Goal: Task Accomplishment & Management: Use online tool/utility

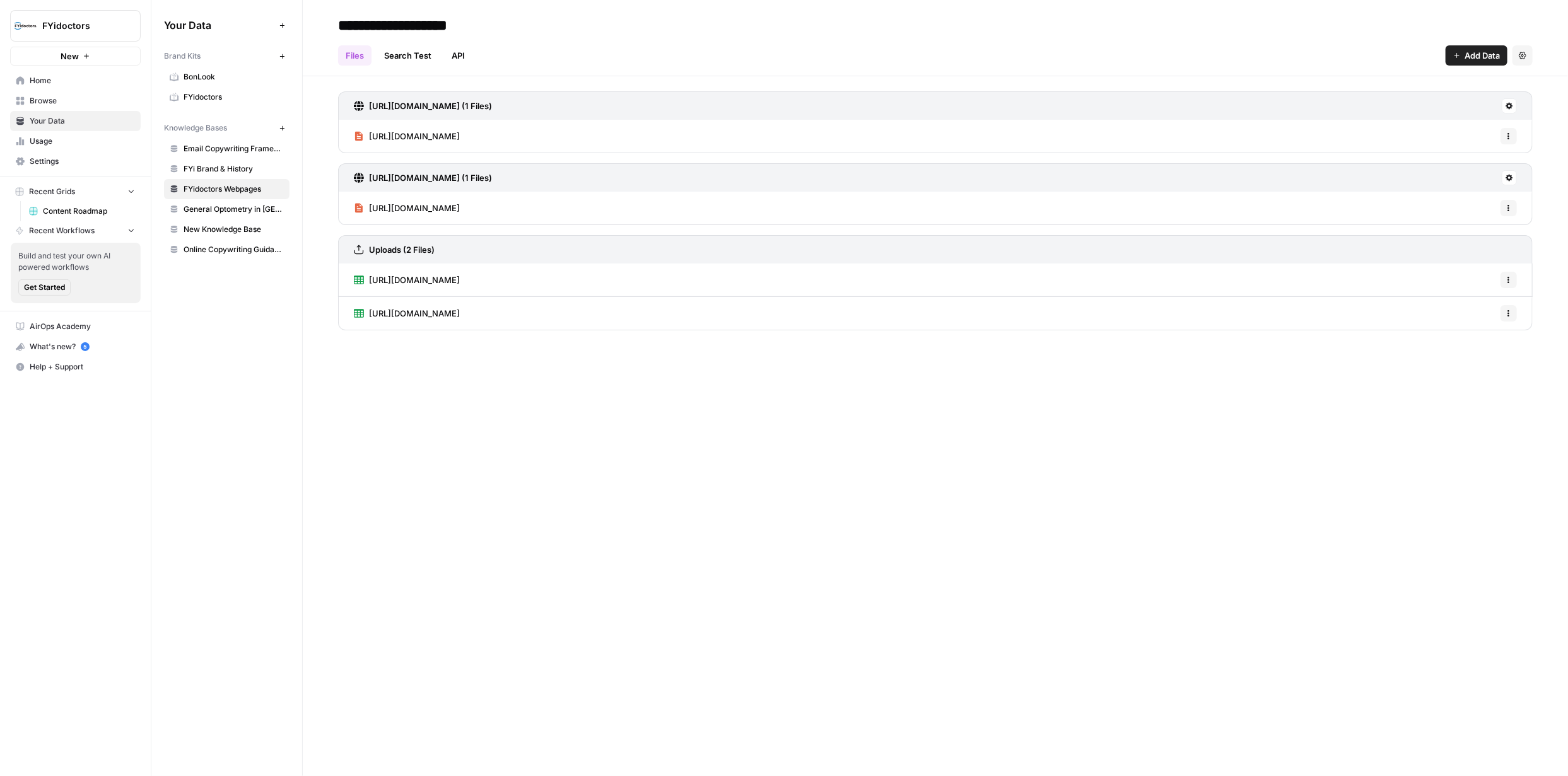
click at [200, 102] on span "FYidoctors" at bounding box center [234, 96] width 100 height 11
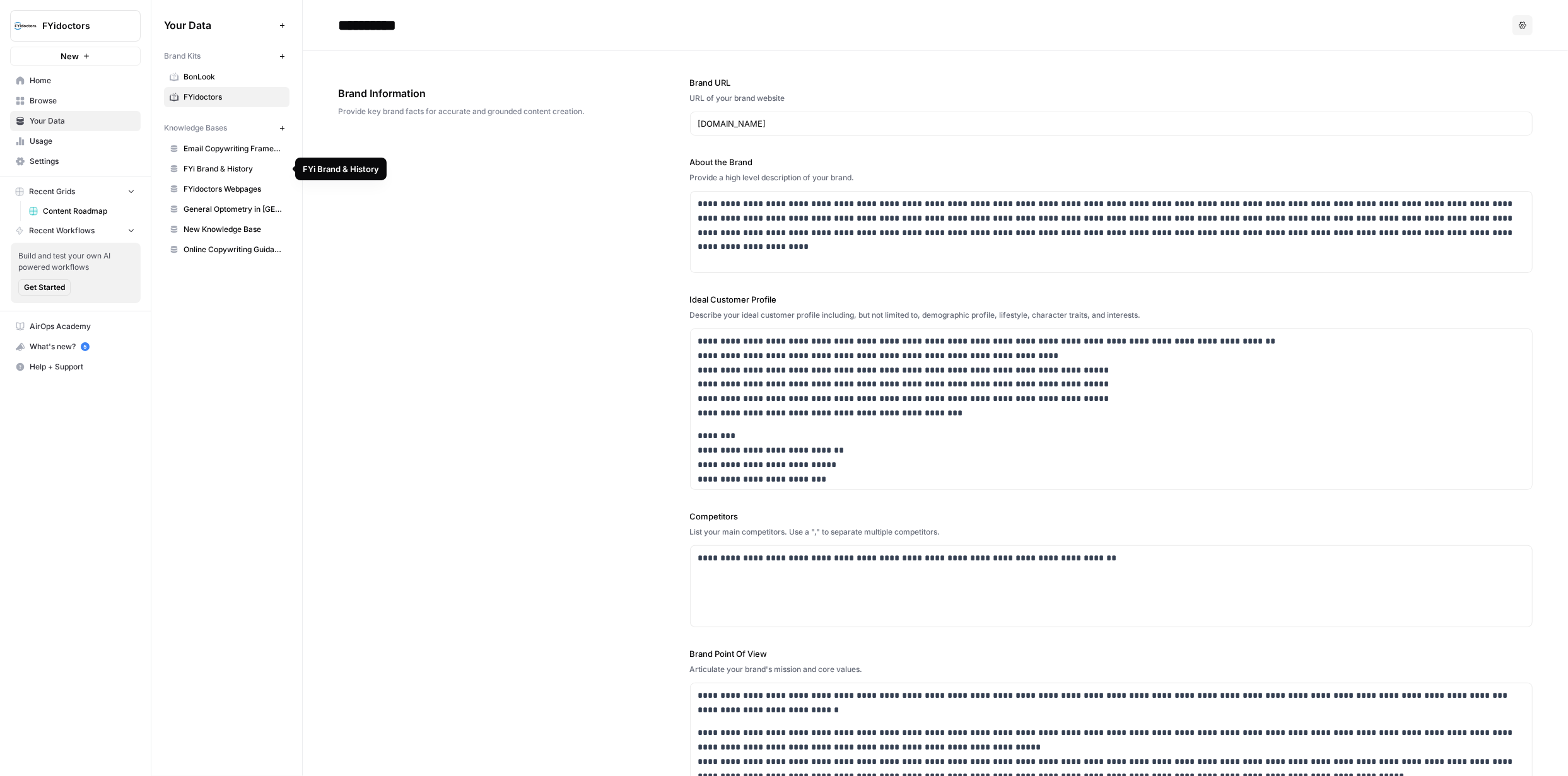
click at [227, 188] on span "FYidoctors Webpages" at bounding box center [234, 189] width 100 height 11
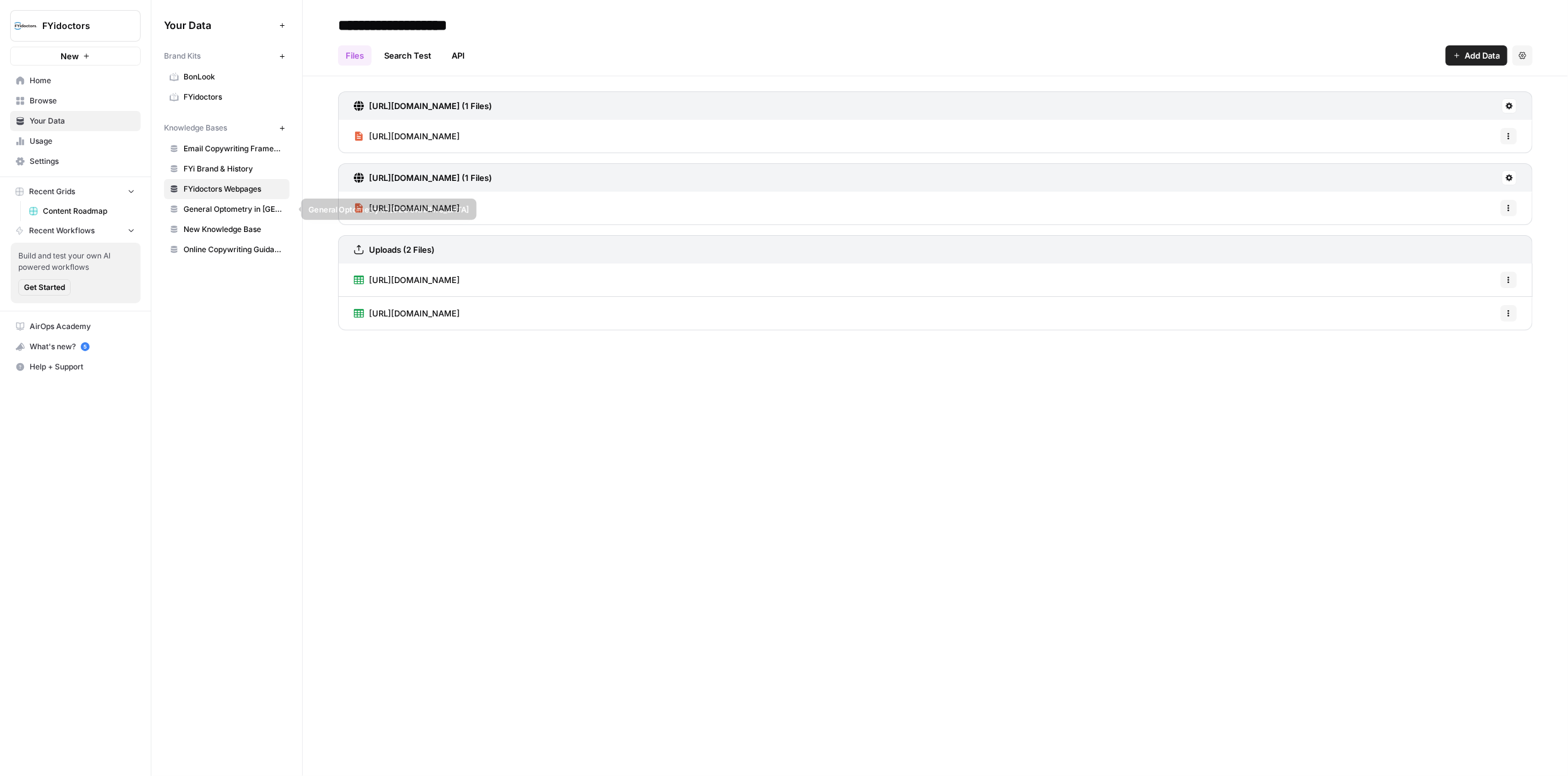
click at [234, 207] on span "General Optometry in [GEOGRAPHIC_DATA]" at bounding box center [234, 209] width 100 height 11
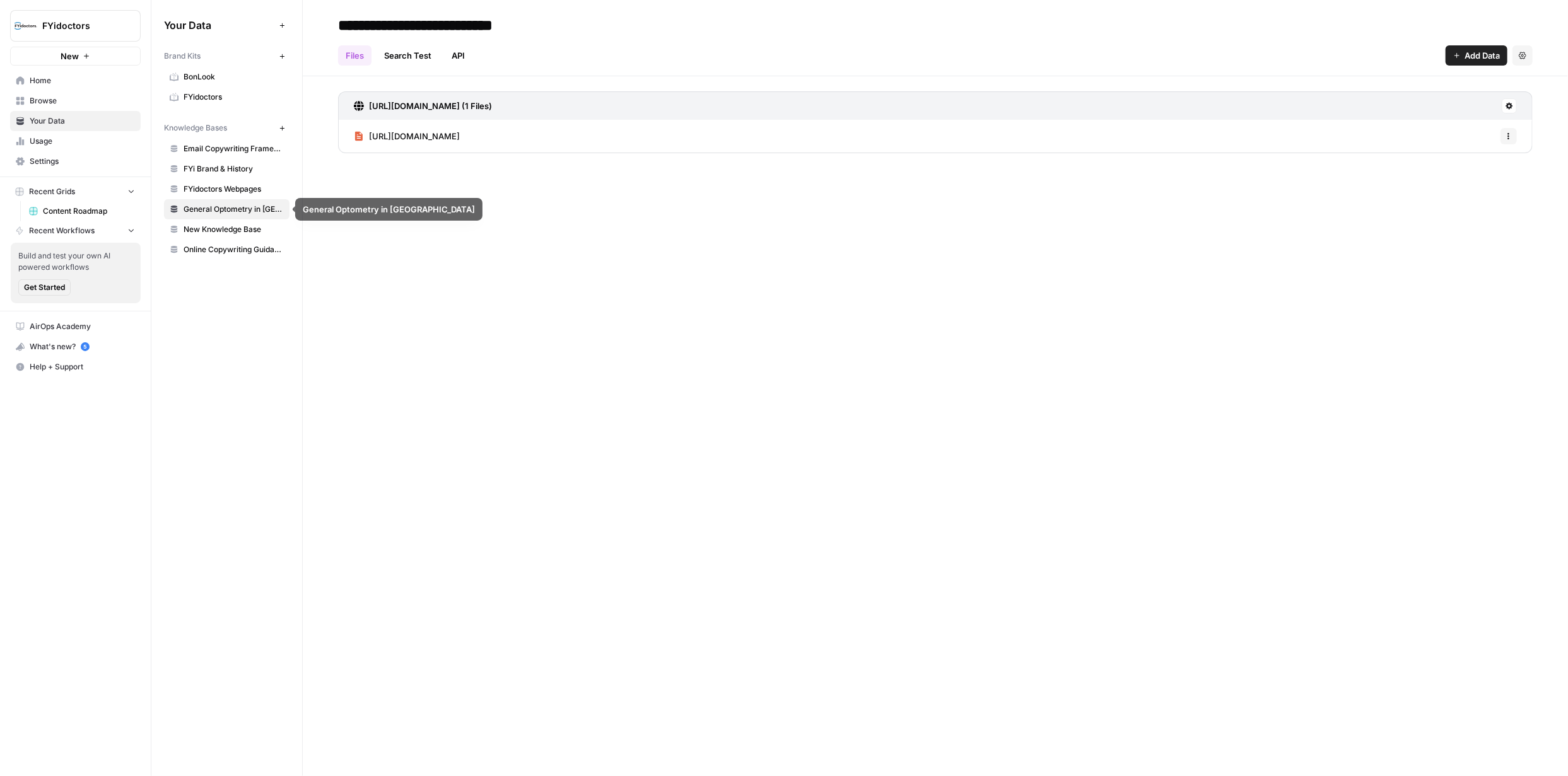
click at [231, 229] on span "New Knowledge Base" at bounding box center [234, 229] width 100 height 11
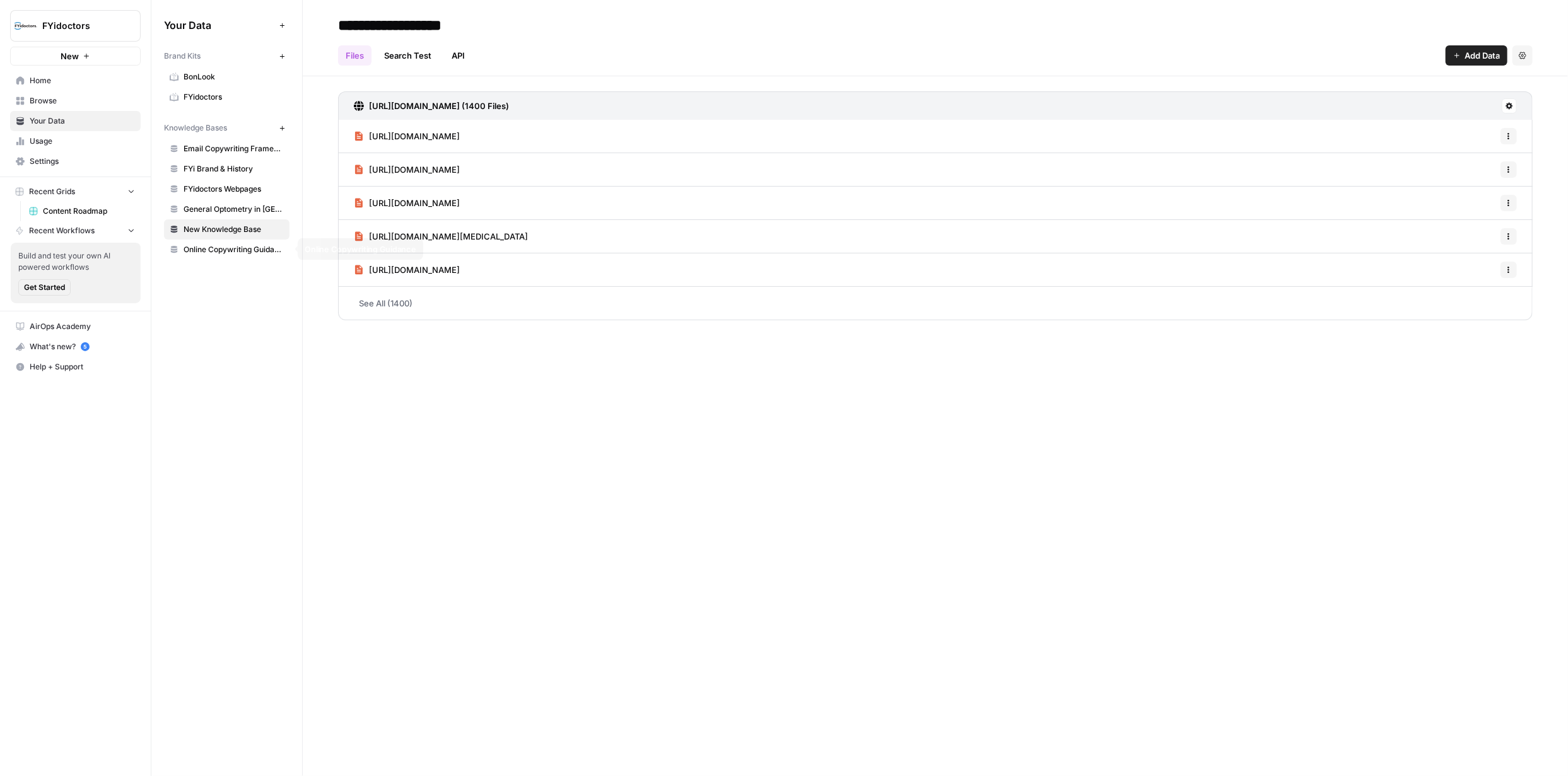
click at [231, 252] on span "Online Copywriting Guidance" at bounding box center [234, 249] width 100 height 11
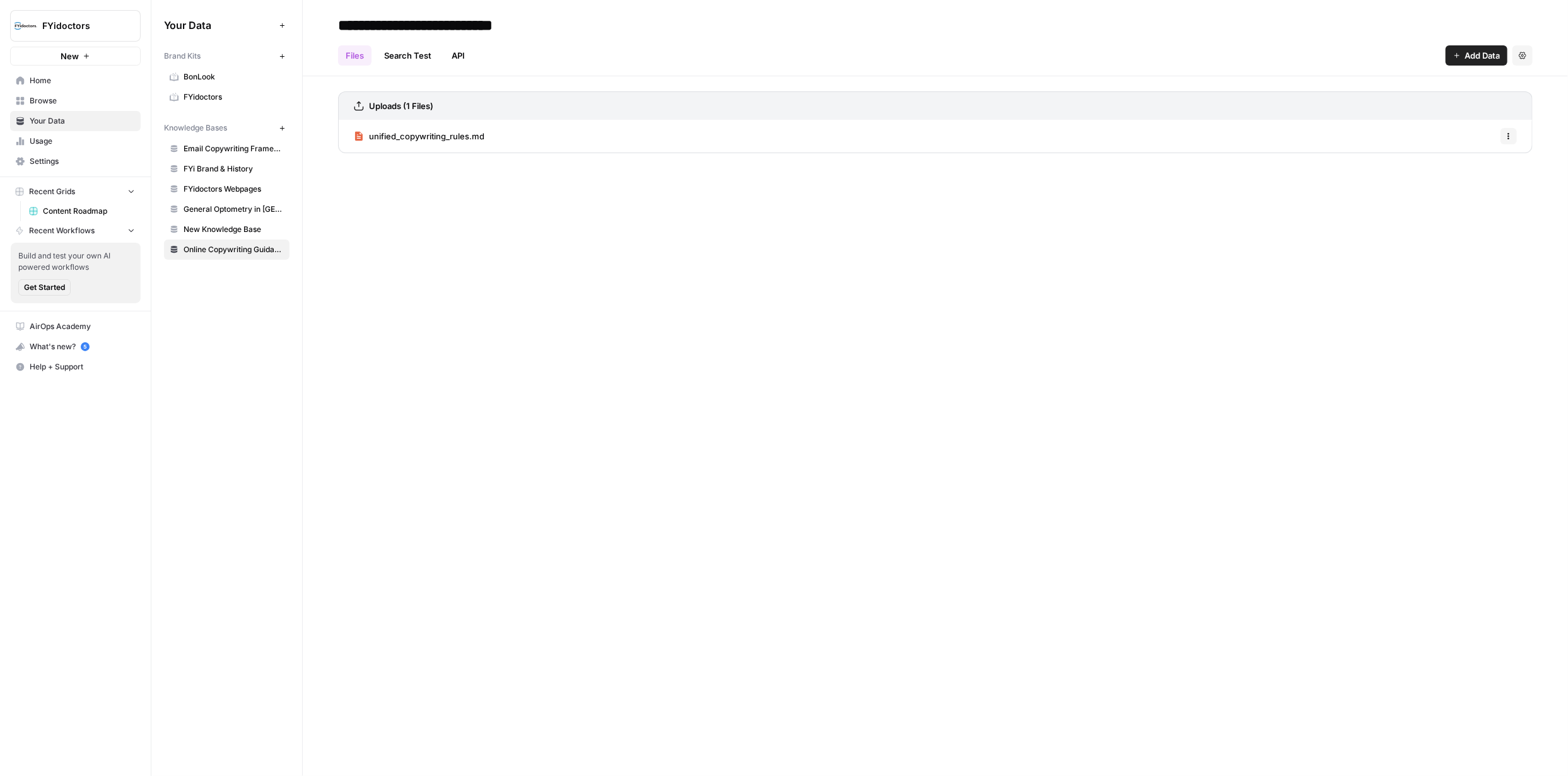
click at [58, 285] on span "Get Started" at bounding box center [45, 287] width 41 height 11
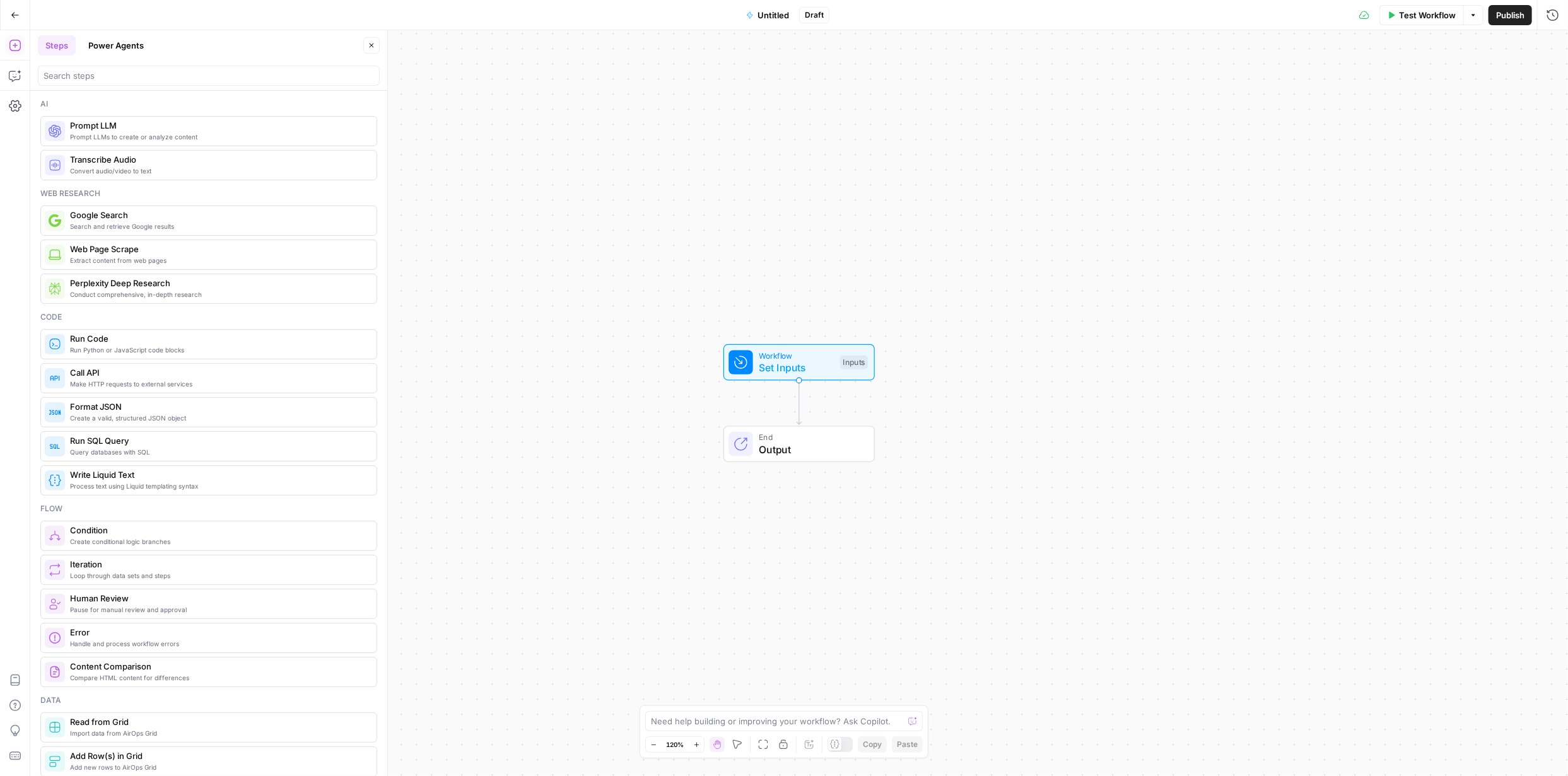
click at [21, 14] on button "Go Back" at bounding box center [15, 15] width 22 height 22
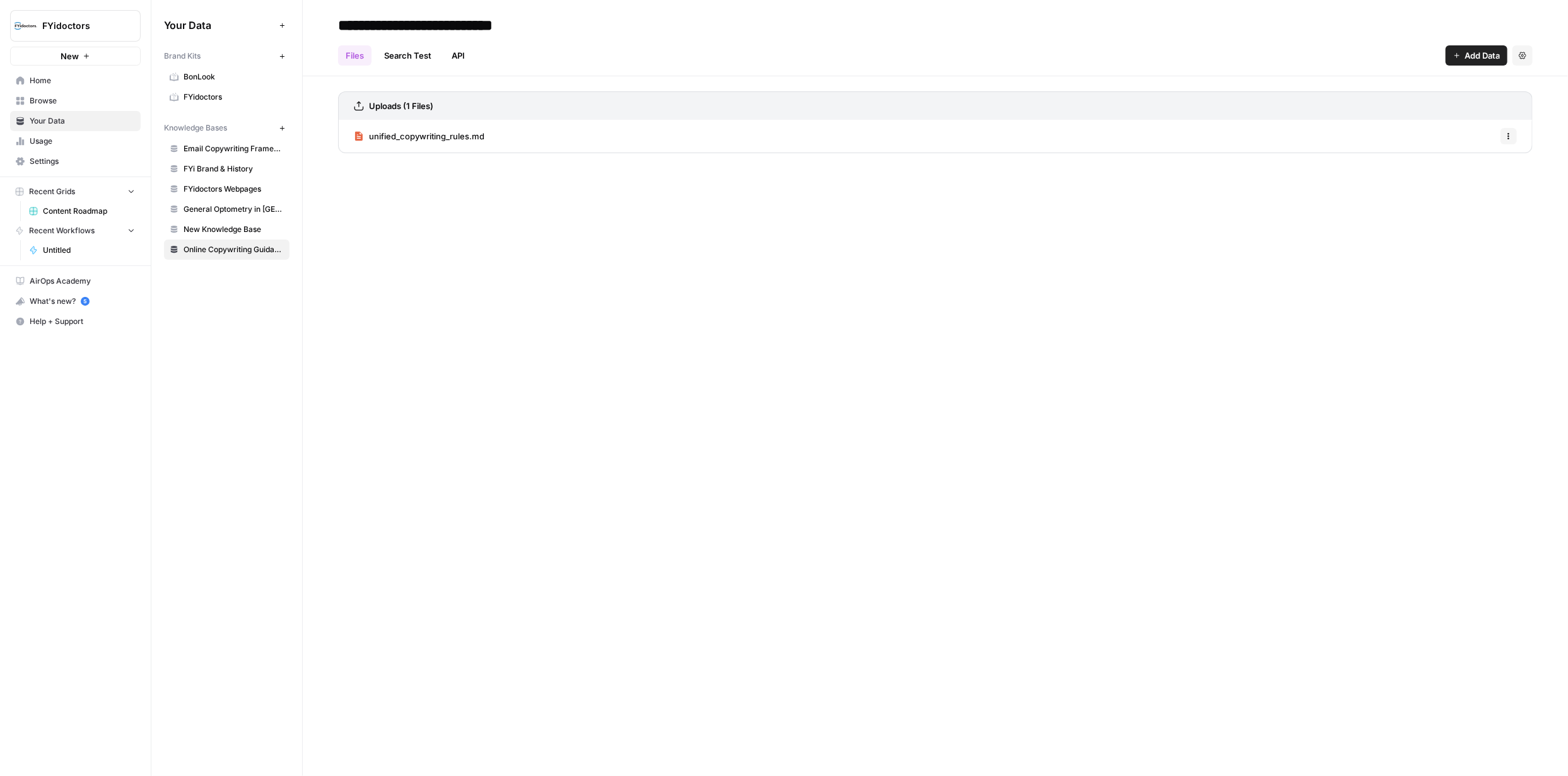
click at [63, 100] on span "Browse" at bounding box center [82, 100] width 106 height 11
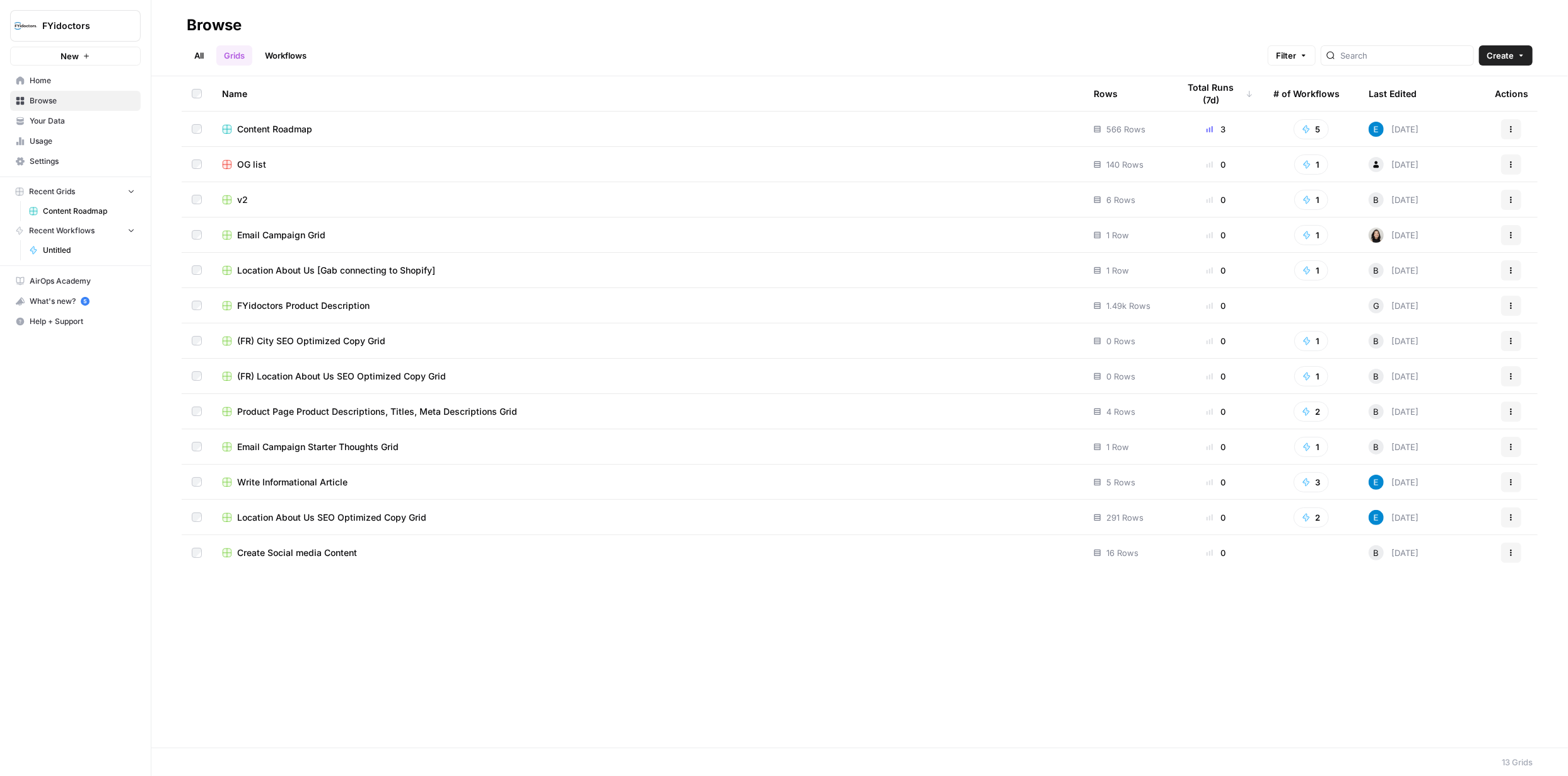
click at [280, 59] on link "Workflows" at bounding box center [286, 56] width 57 height 21
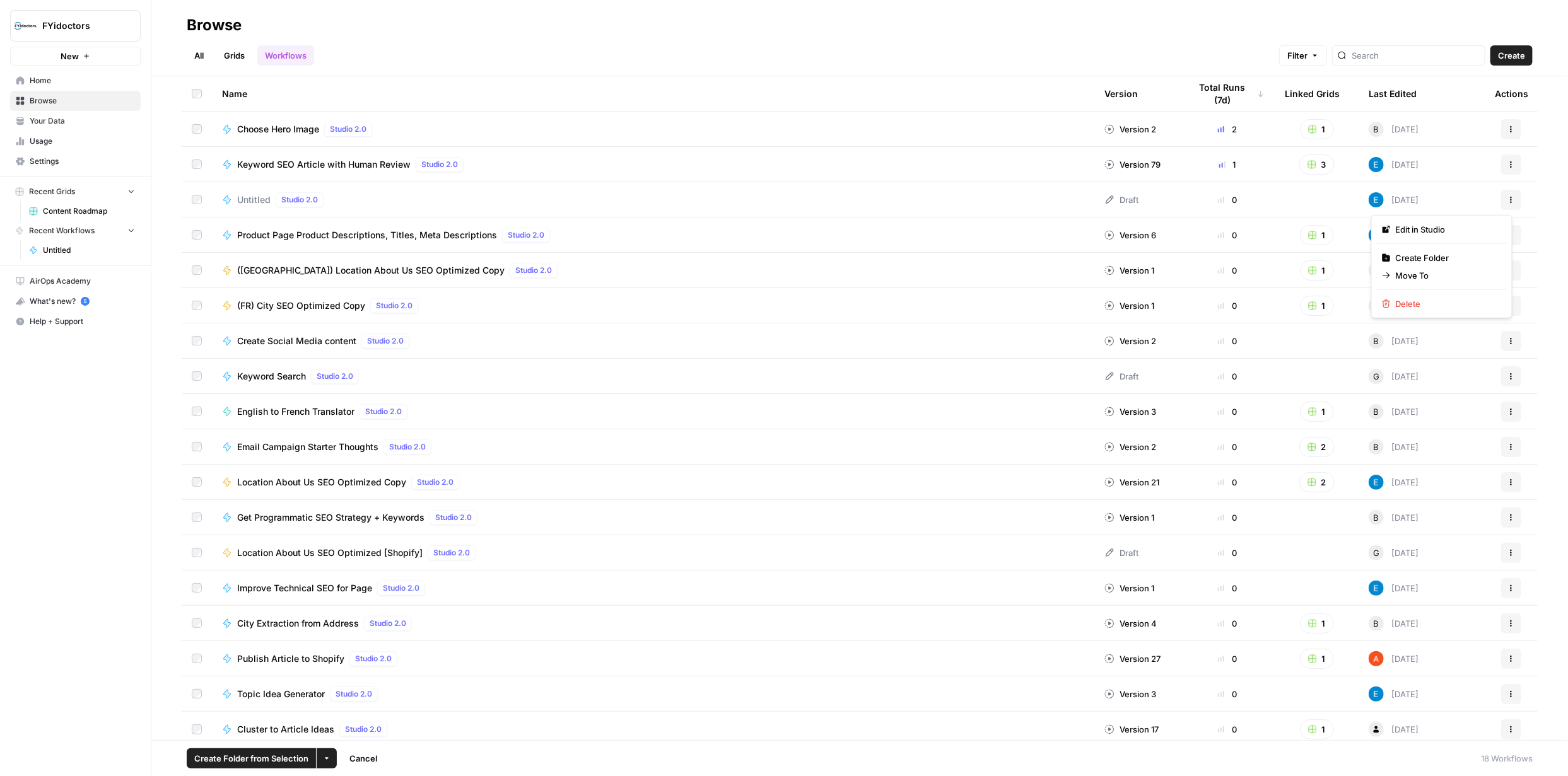
click at [1507, 197] on icon "button" at bounding box center [1510, 199] width 8 height 8
click at [1421, 306] on span "Delete" at bounding box center [1446, 304] width 101 height 13
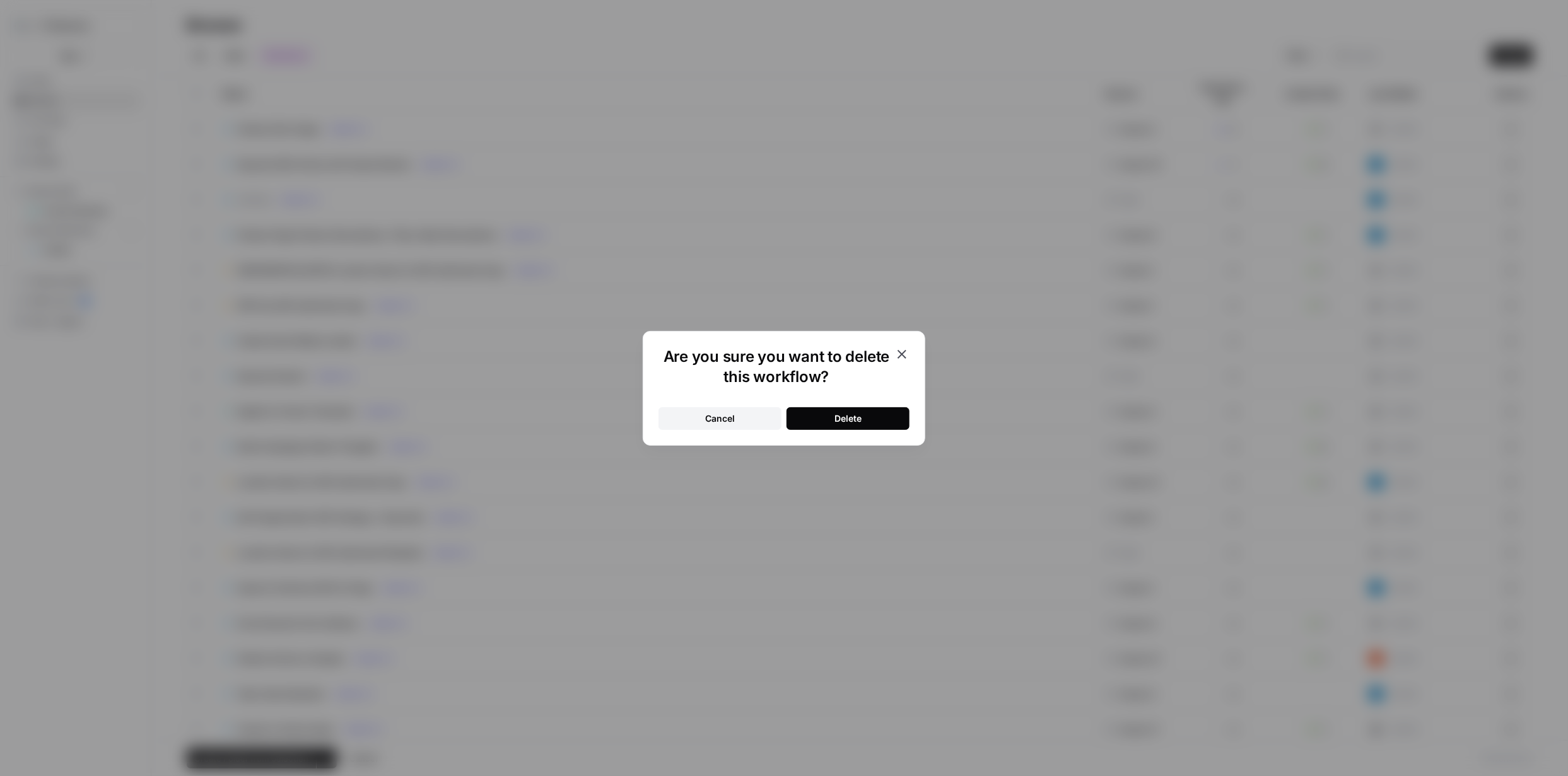
click at [859, 413] on div "Delete" at bounding box center [848, 418] width 27 height 13
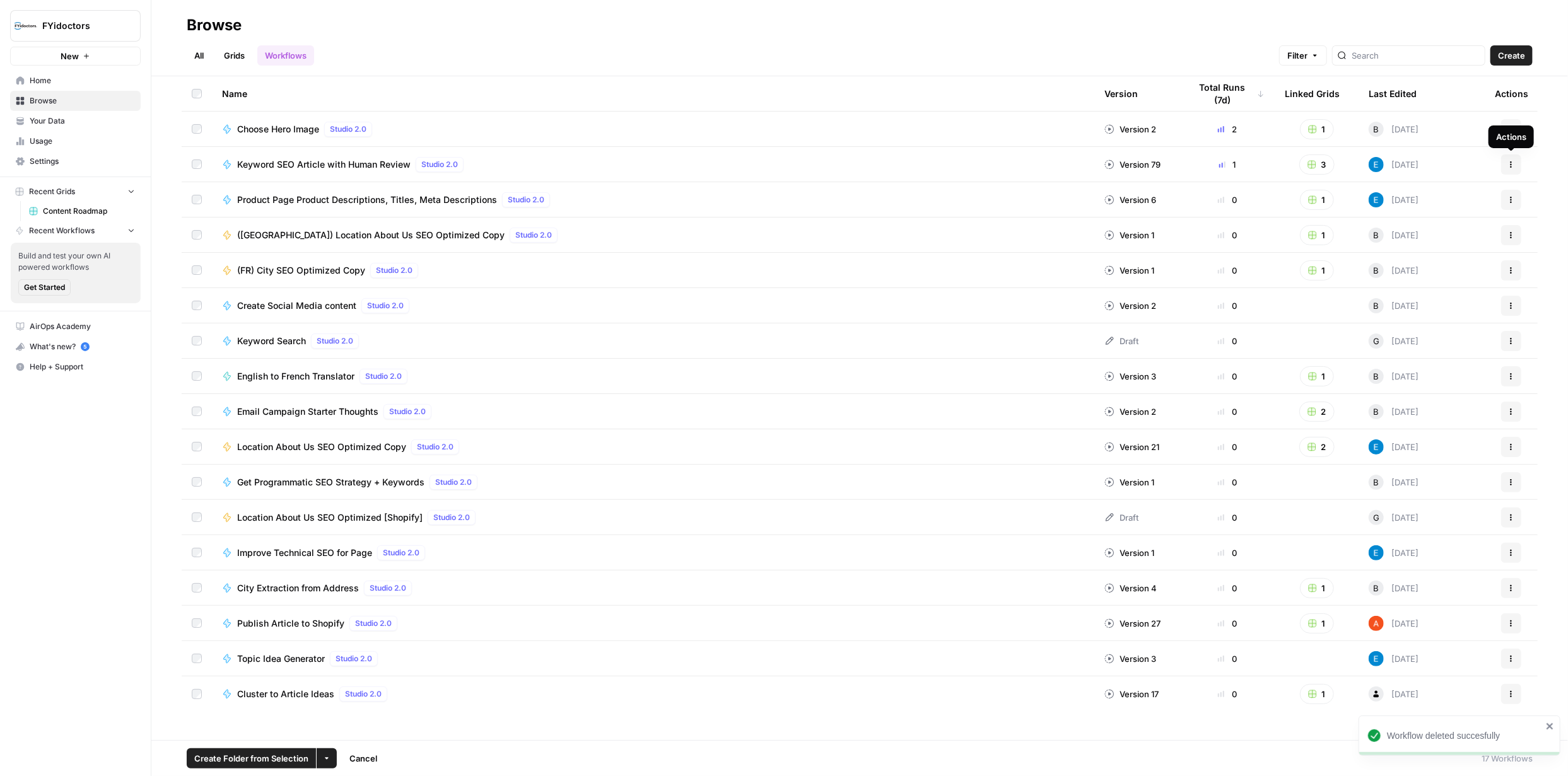
click at [1513, 165] on icon "button" at bounding box center [1510, 164] width 8 height 8
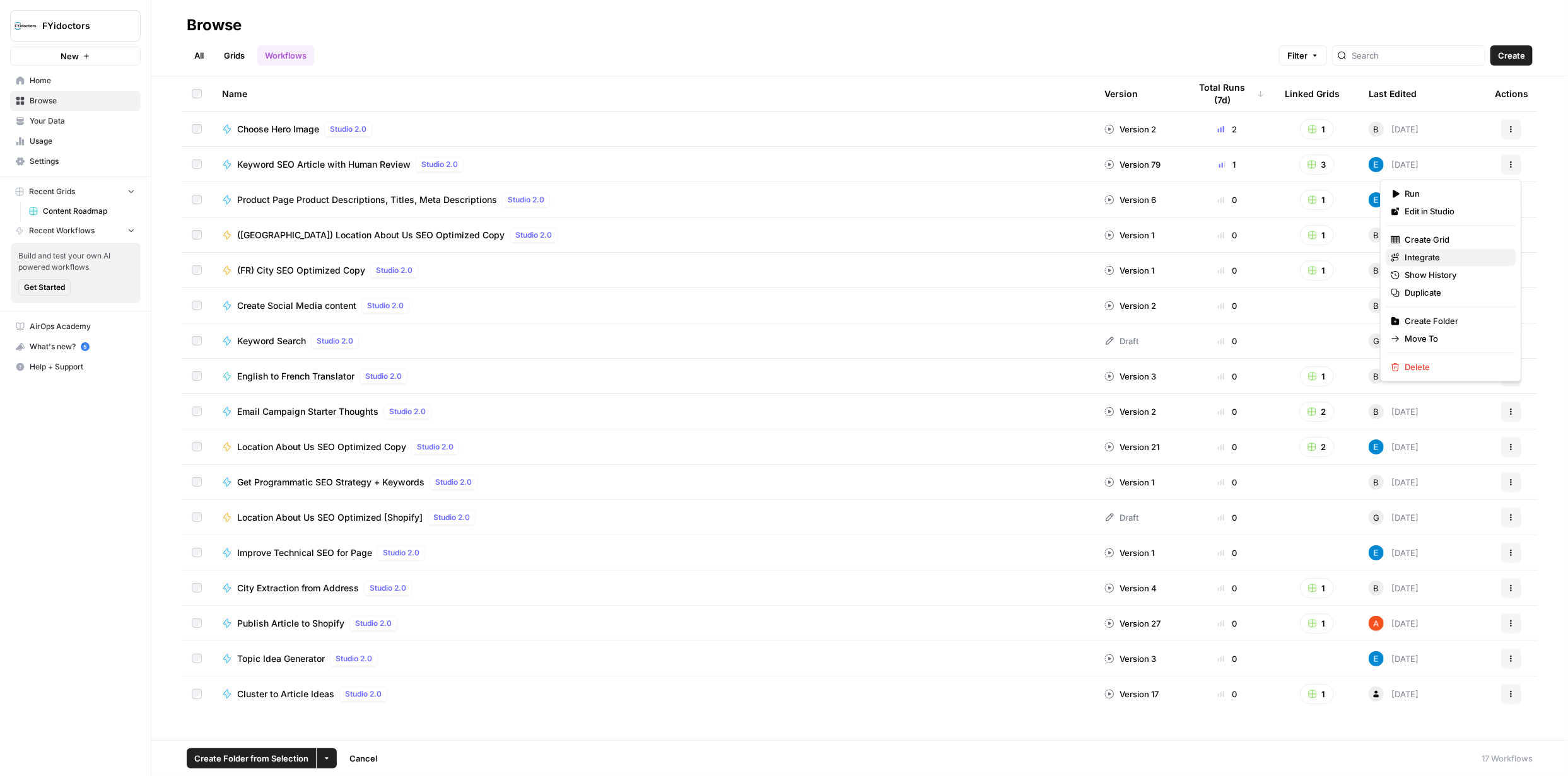
click at [1429, 257] on span "Integrate" at bounding box center [1456, 257] width 101 height 13
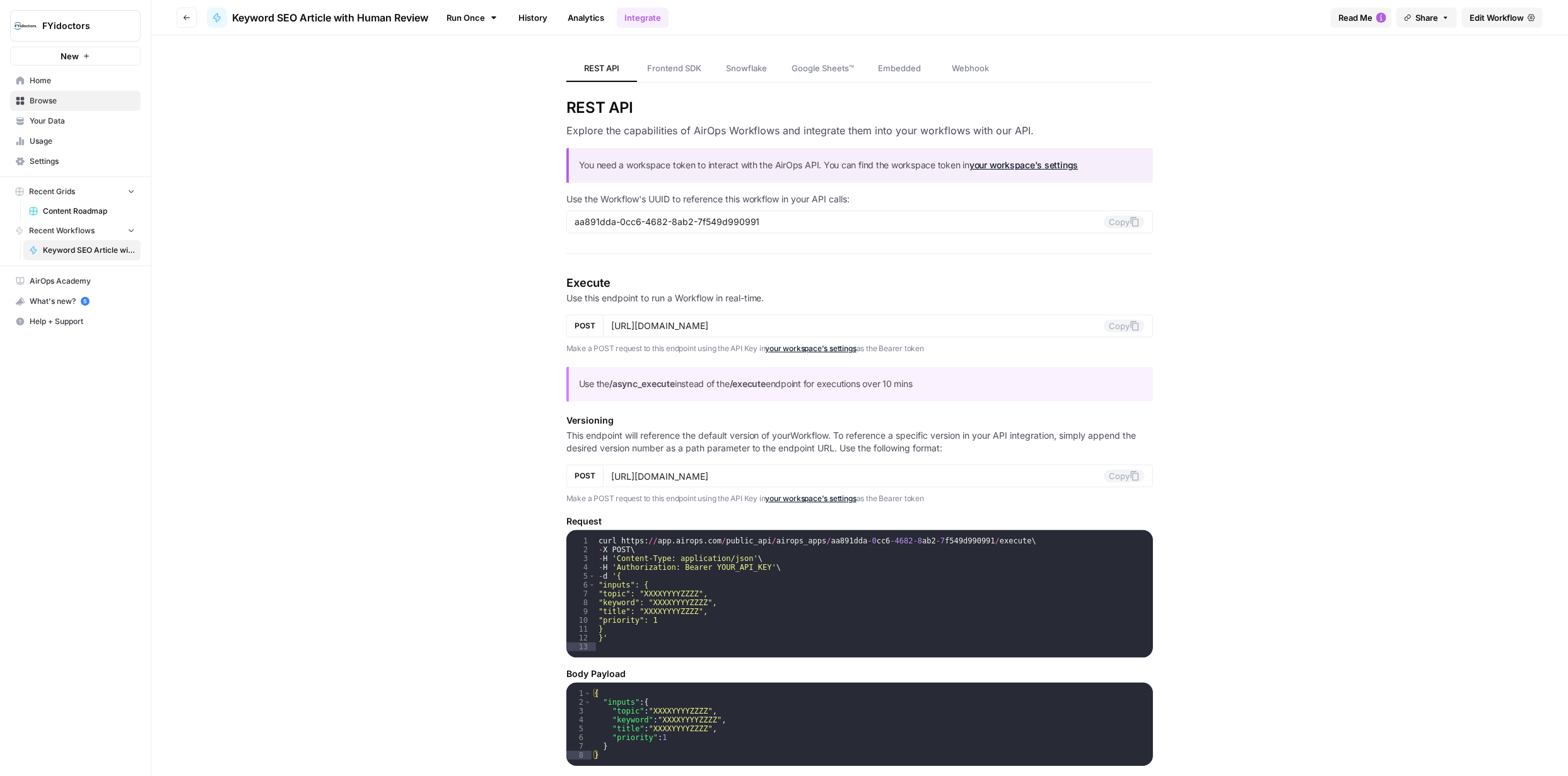
click at [1476, 22] on span "Edit Workflow" at bounding box center [1496, 17] width 54 height 13
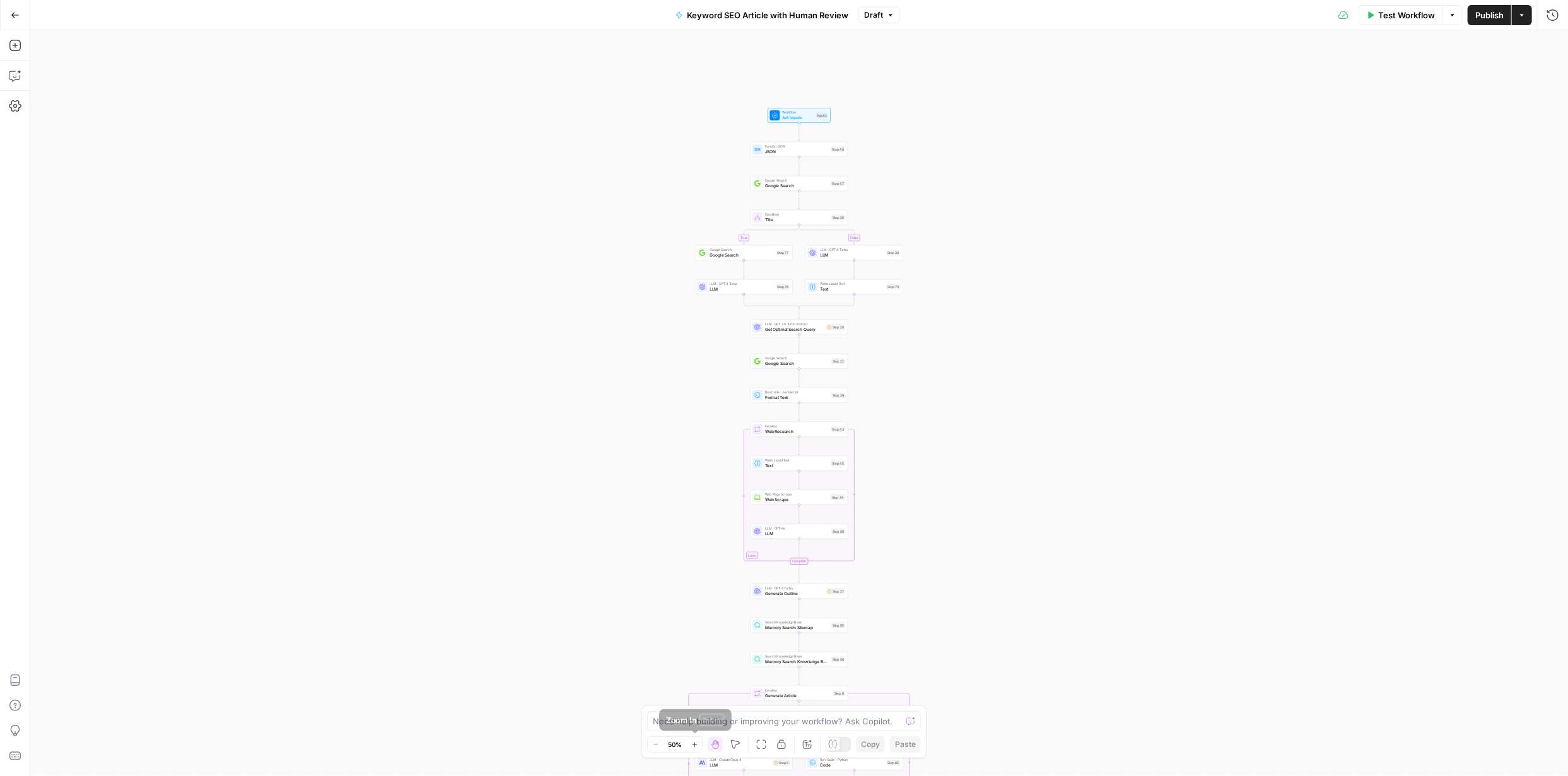
click at [690, 744] on span "Zoom In" at bounding box center [690, 744] width 1 height 1
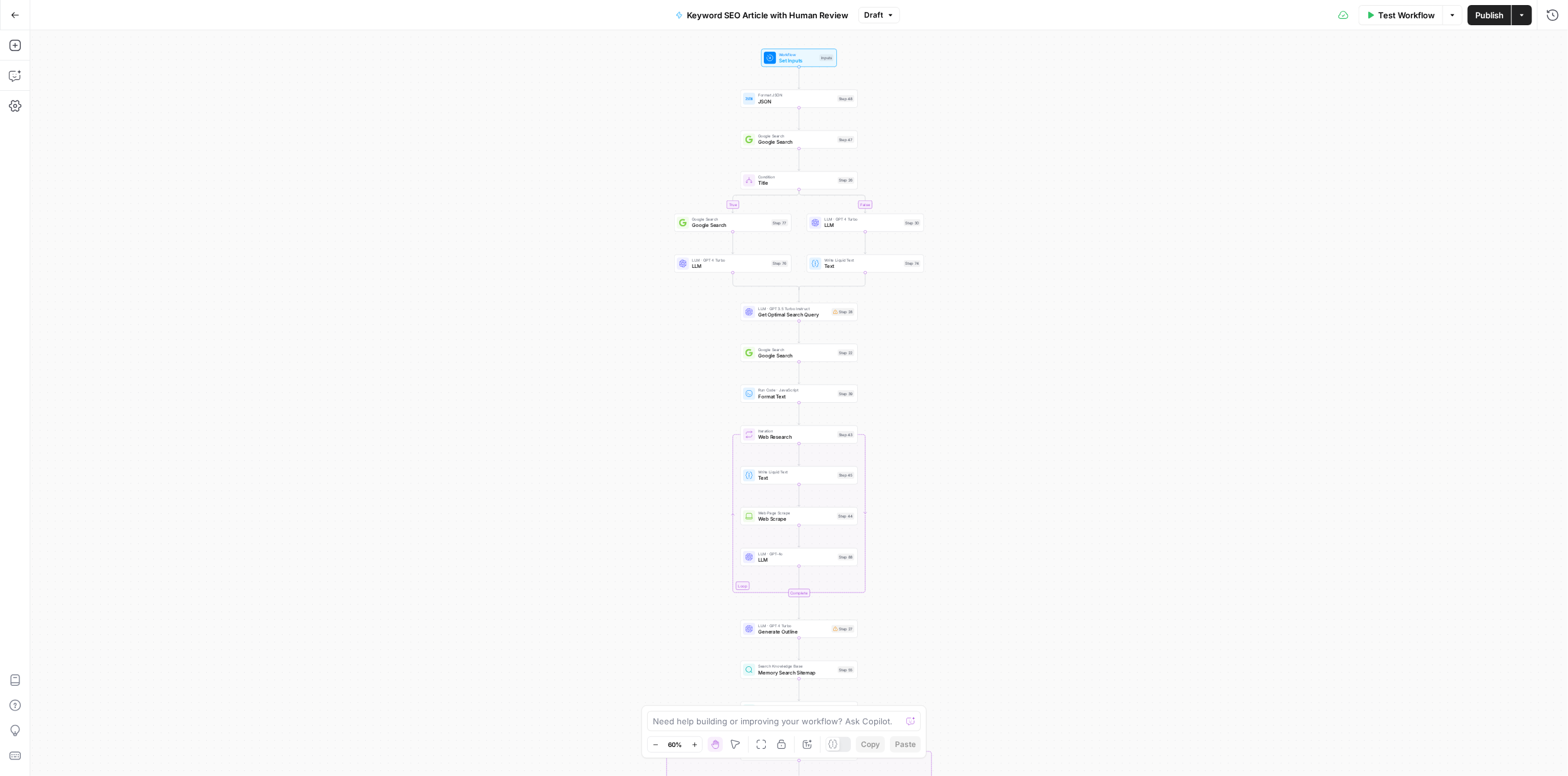
click at [690, 744] on span "Zoom In" at bounding box center [690, 744] width 1 height 1
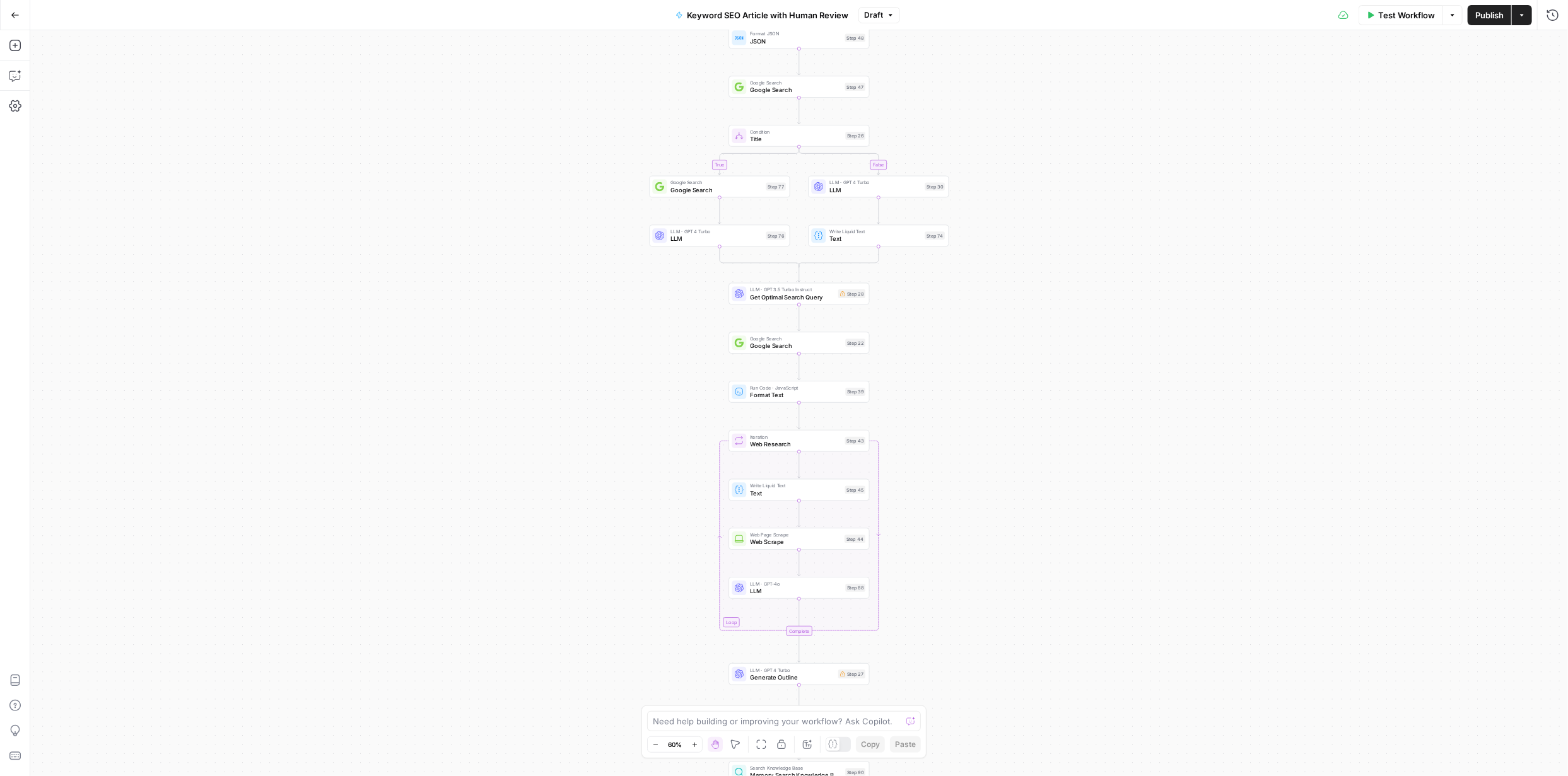
click at [690, 744] on span "Zoom In" at bounding box center [690, 744] width 1 height 1
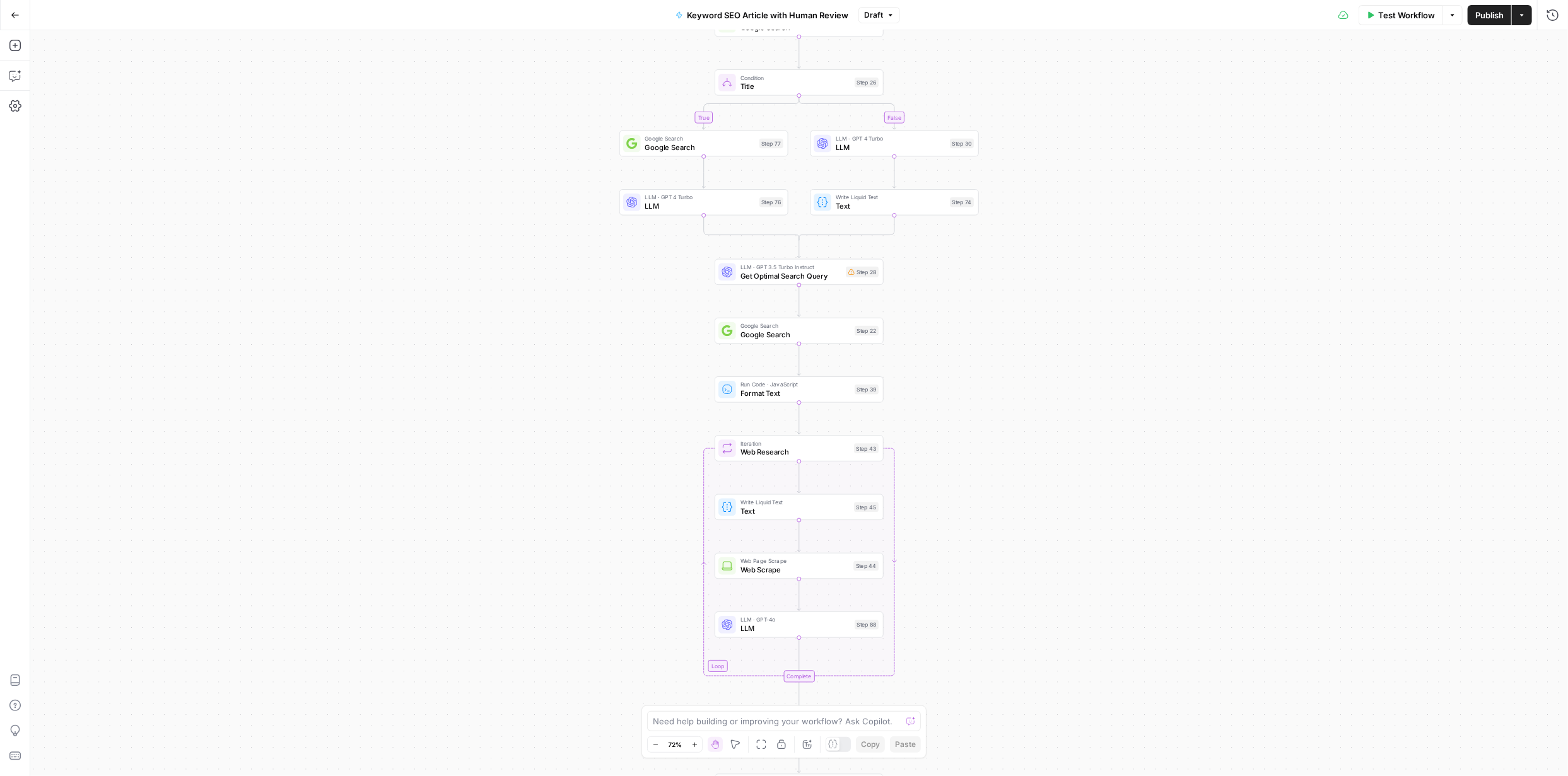
click at [690, 744] on span "Zoom In" at bounding box center [690, 744] width 1 height 1
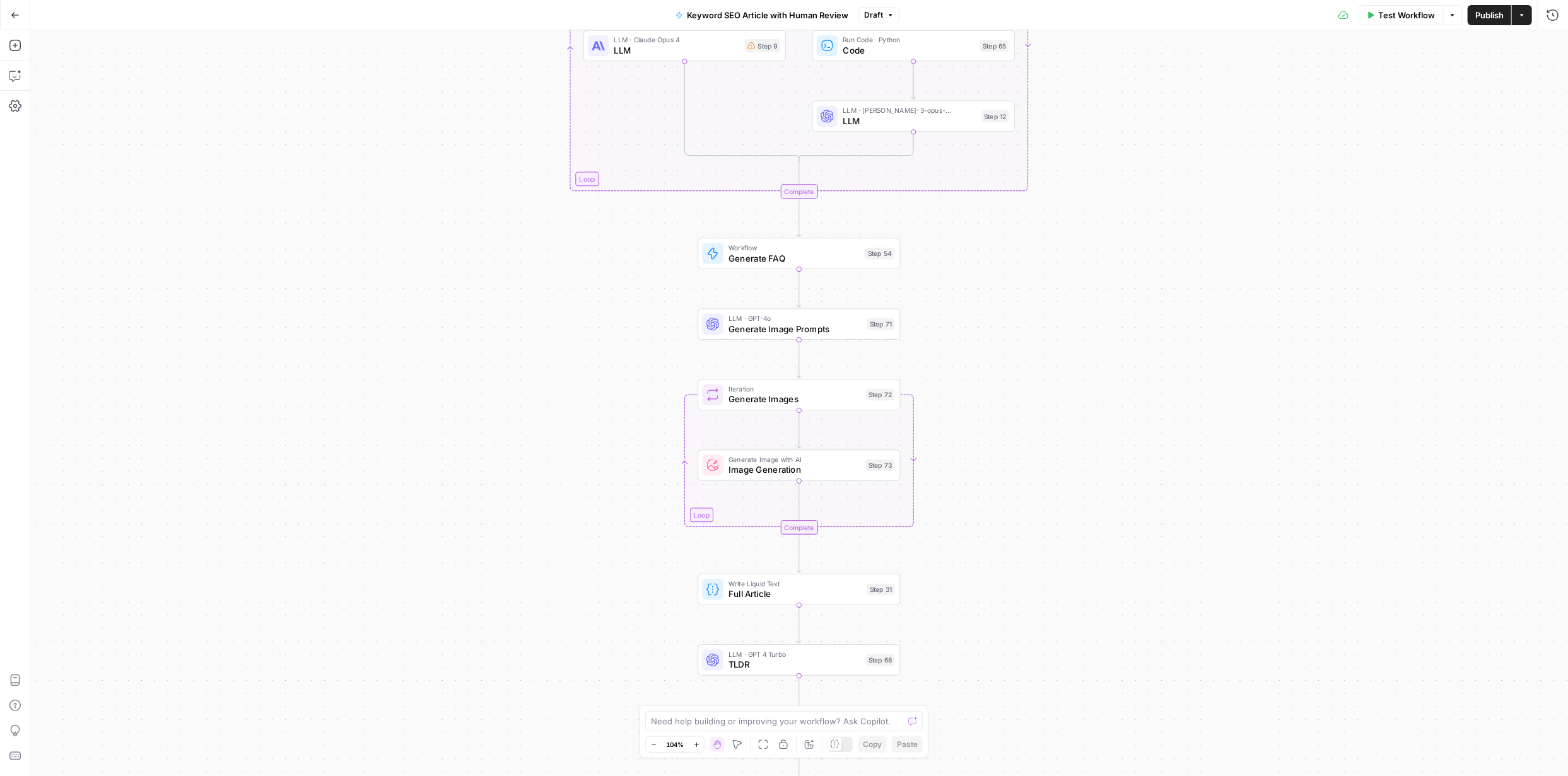
click at [15, 18] on icon "button" at bounding box center [15, 15] width 9 height 9
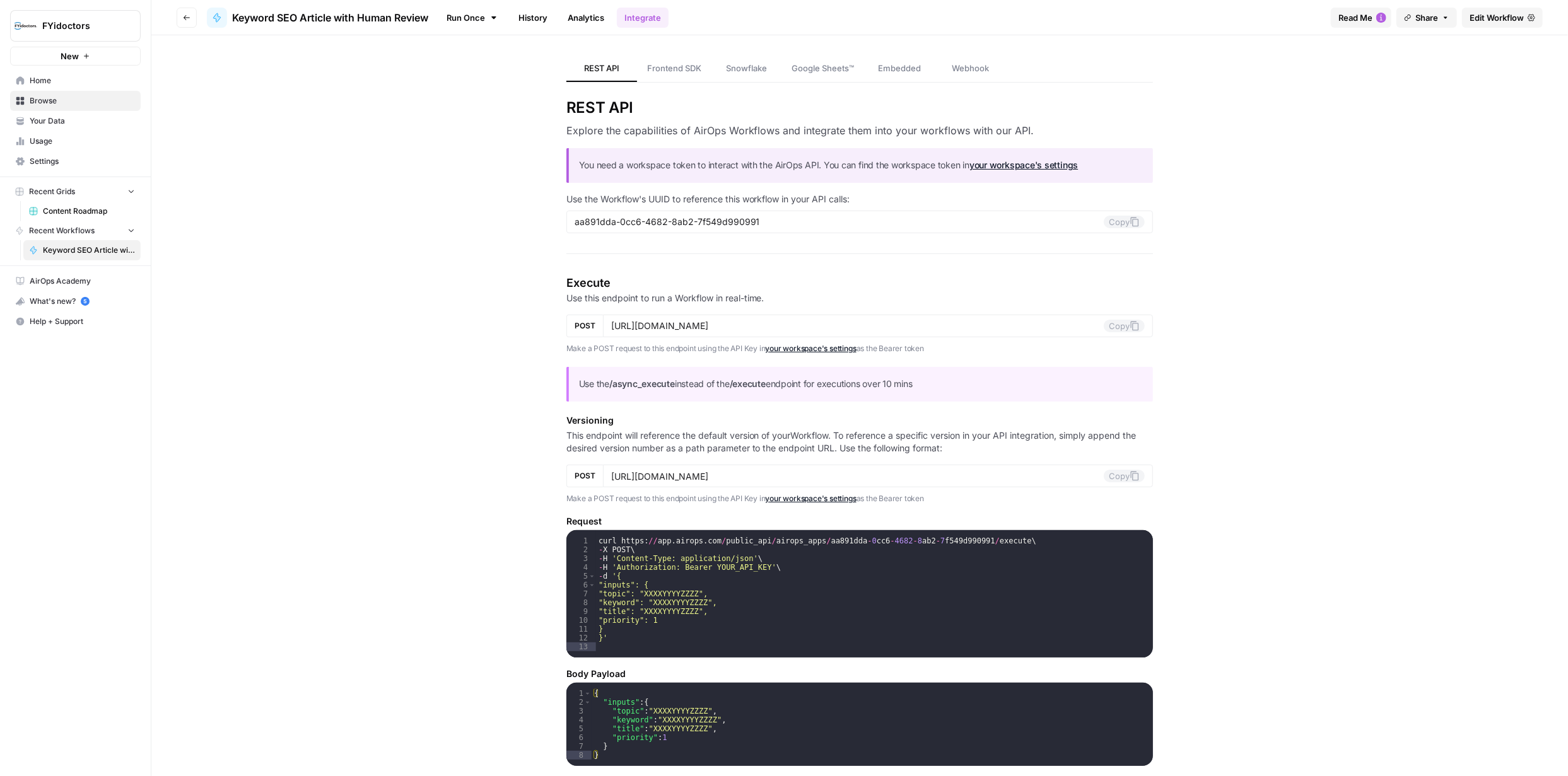
click at [41, 106] on span "Browse" at bounding box center [82, 100] width 106 height 11
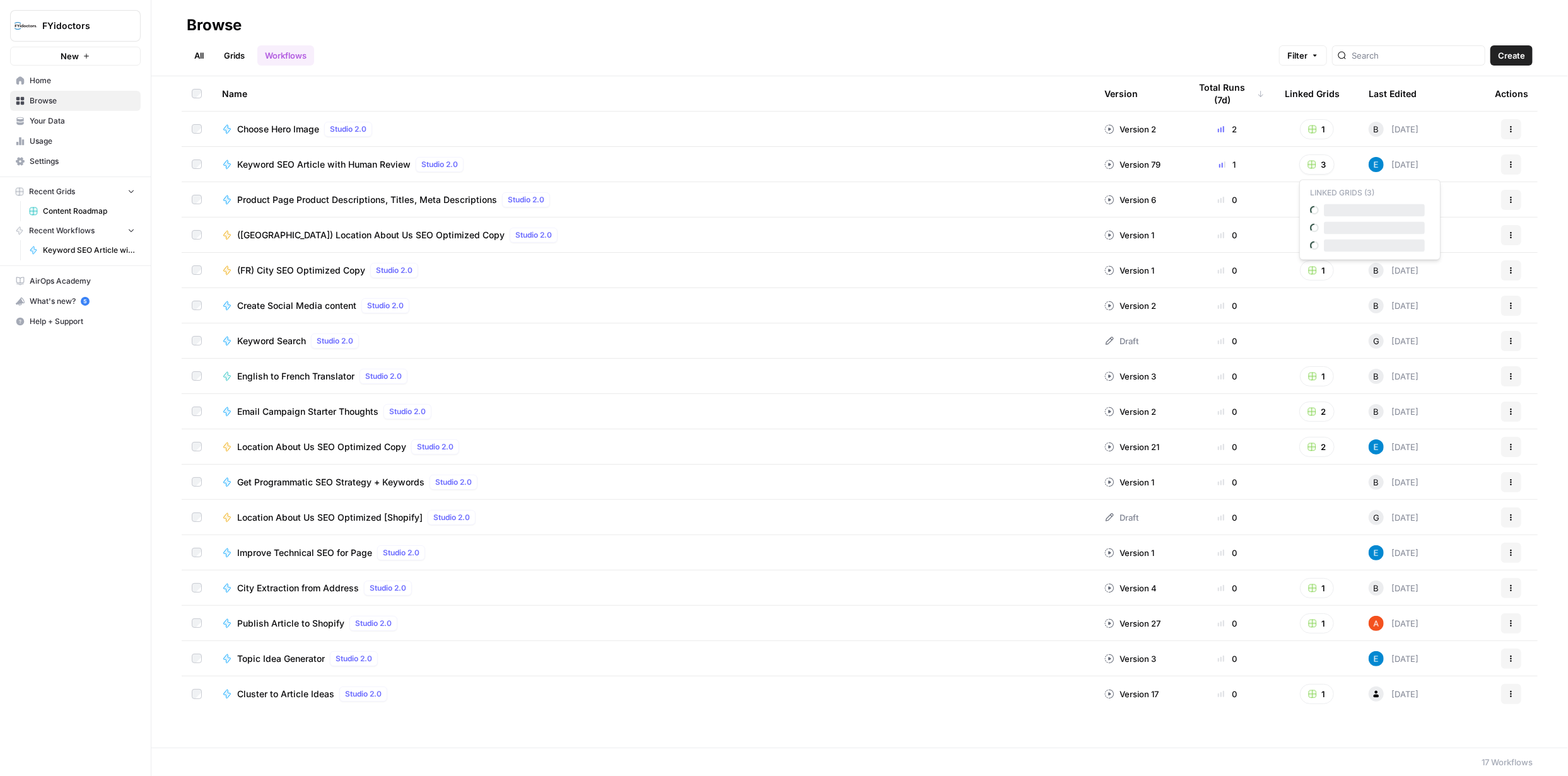
click at [1317, 167] on button "3" at bounding box center [1316, 165] width 35 height 21
click at [1342, 241] on span "Content Roadmap" at bounding box center [1375, 245] width 101 height 13
click at [1314, 127] on rect "button" at bounding box center [1312, 129] width 8 height 8
click at [1079, 39] on div "All Grids Workflows Filter Create" at bounding box center [859, 50] width 1346 height 30
click at [1322, 165] on button "3" at bounding box center [1316, 165] width 35 height 21
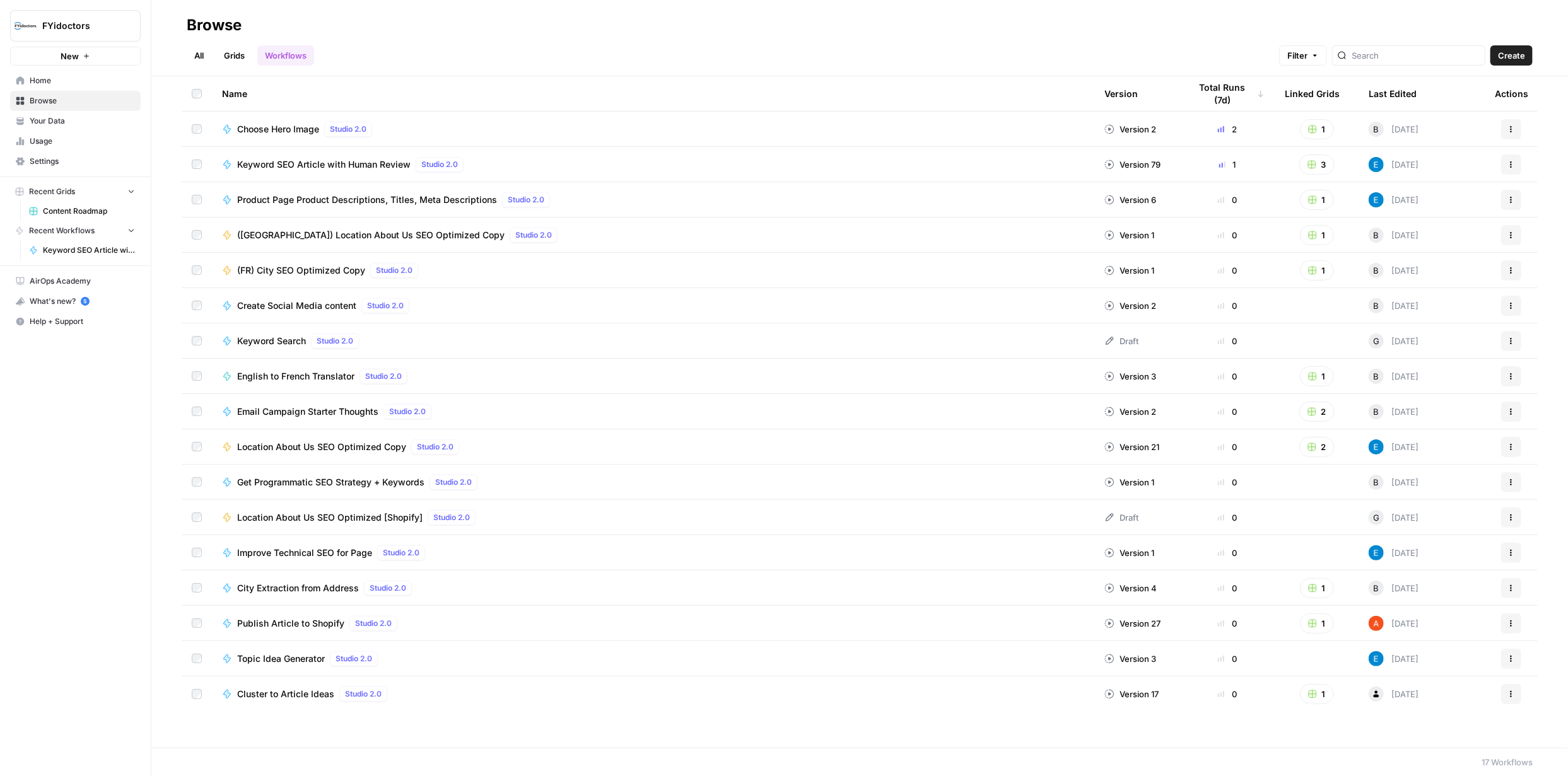
click at [1188, 46] on div "All Grids Workflows Filter Create" at bounding box center [859, 50] width 1346 height 30
click at [1316, 199] on button "1" at bounding box center [1317, 200] width 34 height 21
click at [1234, 43] on div "All Grids Workflows Filter Create" at bounding box center [859, 50] width 1346 height 30
click at [1315, 270] on rect "button" at bounding box center [1312, 270] width 8 height 8
click at [1199, 61] on div "All Grids Workflows Filter Create" at bounding box center [859, 50] width 1346 height 30
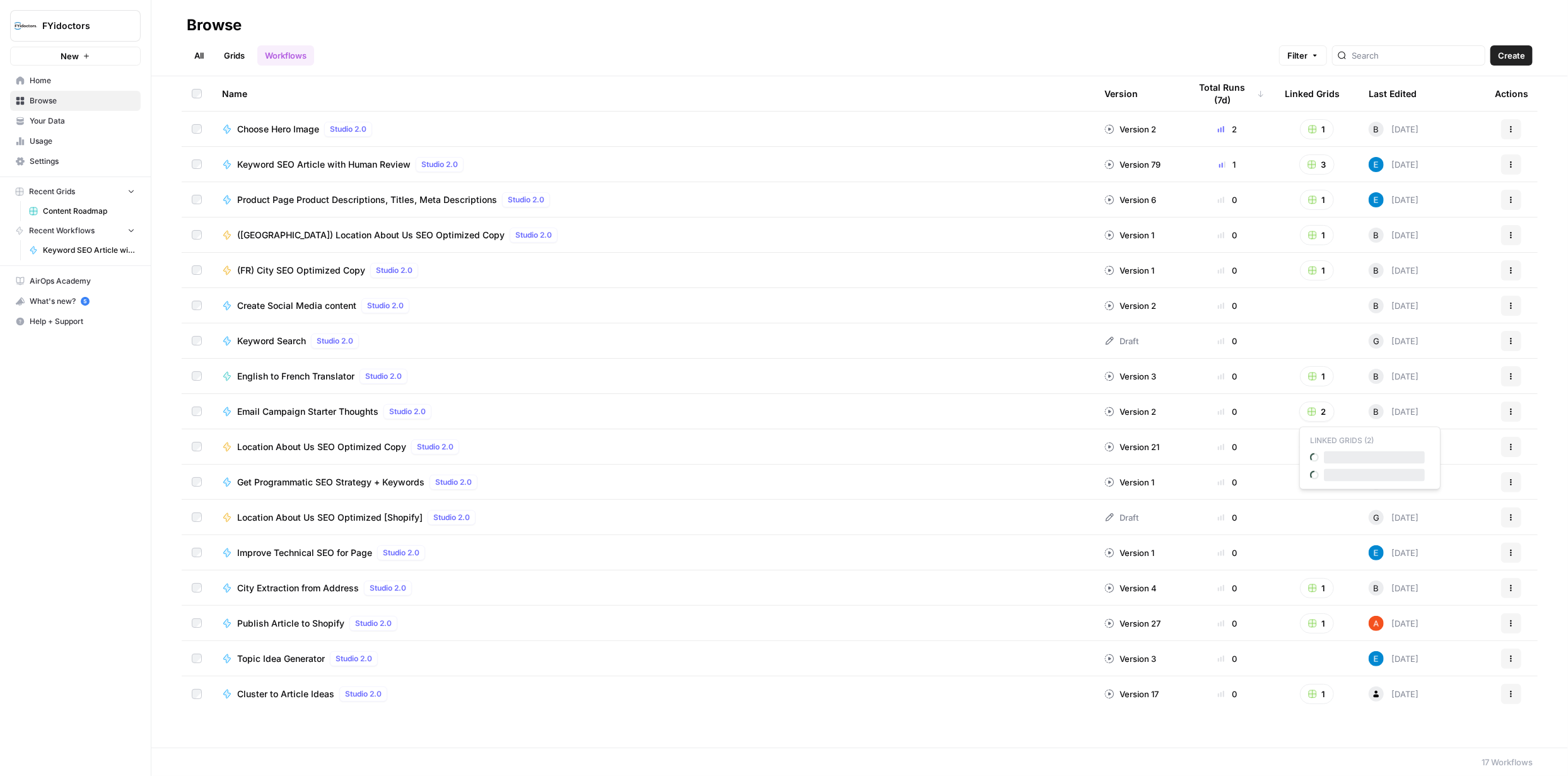
click at [1316, 409] on icon "button" at bounding box center [1311, 411] width 9 height 9
click at [1203, 59] on div "All Grids Workflows Filter Create" at bounding box center [859, 50] width 1346 height 30
click at [1312, 447] on rect "button" at bounding box center [1311, 446] width 8 height 8
click at [1132, 33] on h2 "Browse" at bounding box center [859, 26] width 1346 height 21
click at [1316, 585] on icon "button" at bounding box center [1312, 588] width 8 height 8
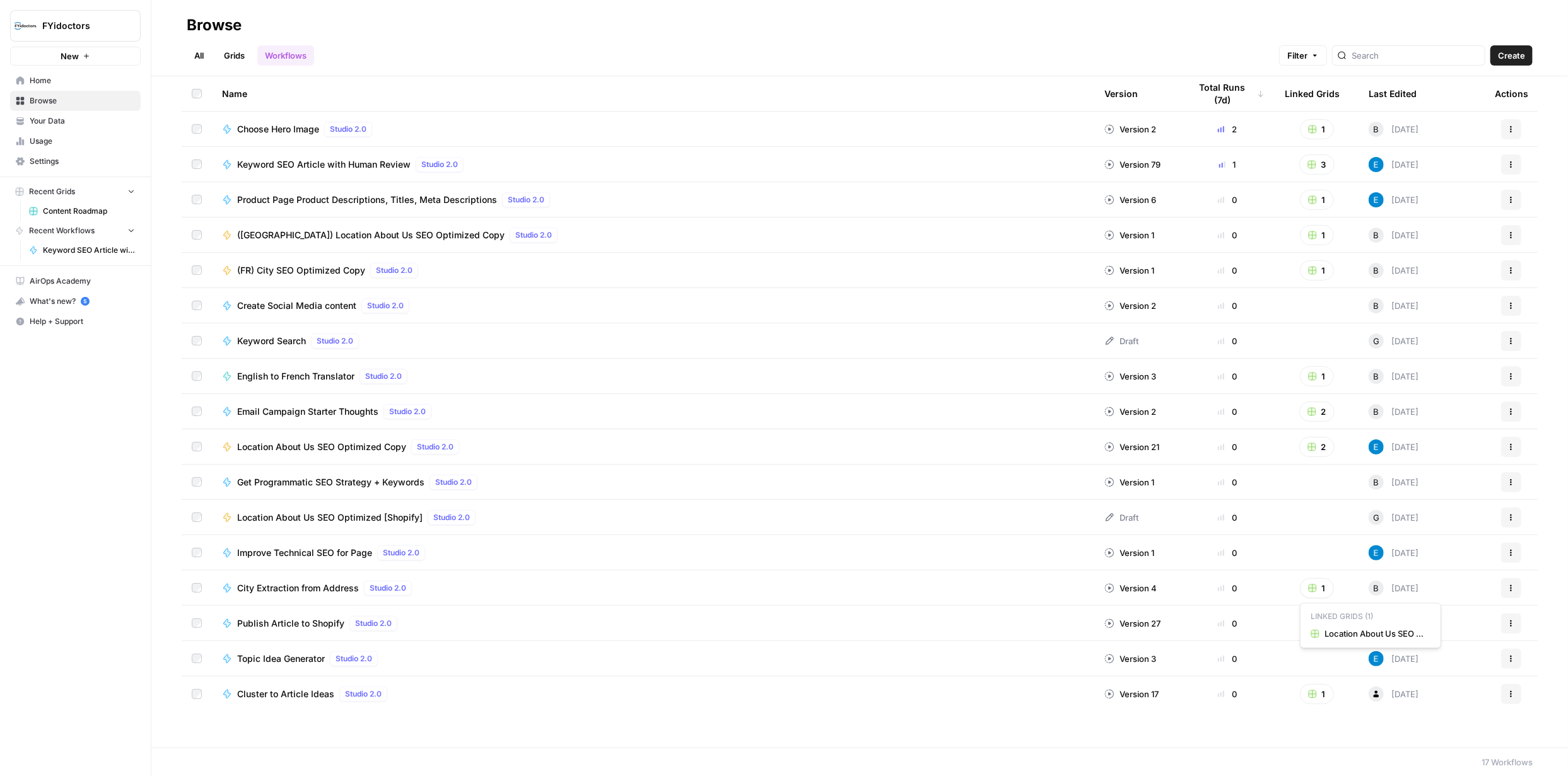
click at [1093, 52] on div "All Grids Workflows Filter Create" at bounding box center [859, 50] width 1346 height 30
click at [1316, 626] on button "1" at bounding box center [1317, 624] width 34 height 21
click at [1107, 58] on div "All Grids Workflows Filter Create" at bounding box center [859, 50] width 1346 height 30
click at [1318, 691] on button "1" at bounding box center [1317, 694] width 34 height 21
click at [1310, 130] on rect "button" at bounding box center [1310, 129] width 8 height 8
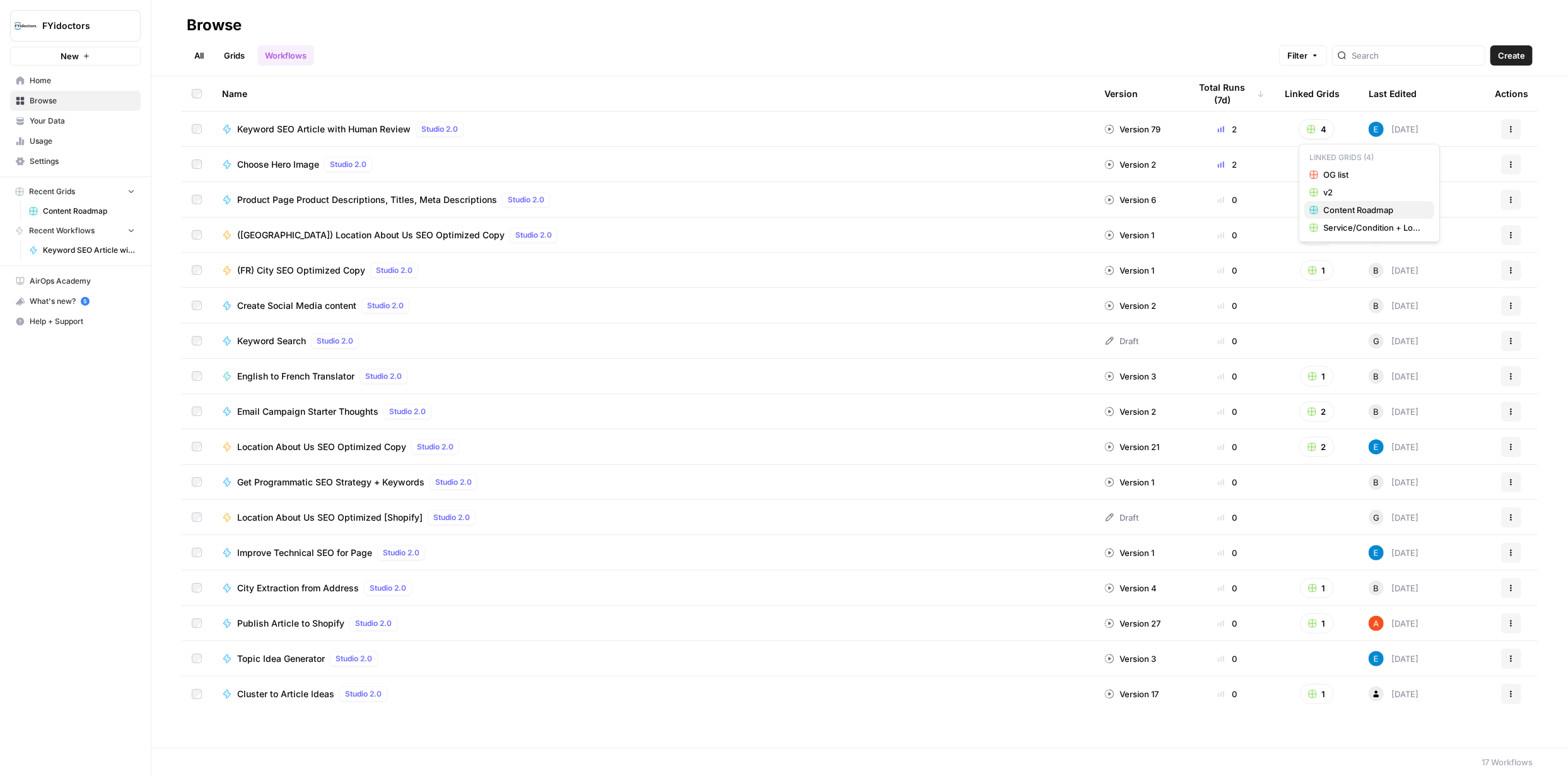
click at [1351, 207] on span "Content Roadmap" at bounding box center [1374, 209] width 101 height 13
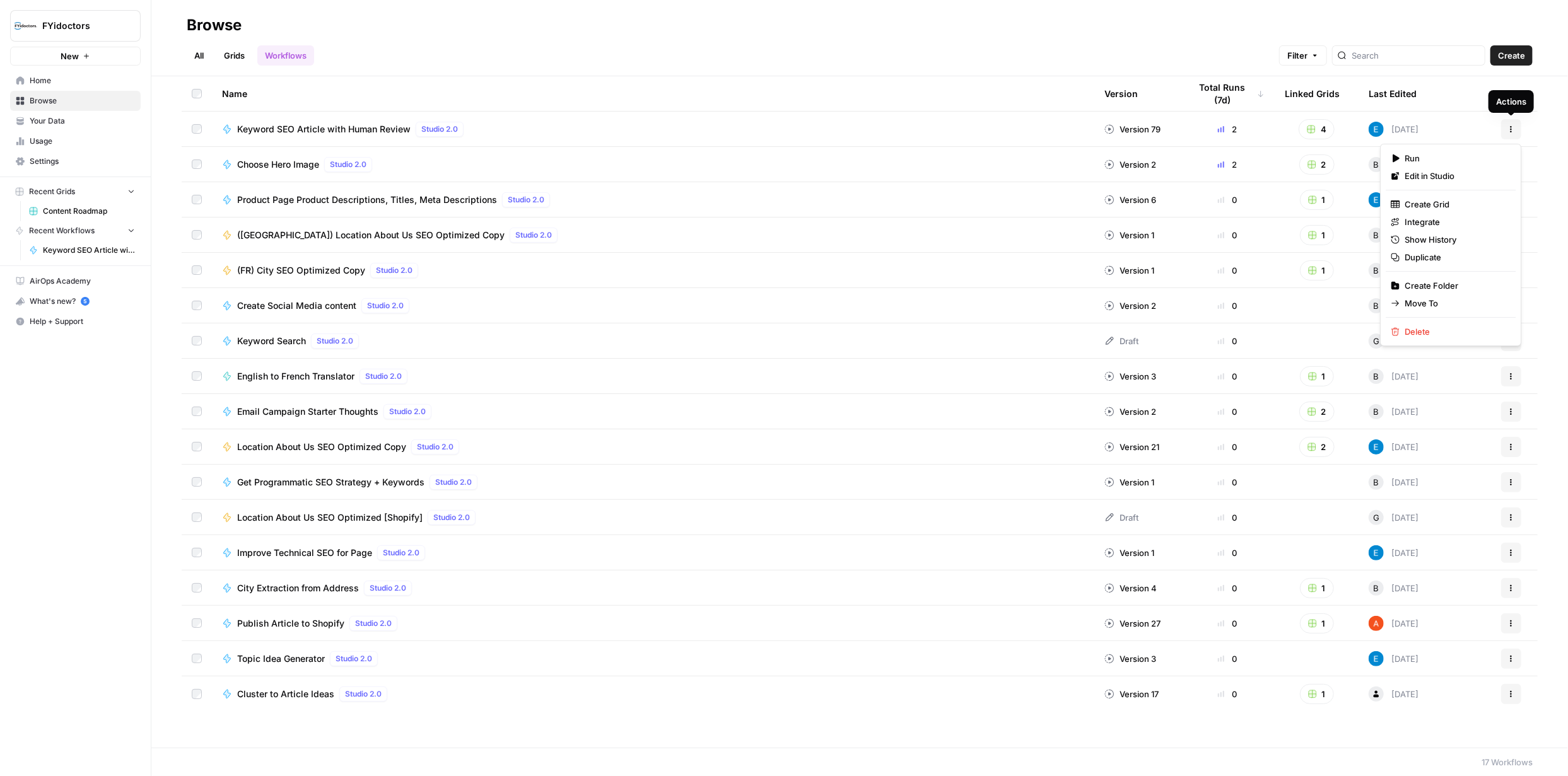
click at [1512, 127] on icon "button" at bounding box center [1510, 129] width 8 height 8
click at [1426, 221] on span "Integrate" at bounding box center [1456, 221] width 101 height 13
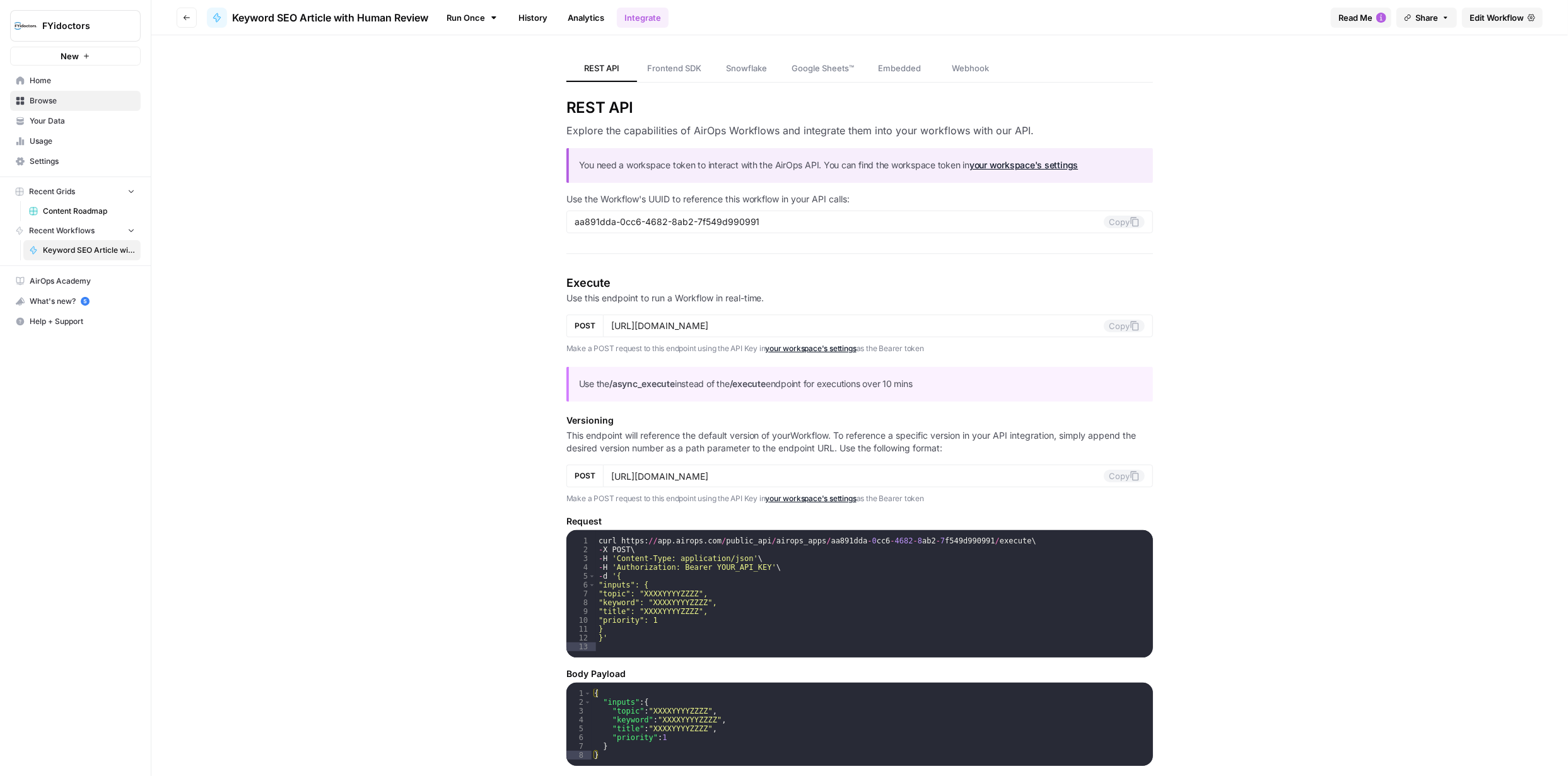
click at [1480, 17] on span "Edit Workflow" at bounding box center [1496, 17] width 54 height 13
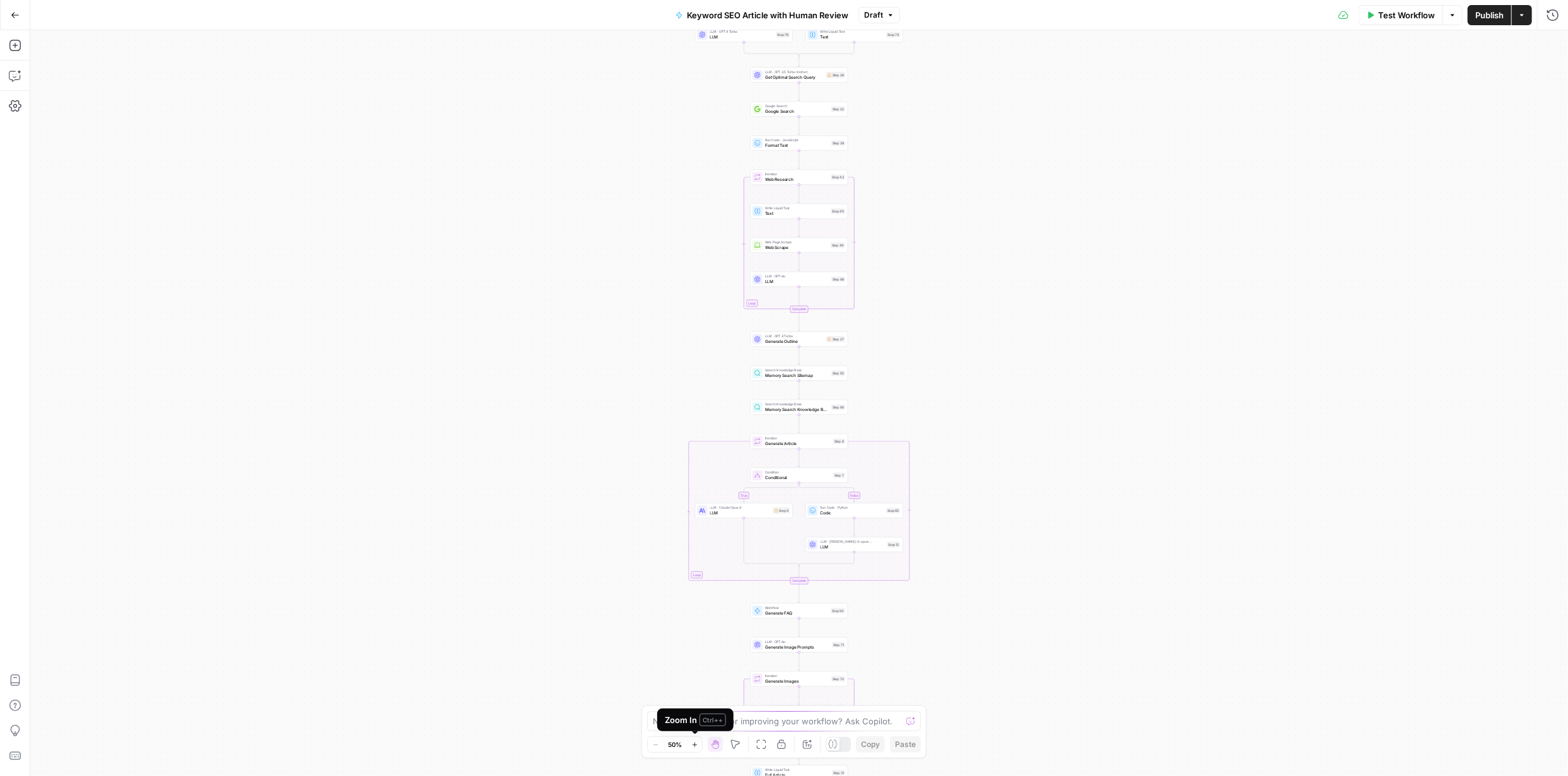
click at [695, 743] on icon "button" at bounding box center [695, 745] width 7 height 7
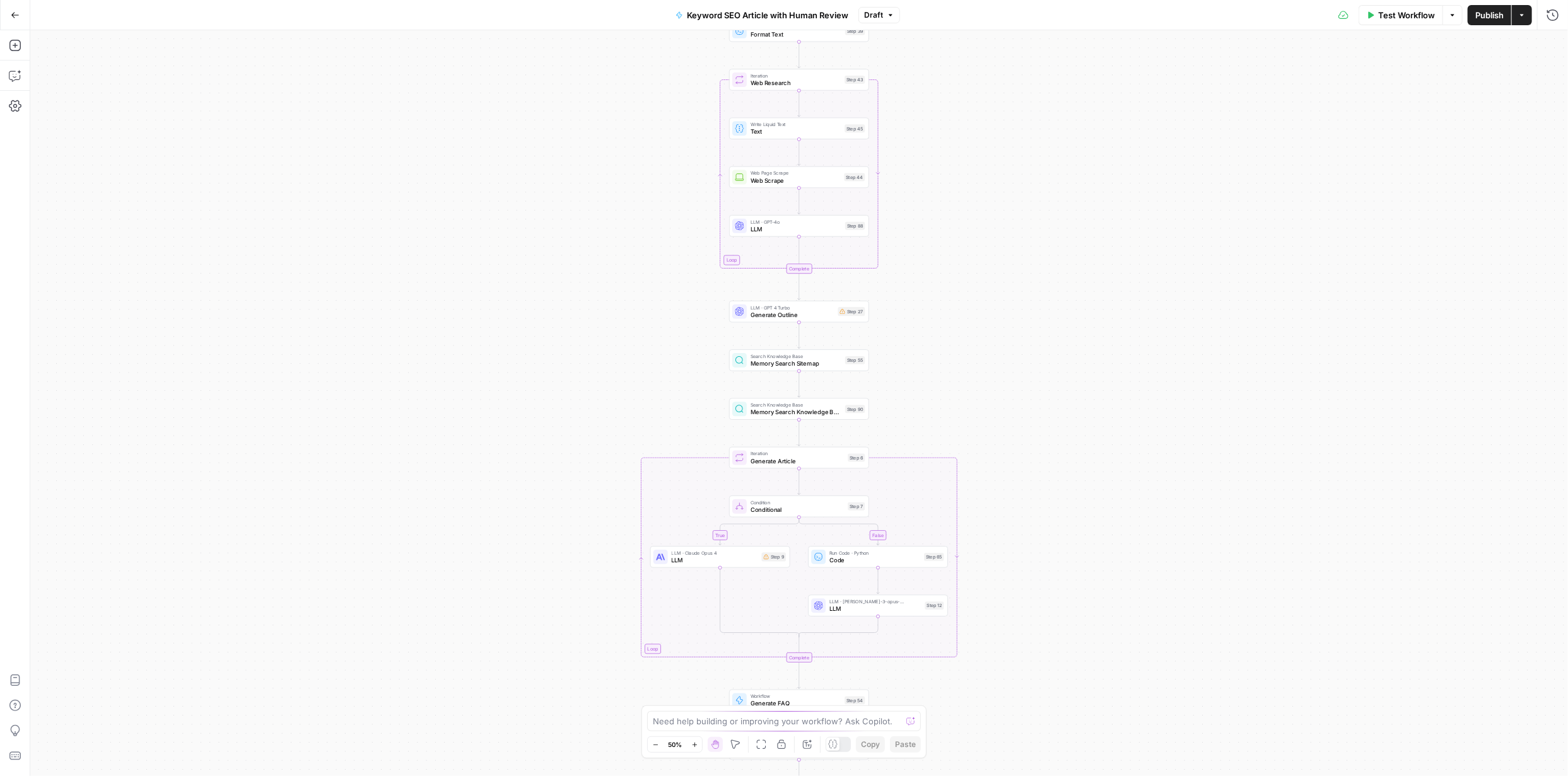
click at [695, 743] on icon "button" at bounding box center [695, 745] width 7 height 7
click at [696, 743] on icon "button" at bounding box center [695, 745] width 7 height 7
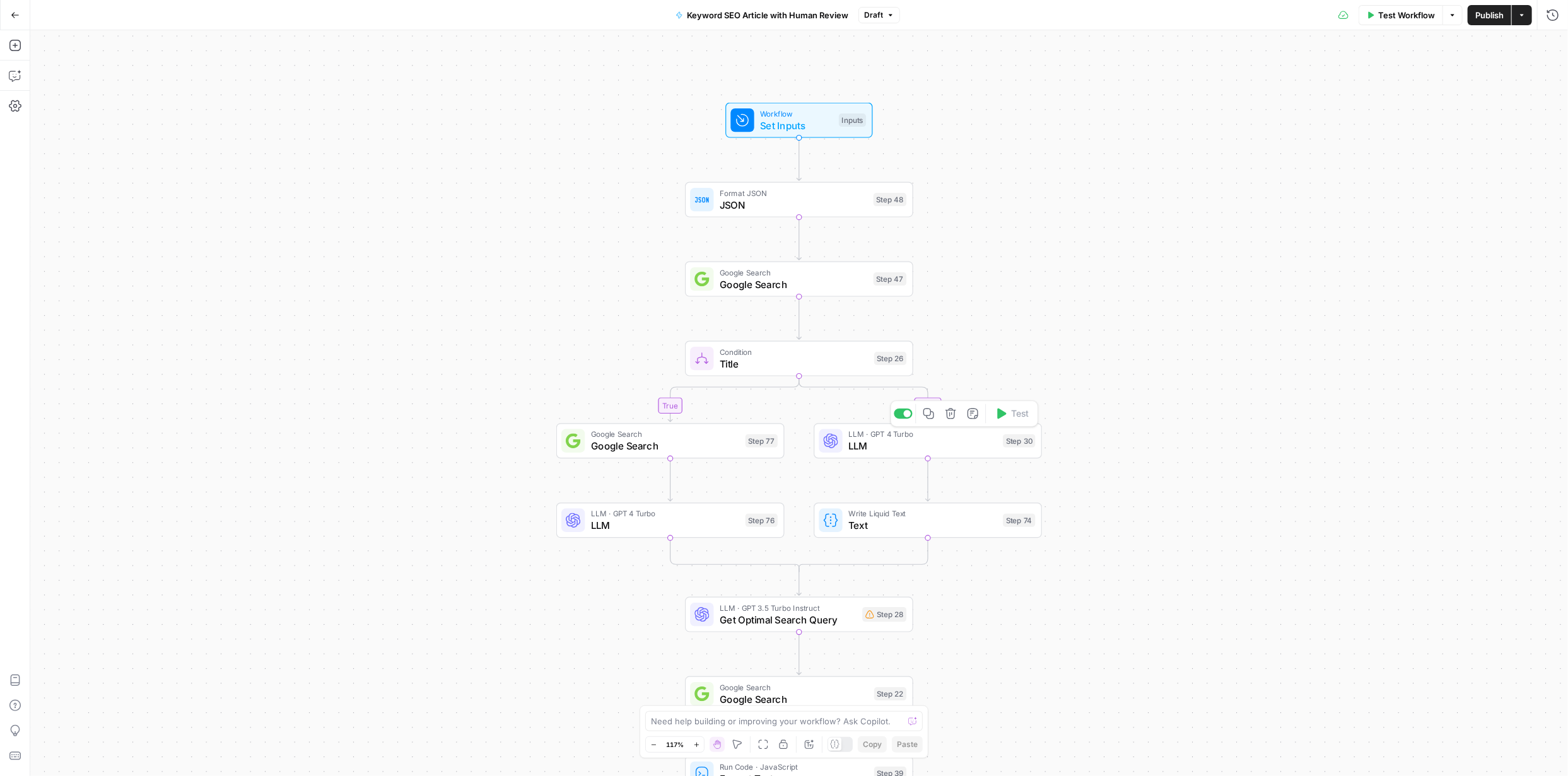
click at [951, 446] on span "LLM" at bounding box center [922, 446] width 149 height 15
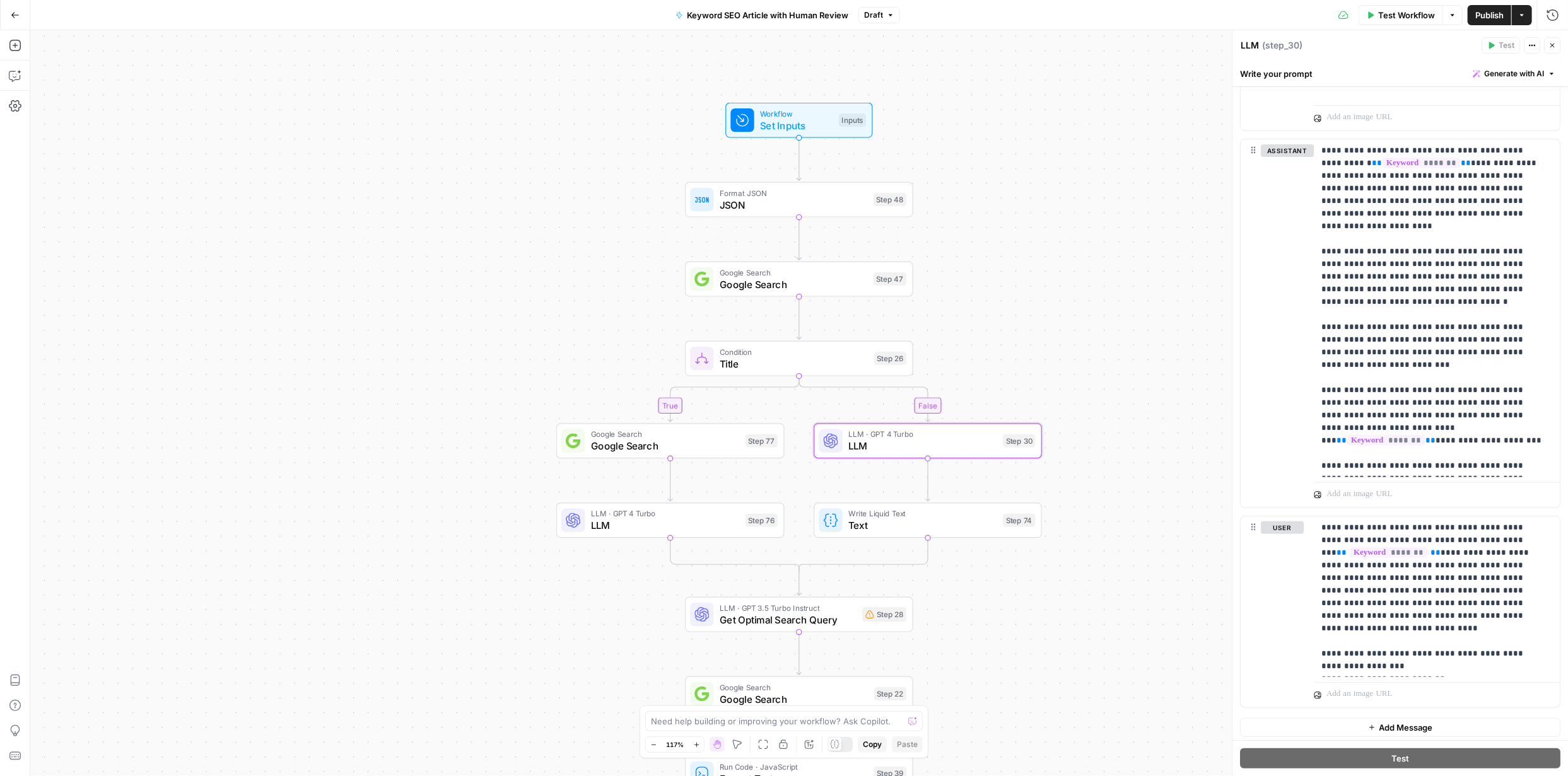
scroll to position [295, 0]
click at [680, 521] on span "LLM" at bounding box center [665, 525] width 149 height 15
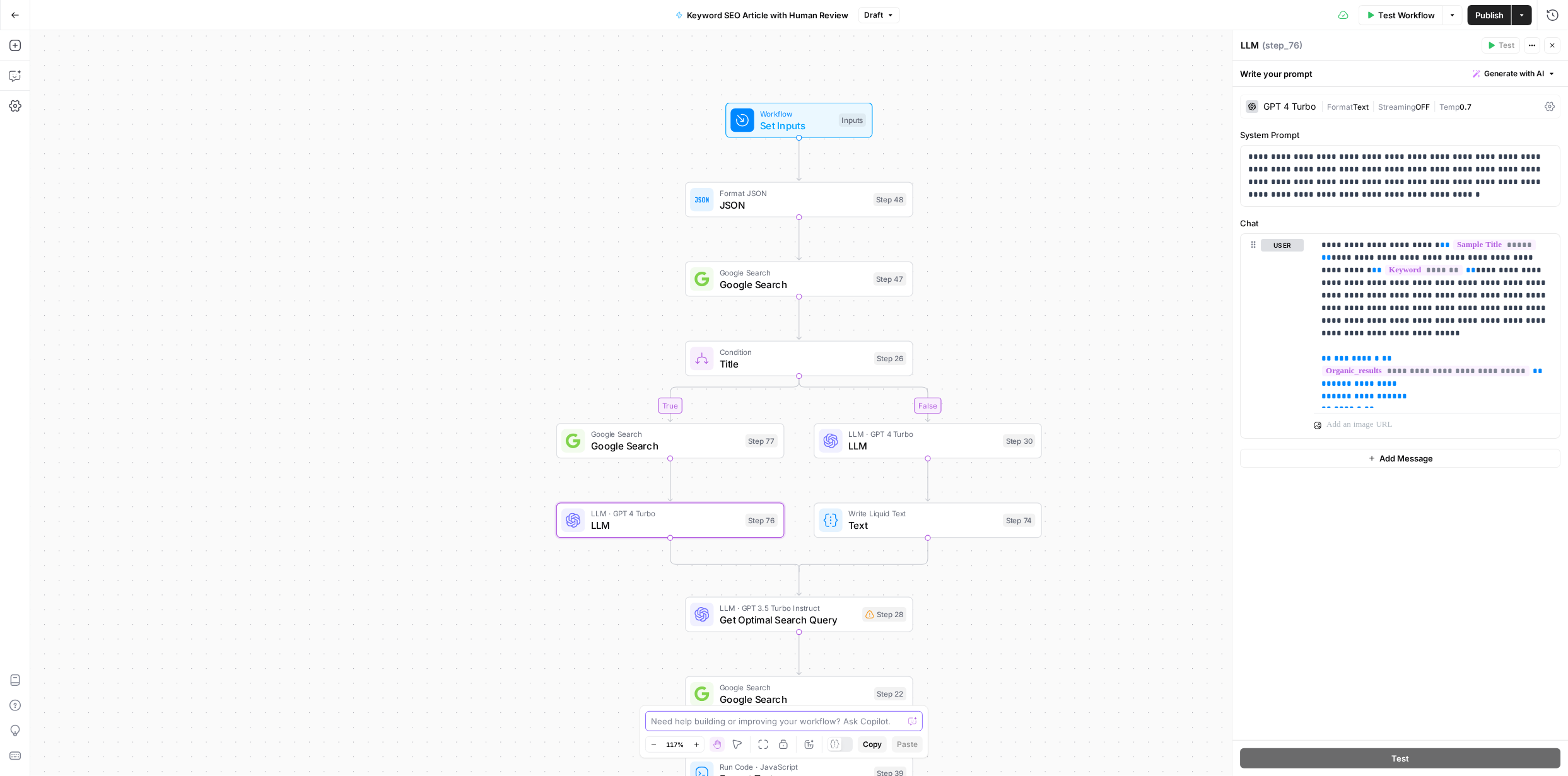
click at [832, 722] on textarea at bounding box center [777, 721] width 252 height 13
paste textarea "Featured Snippet** (60-120 words): Write a concise, direct answer format that s…"
type textarea "I want this added to the prompt - Featured Snippet** (60-120 words): Write a co…"
click at [868, 701] on textarea "I want this added to the prompt - Featured Snippet** (60-120 words): Write a co…" at bounding box center [771, 695] width 242 height 63
click at [785, 724] on textarea "I want this added to the prompt - Featured Snippet** (60-120 words): Write a co…" at bounding box center [771, 695] width 242 height 63
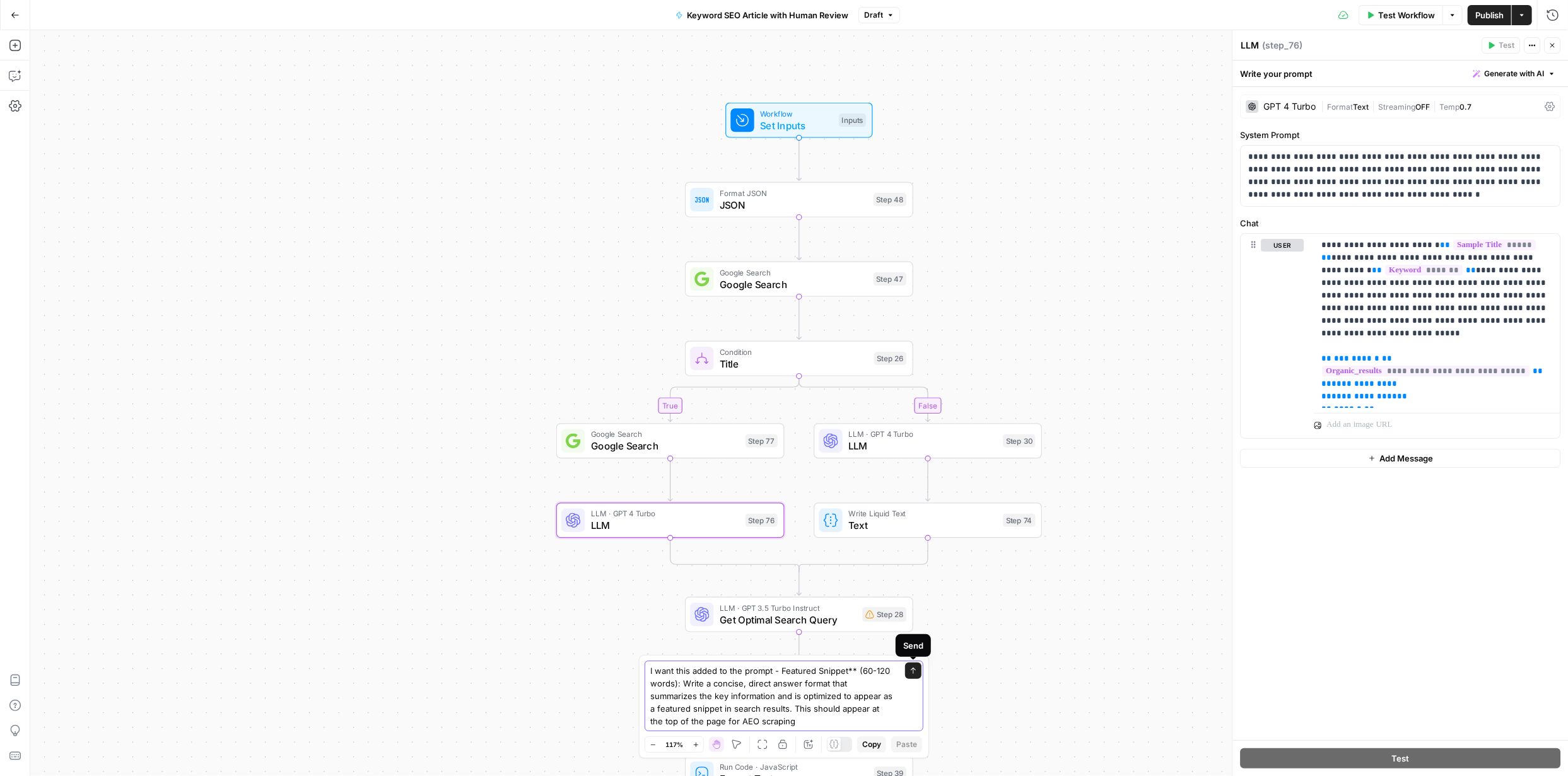
click at [911, 670] on icon "submit" at bounding box center [914, 670] width 5 height 6
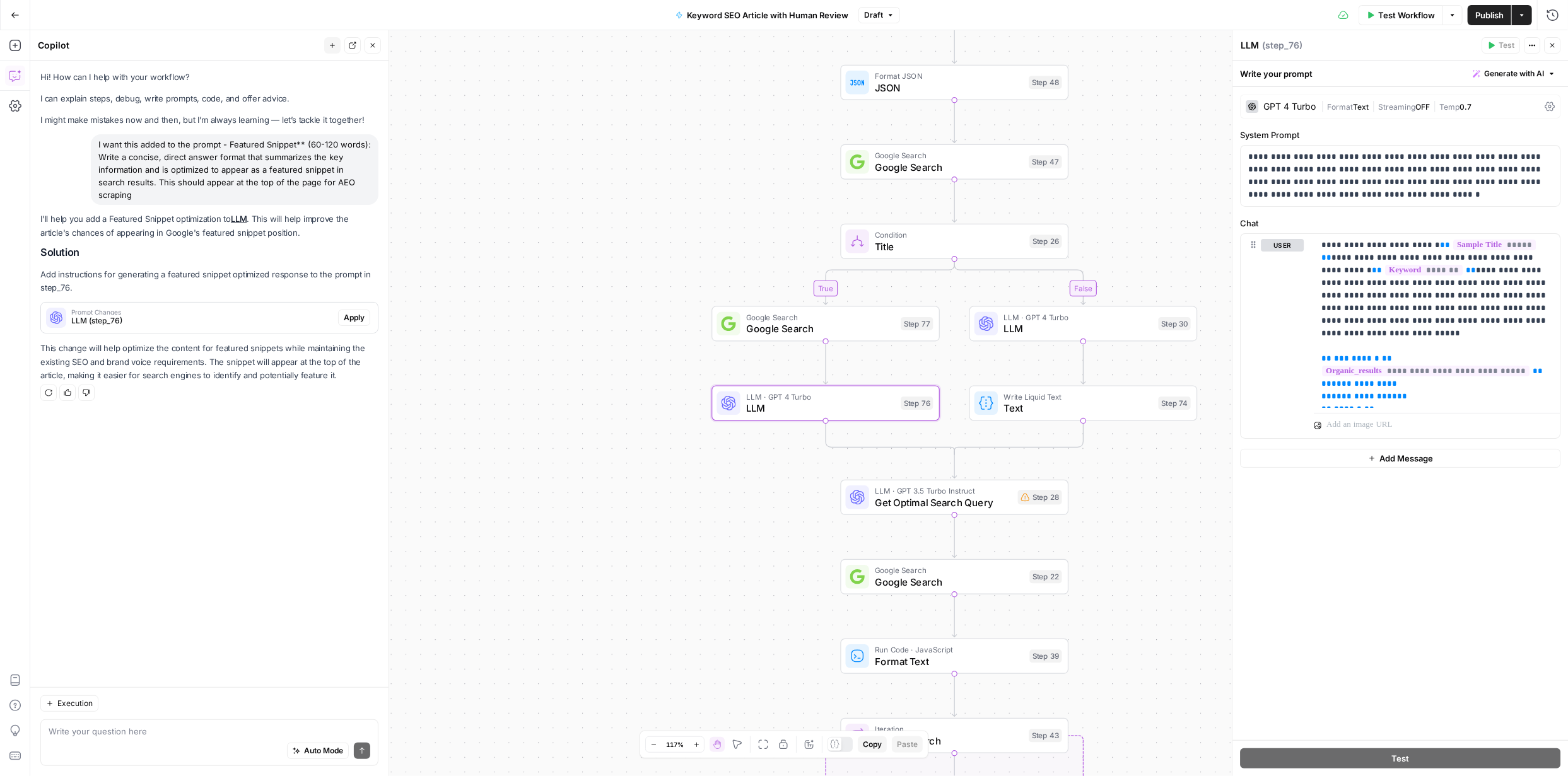
click at [205, 731] on textarea at bounding box center [210, 731] width 322 height 13
type textarea "is 76 LLM the right step to put this?"
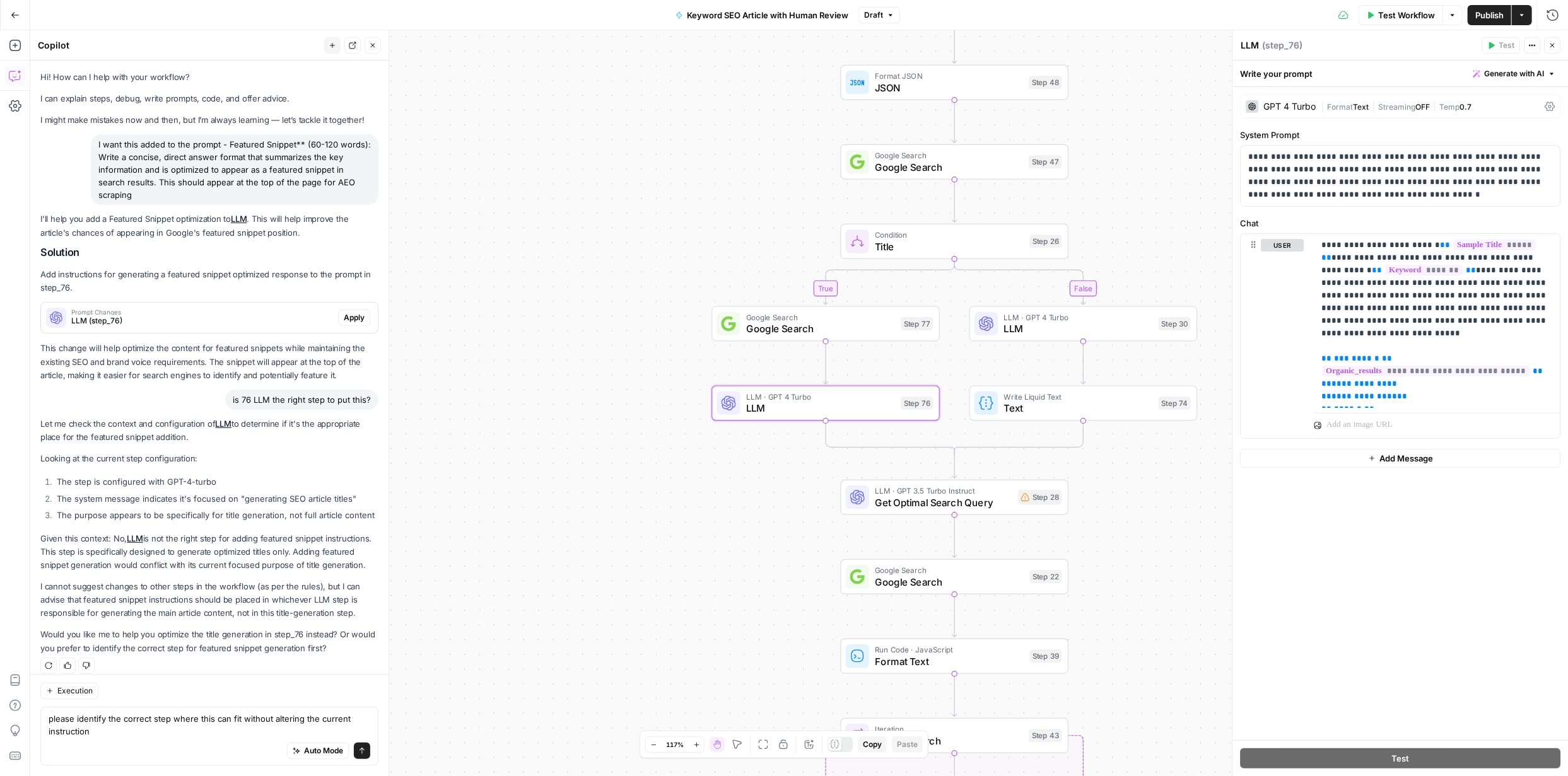
type textarea "please identify the correct step where this can fit without altering the curren…"
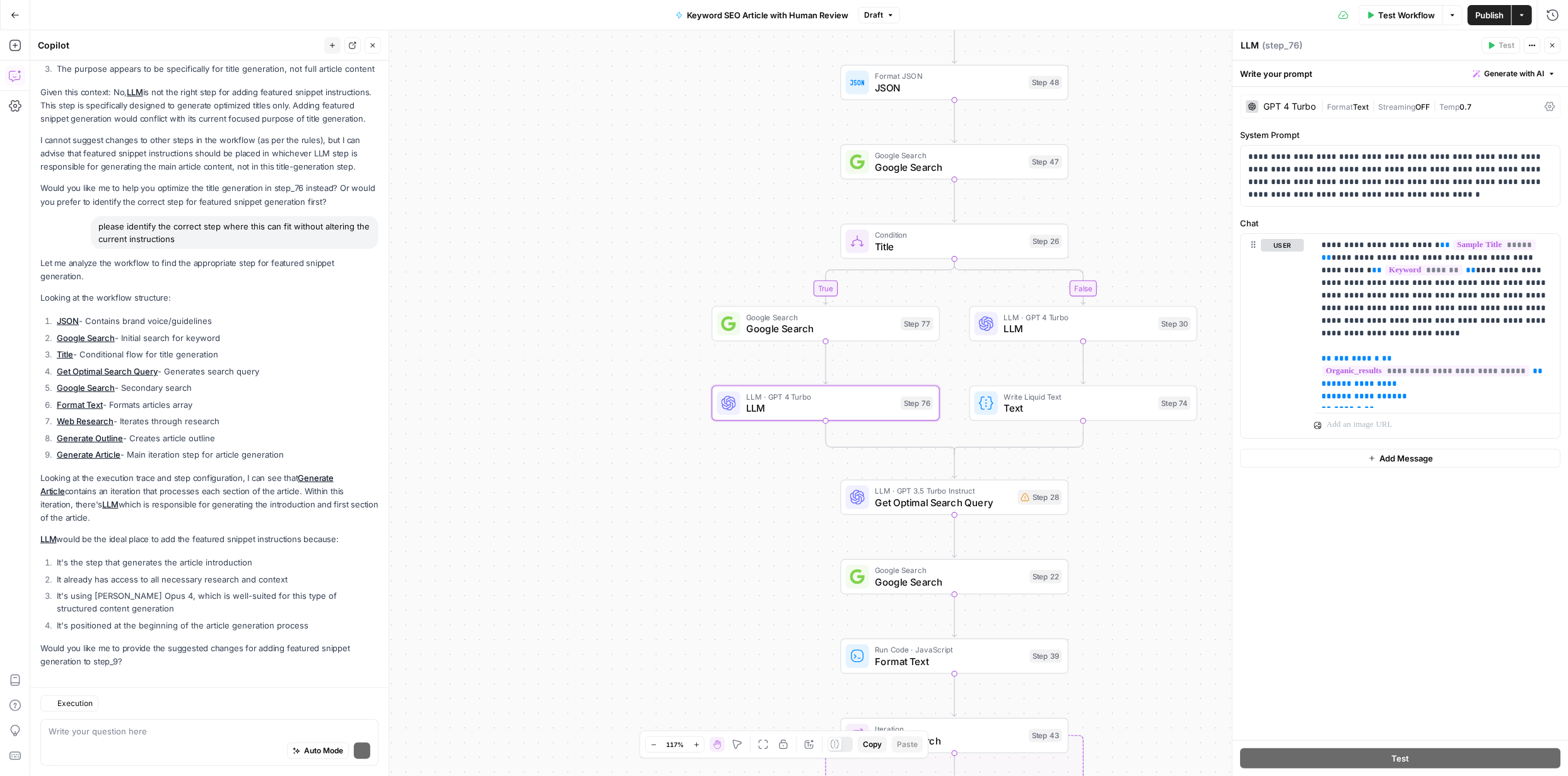
scroll to position [483, 0]
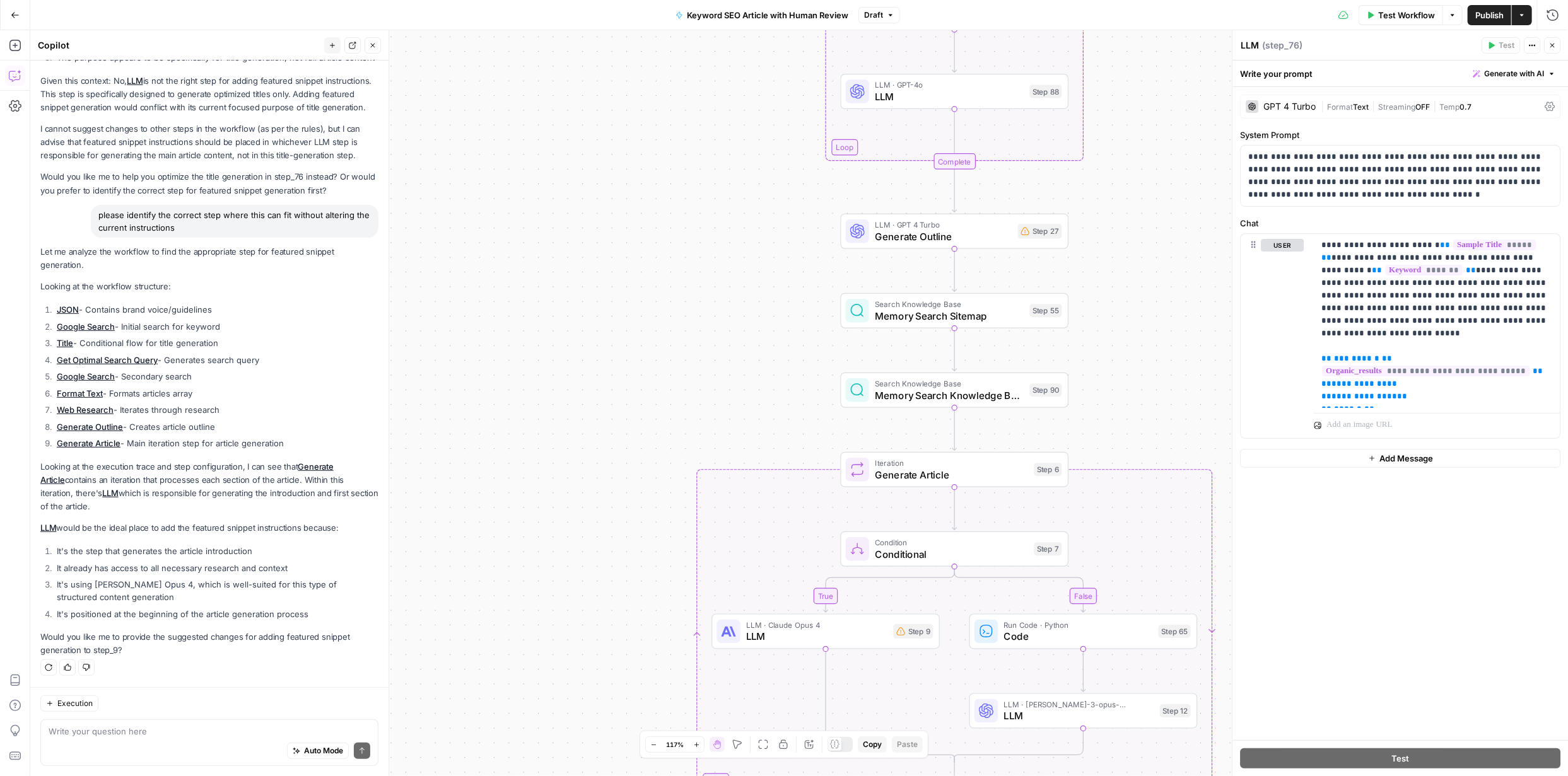
click at [194, 731] on textarea at bounding box center [210, 731] width 322 height 13
type textarea "Yes"
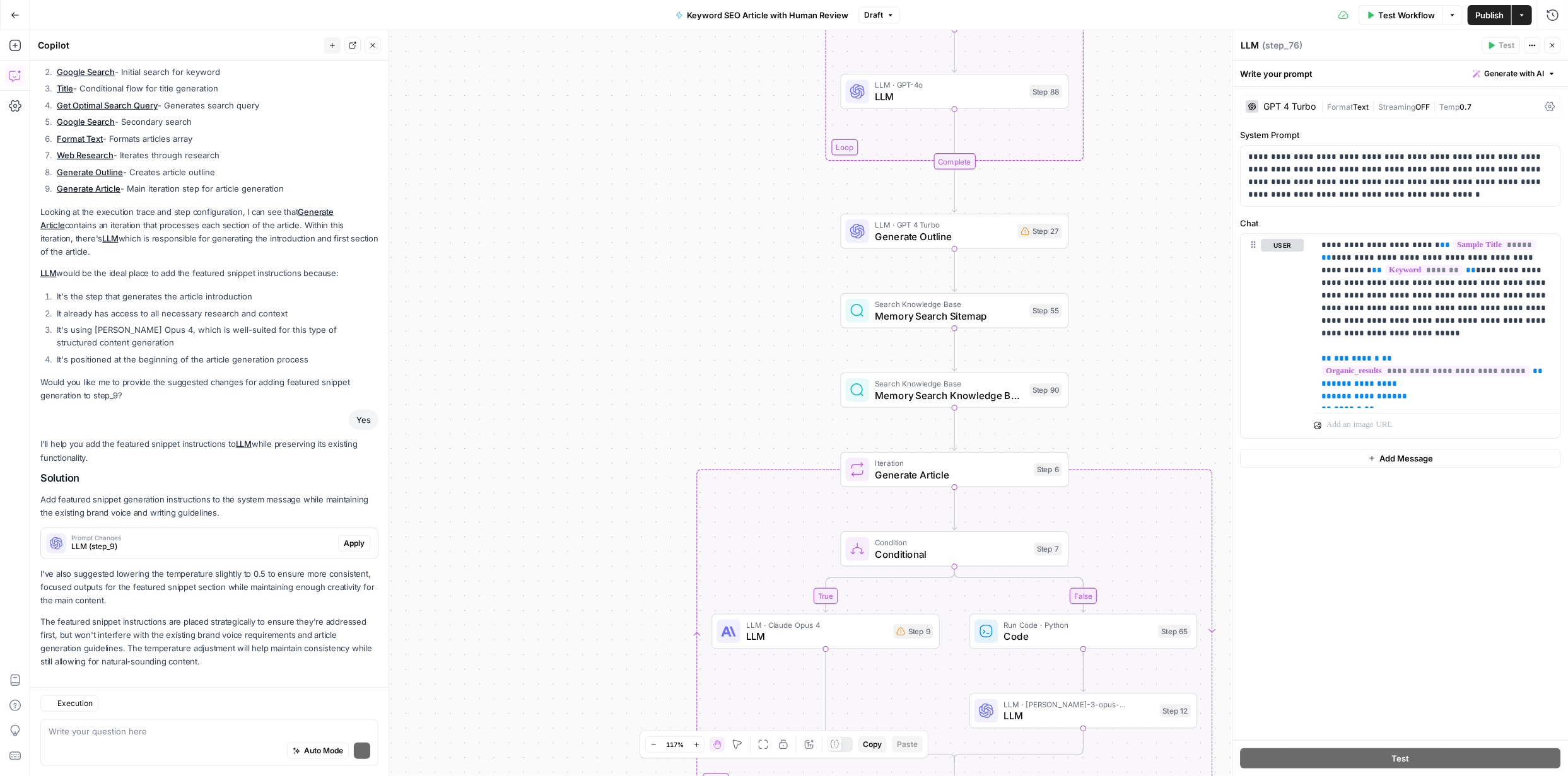
scroll to position [749, 0]
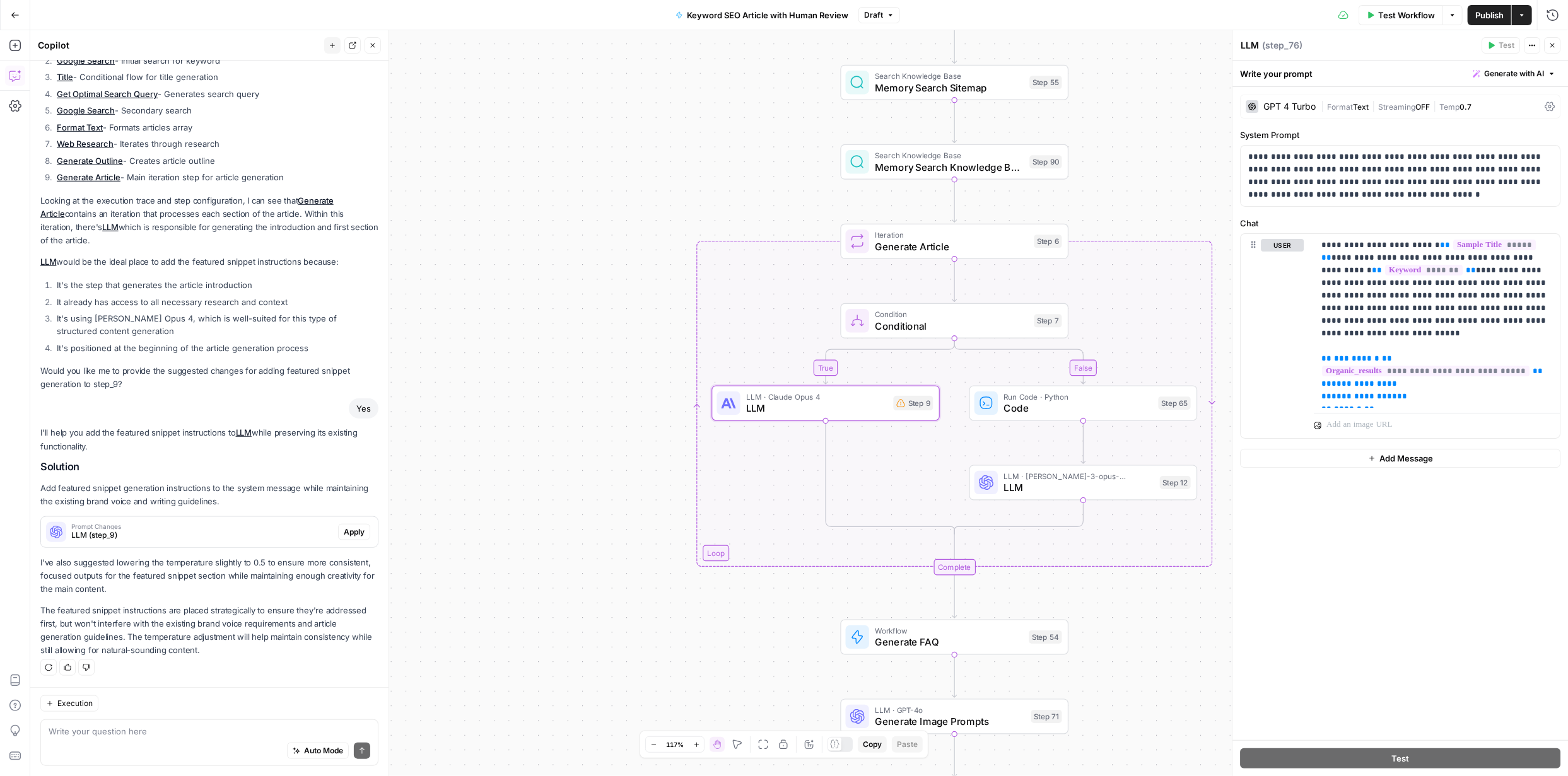
click at [343, 532] on span "Apply" at bounding box center [354, 531] width 21 height 11
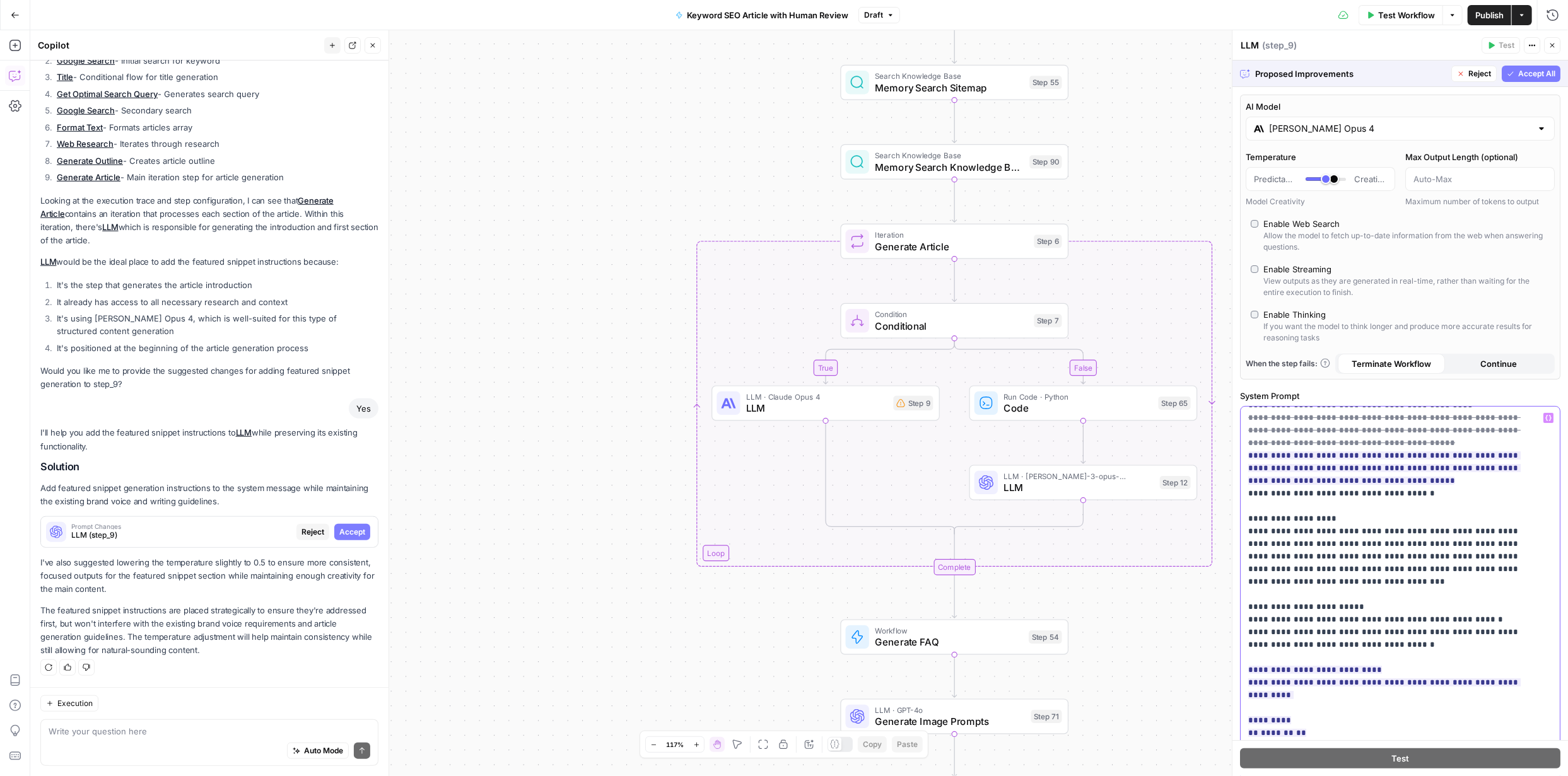
scroll to position [782, 0]
click at [1518, 73] on span "Accept All" at bounding box center [1536, 73] width 37 height 11
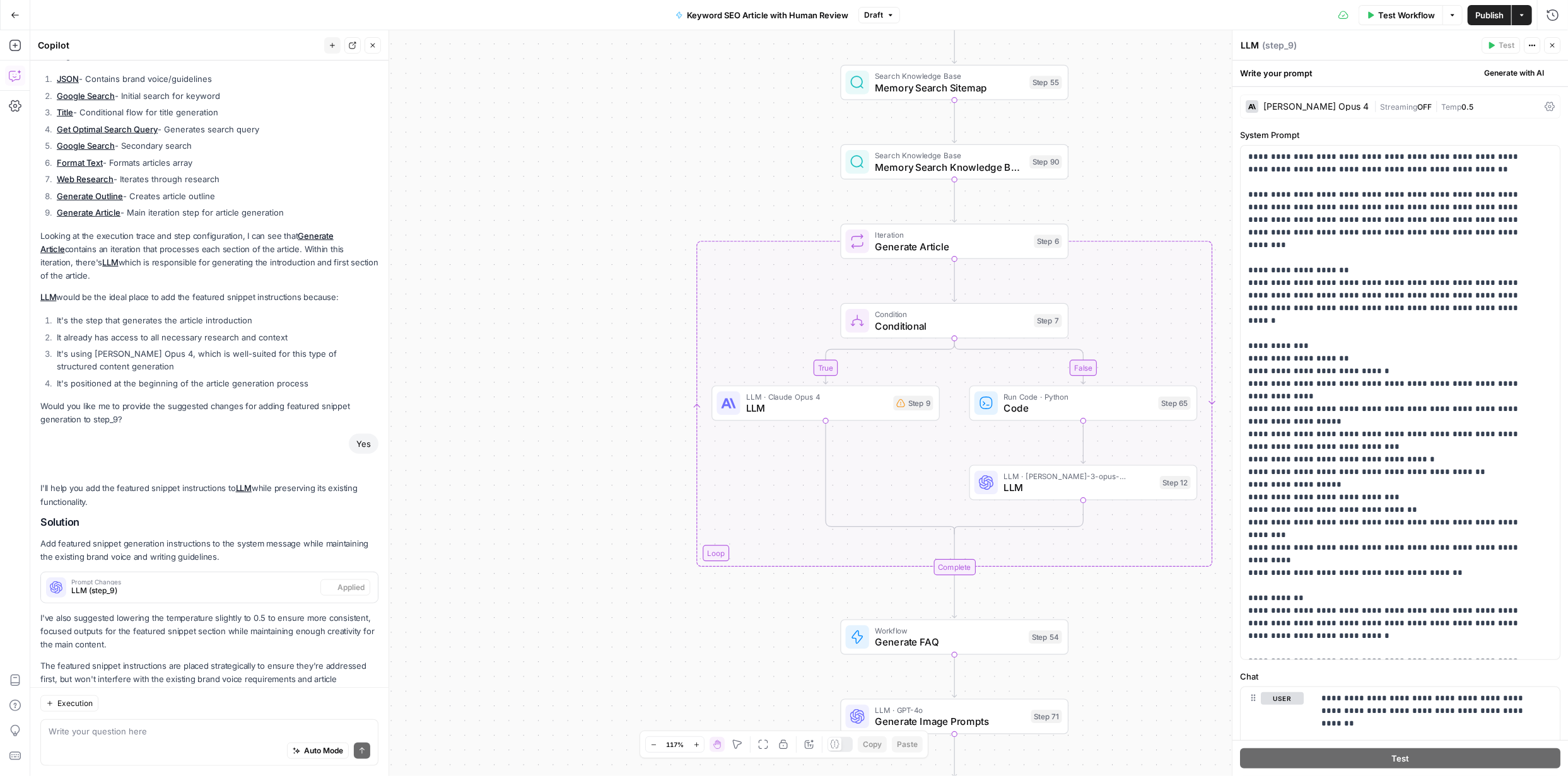
scroll to position [829, 0]
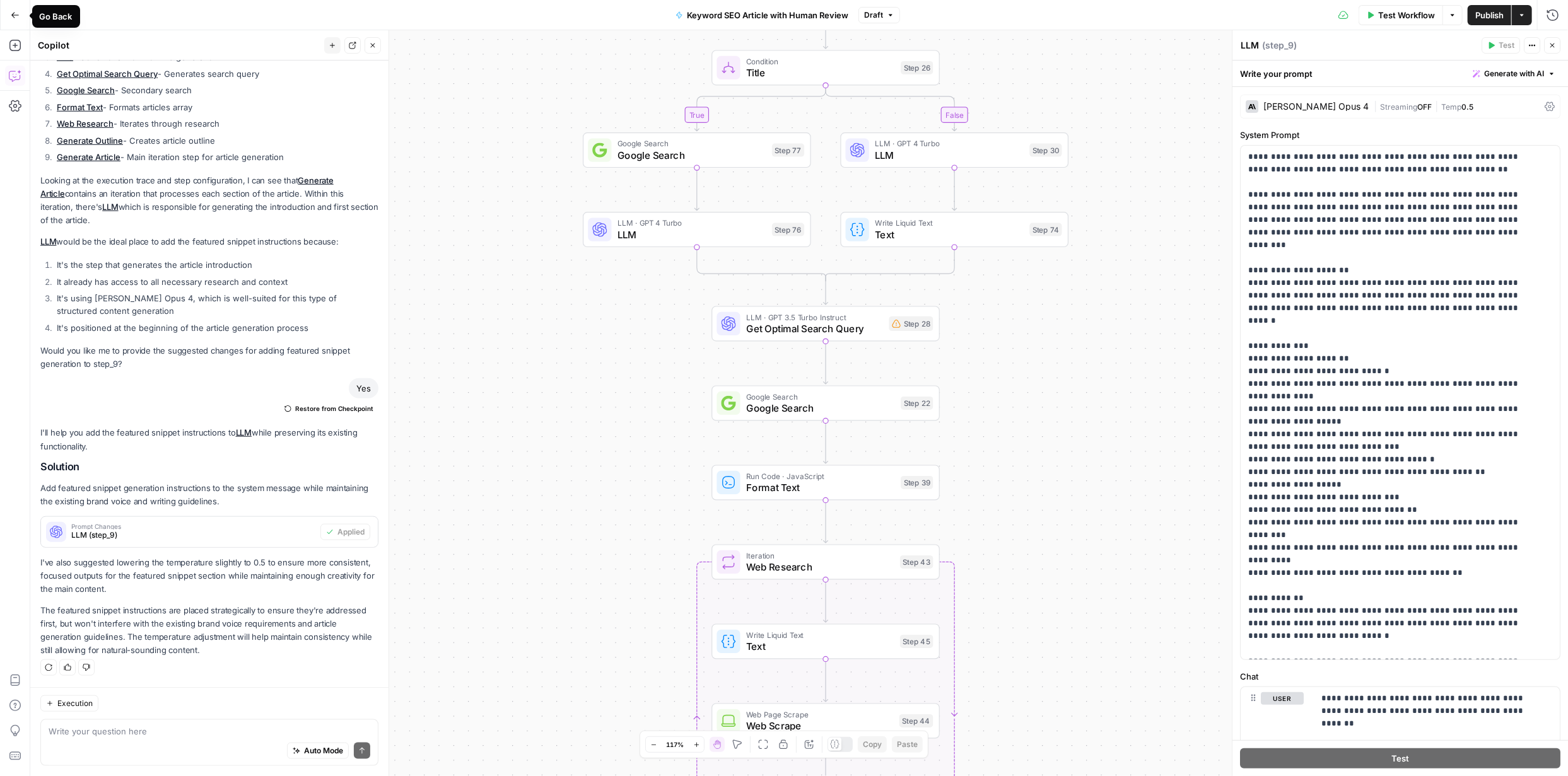
click at [12, 16] on icon "button" at bounding box center [15, 15] width 9 height 9
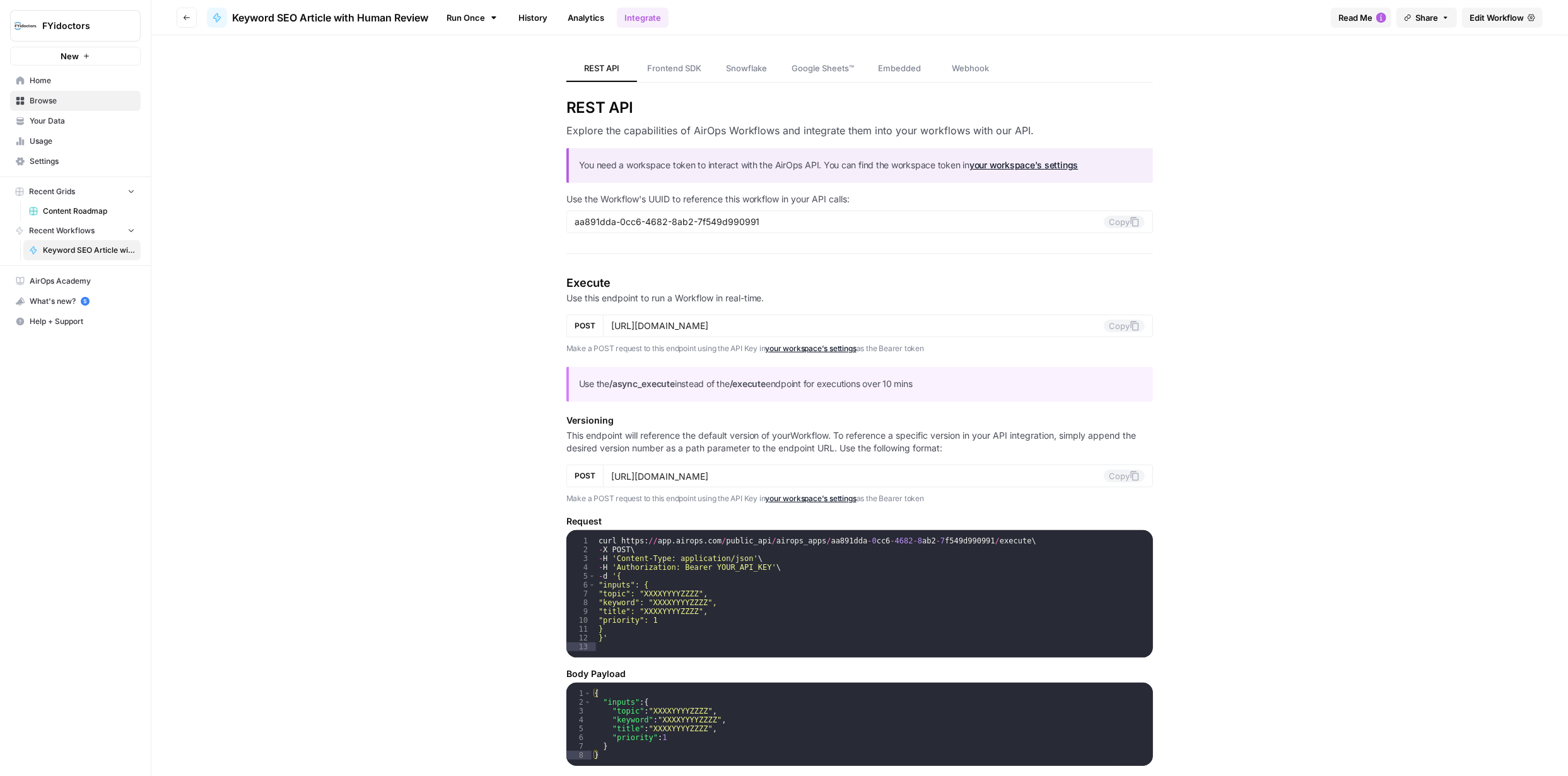
click at [48, 100] on span "Browse" at bounding box center [82, 100] width 106 height 11
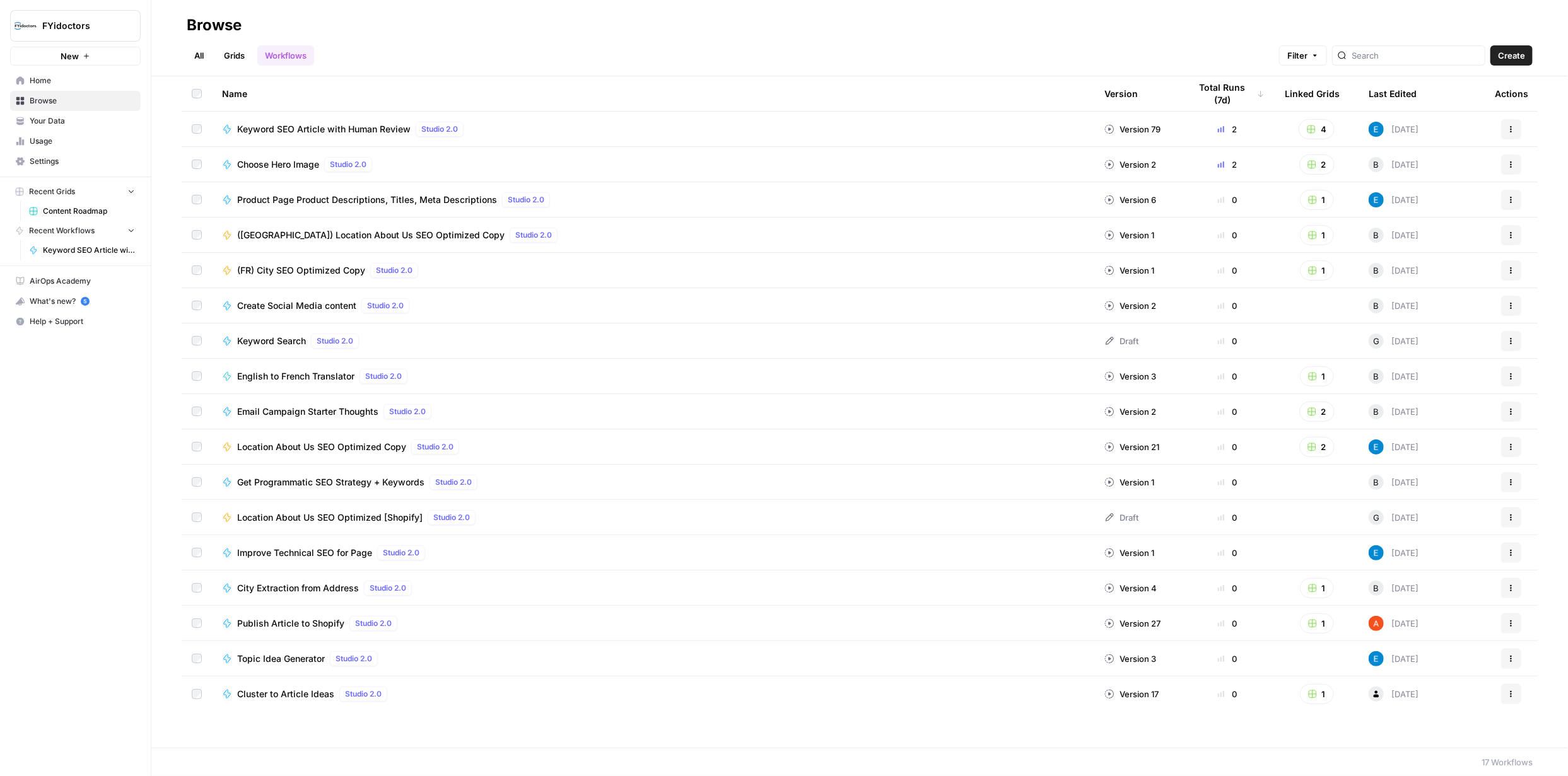
click at [234, 54] on link "Grids" at bounding box center [234, 56] width 36 height 21
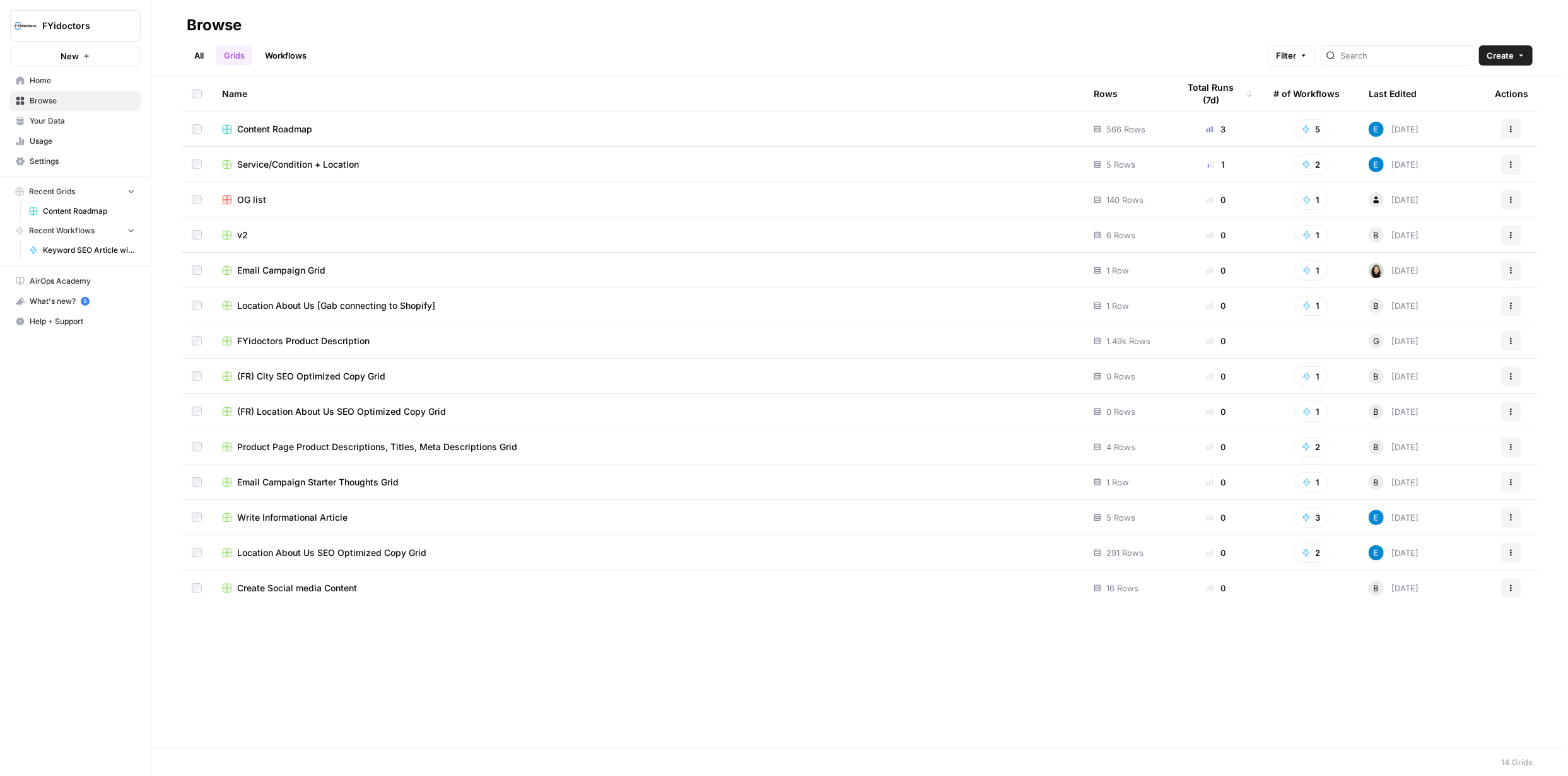
click at [279, 128] on span "Content Roadmap" at bounding box center [274, 129] width 75 height 13
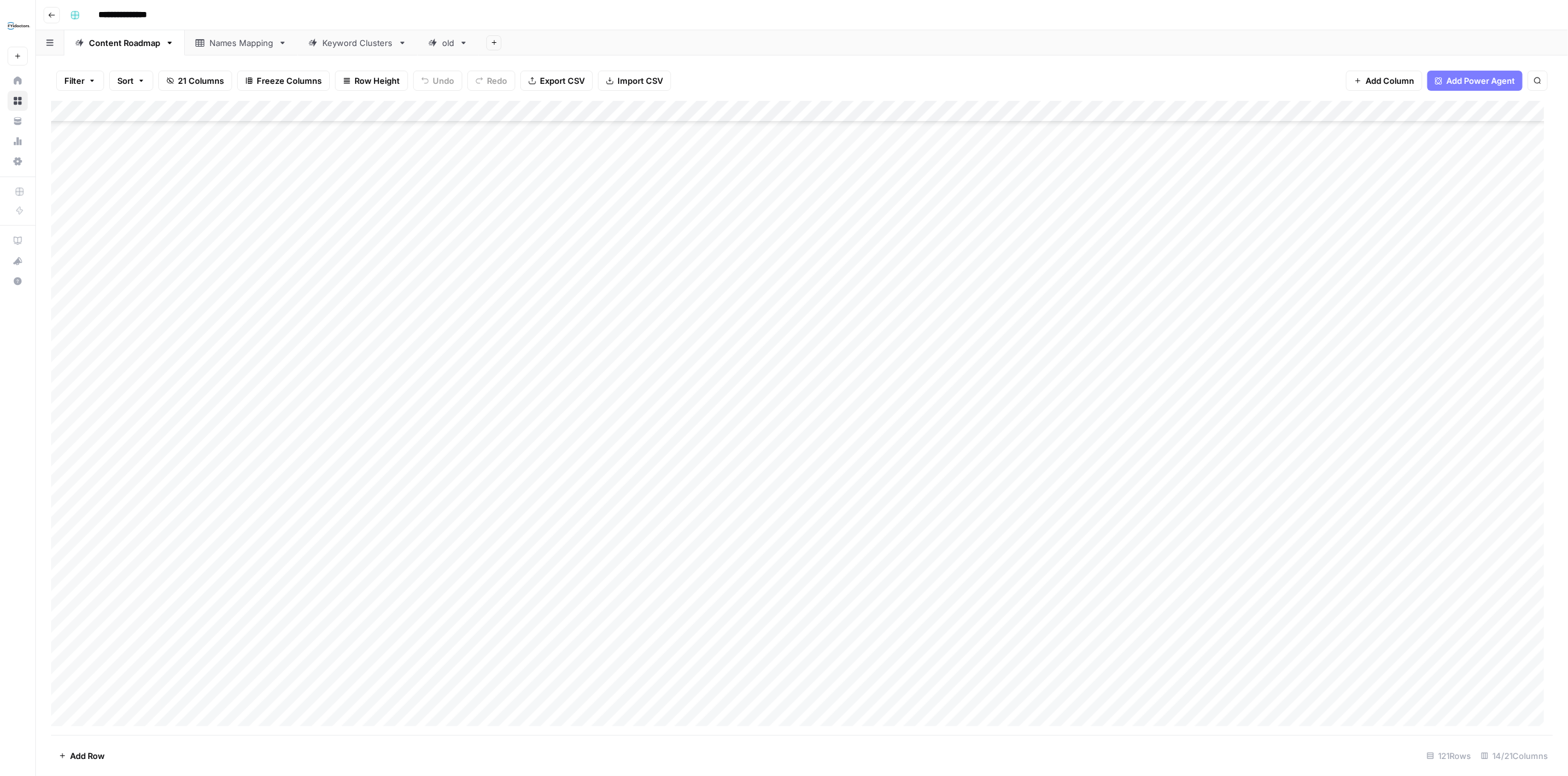
scroll to position [2010, 0]
click at [145, 713] on div "Add Column" at bounding box center [801, 418] width 1502 height 634
click at [281, 700] on div "Add Column" at bounding box center [801, 418] width 1502 height 634
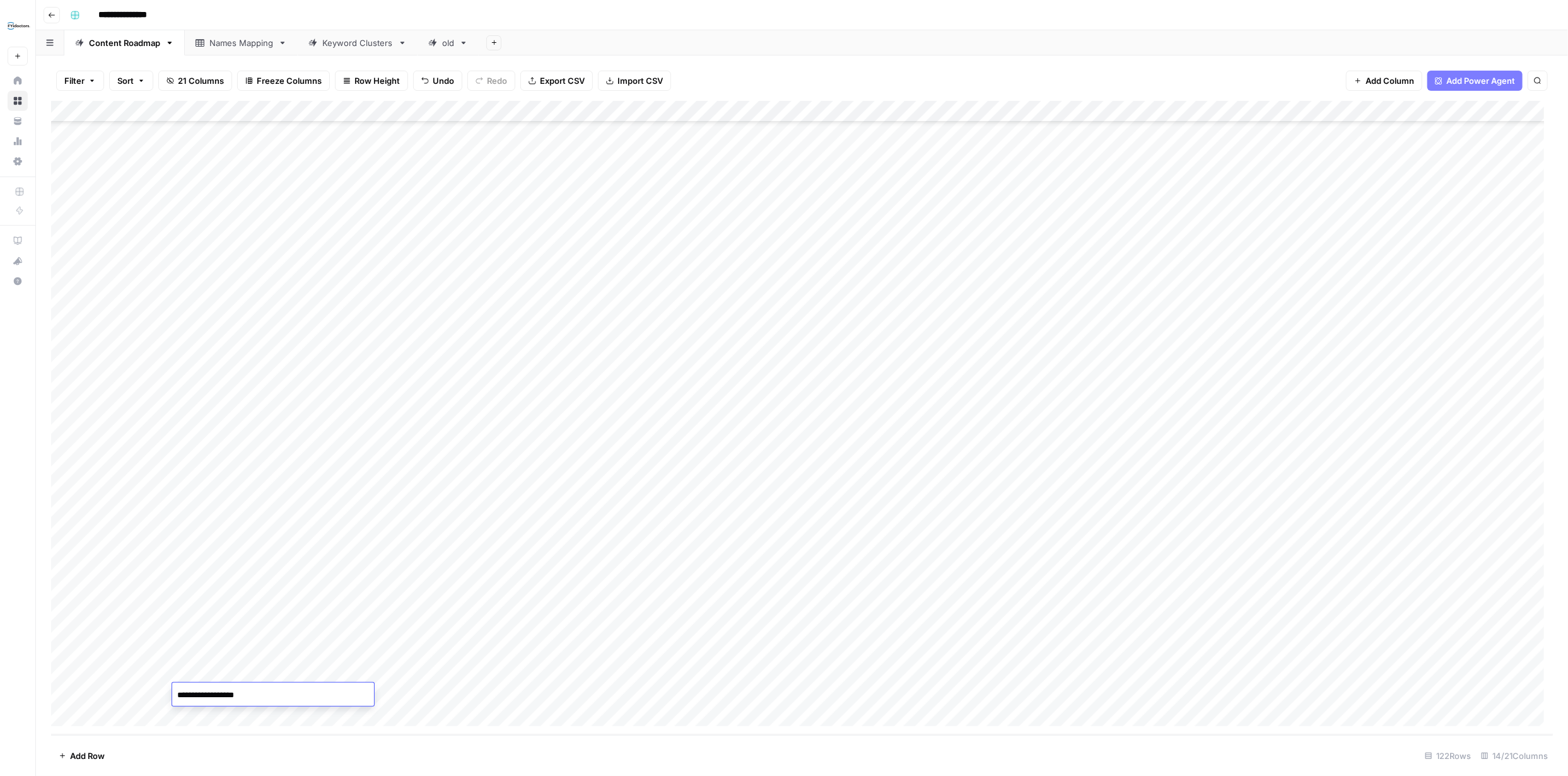
type textarea "**********"
click at [794, 694] on div "Add Column" at bounding box center [801, 418] width 1502 height 634
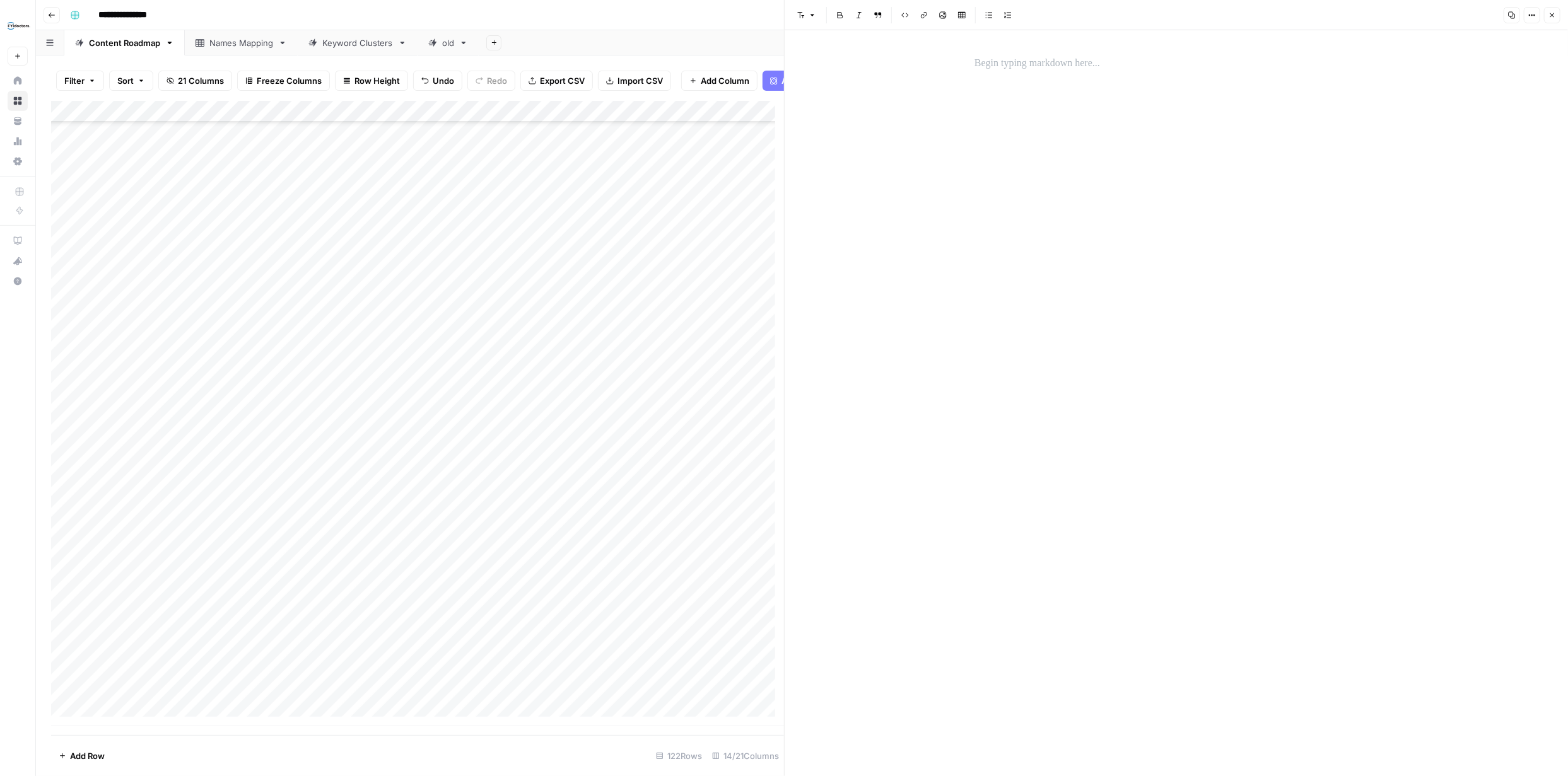
click at [1547, 14] on button "Close" at bounding box center [1552, 15] width 16 height 16
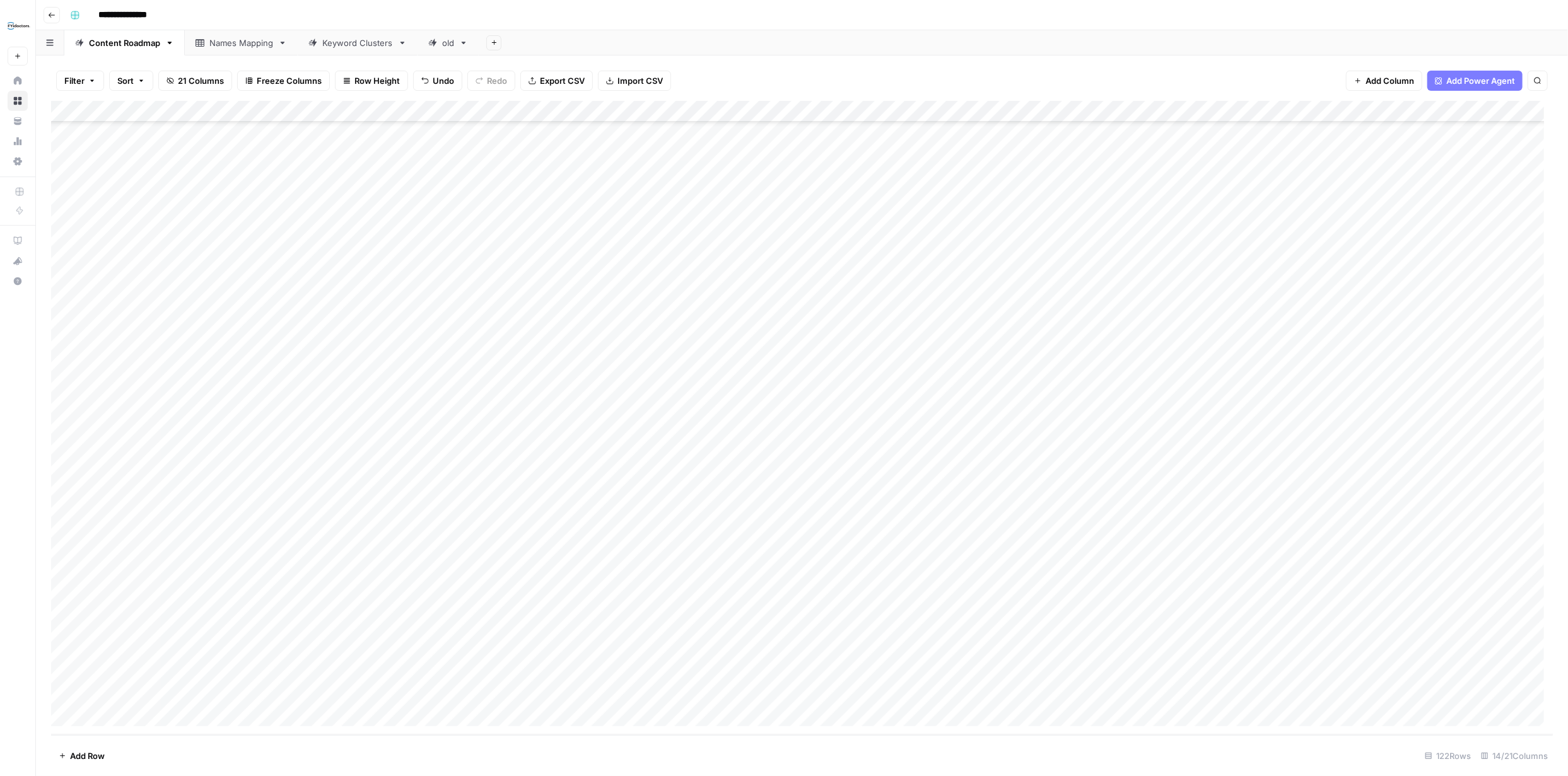
click at [783, 692] on div "Add Column" at bounding box center [801, 418] width 1502 height 634
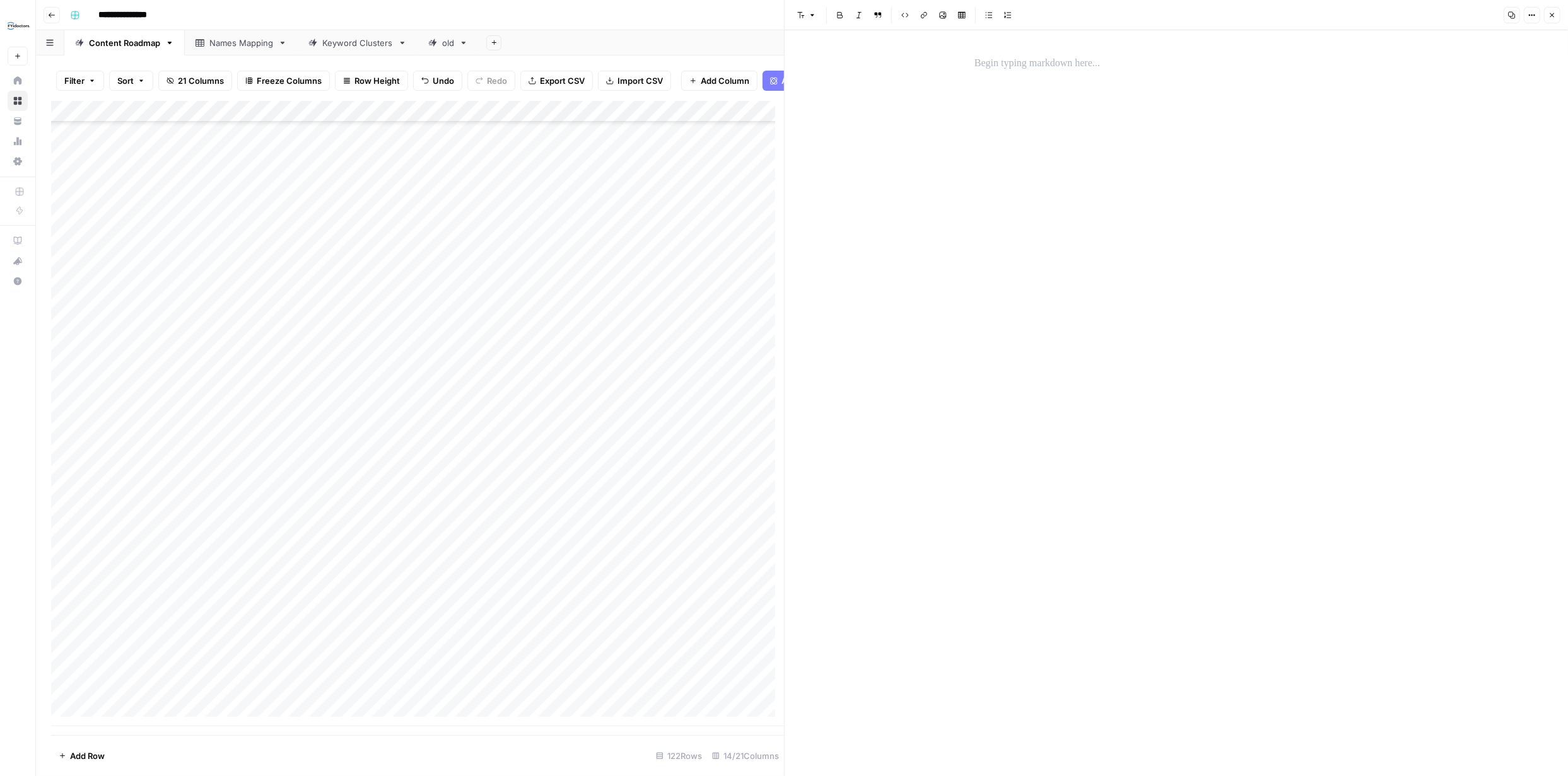
click at [992, 68] on p at bounding box center [1176, 64] width 404 height 16
click at [1548, 15] on icon "button" at bounding box center [1552, 15] width 8 height 8
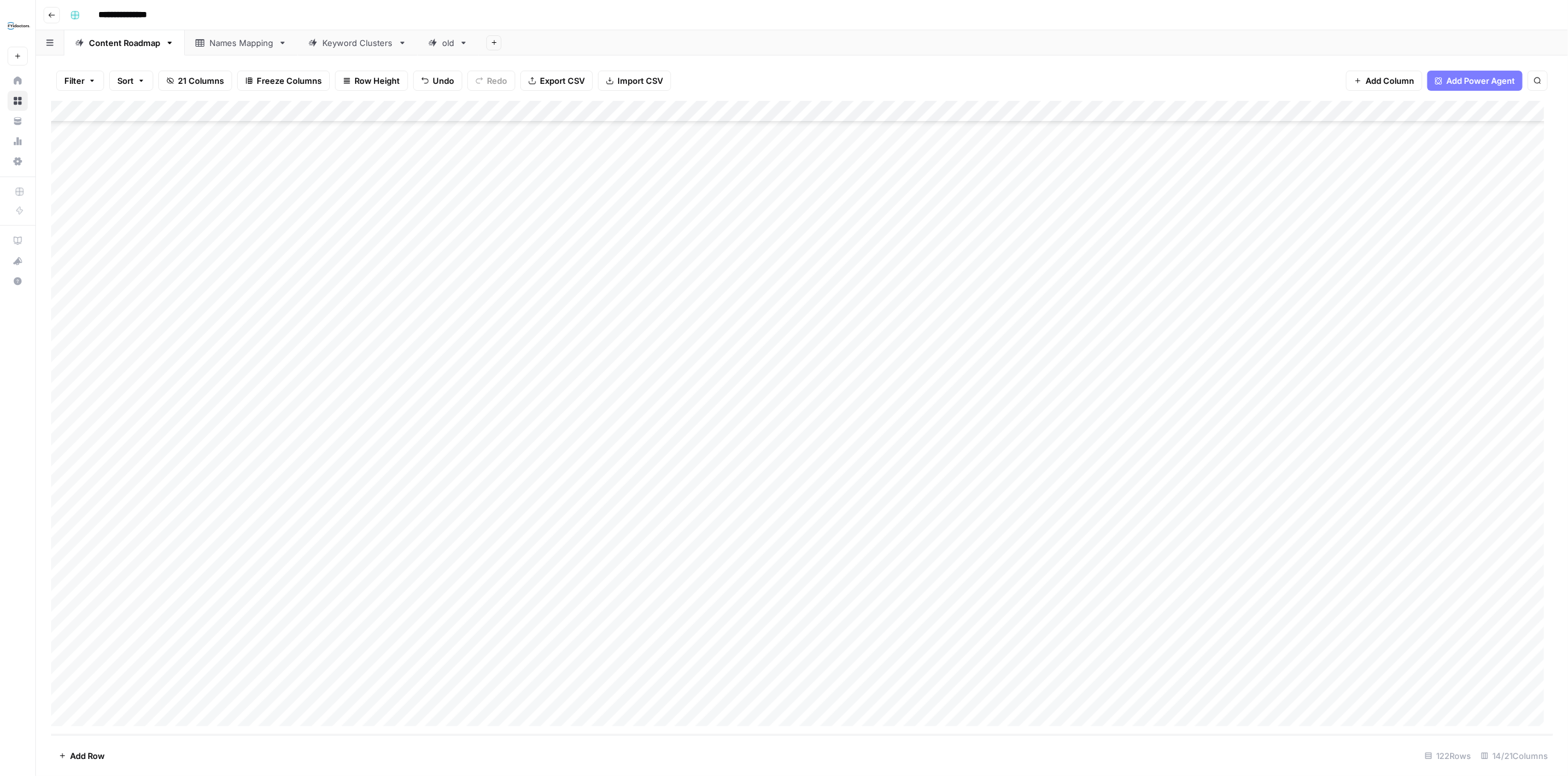
click at [1103, 694] on div "Add Column" at bounding box center [801, 418] width 1502 height 634
click at [1101, 694] on div "Add Column" at bounding box center [801, 418] width 1502 height 634
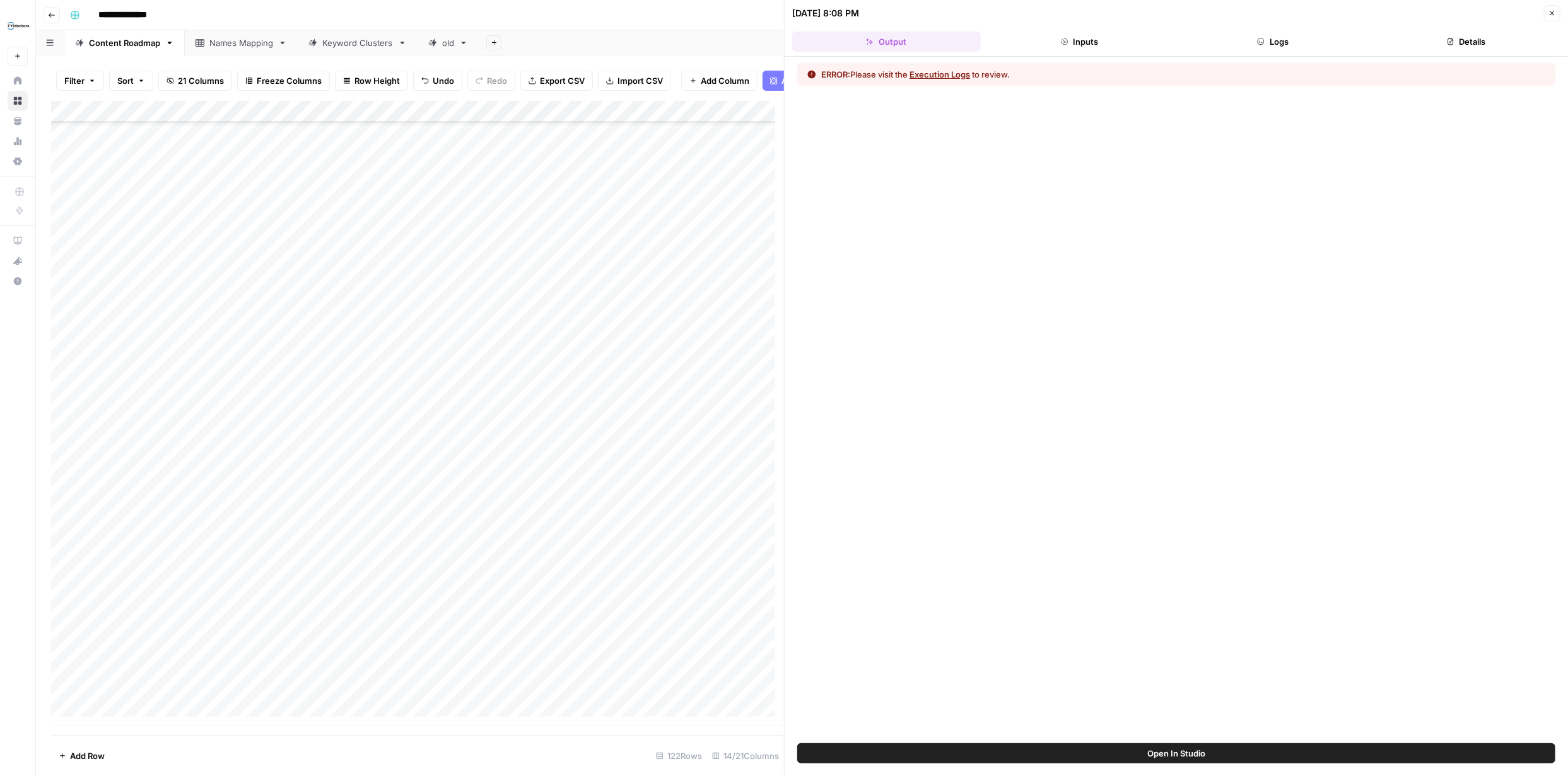
click at [953, 73] on button "Execution Logs" at bounding box center [939, 74] width 61 height 13
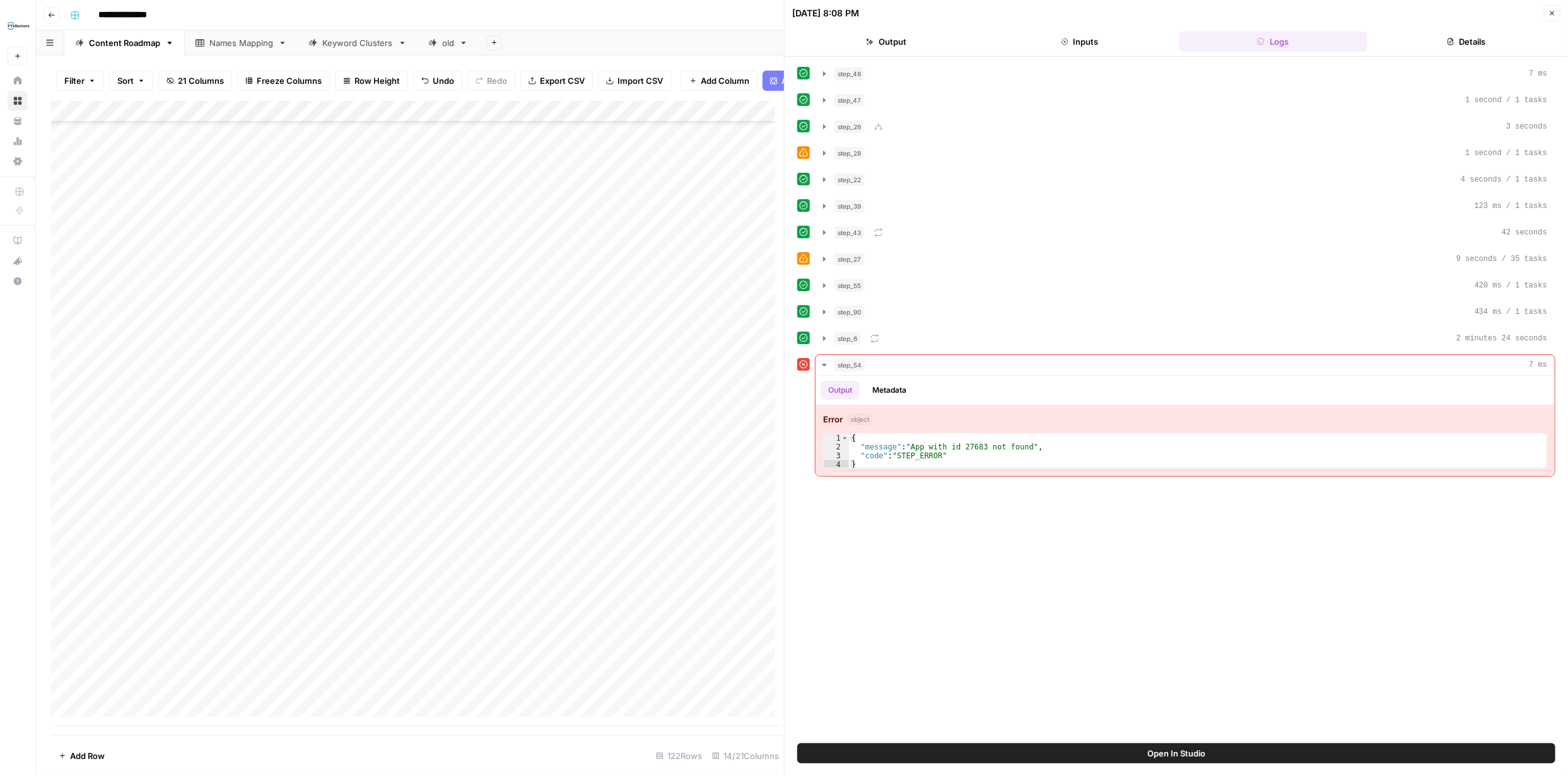
click at [1549, 9] on icon "button" at bounding box center [1552, 13] width 8 height 8
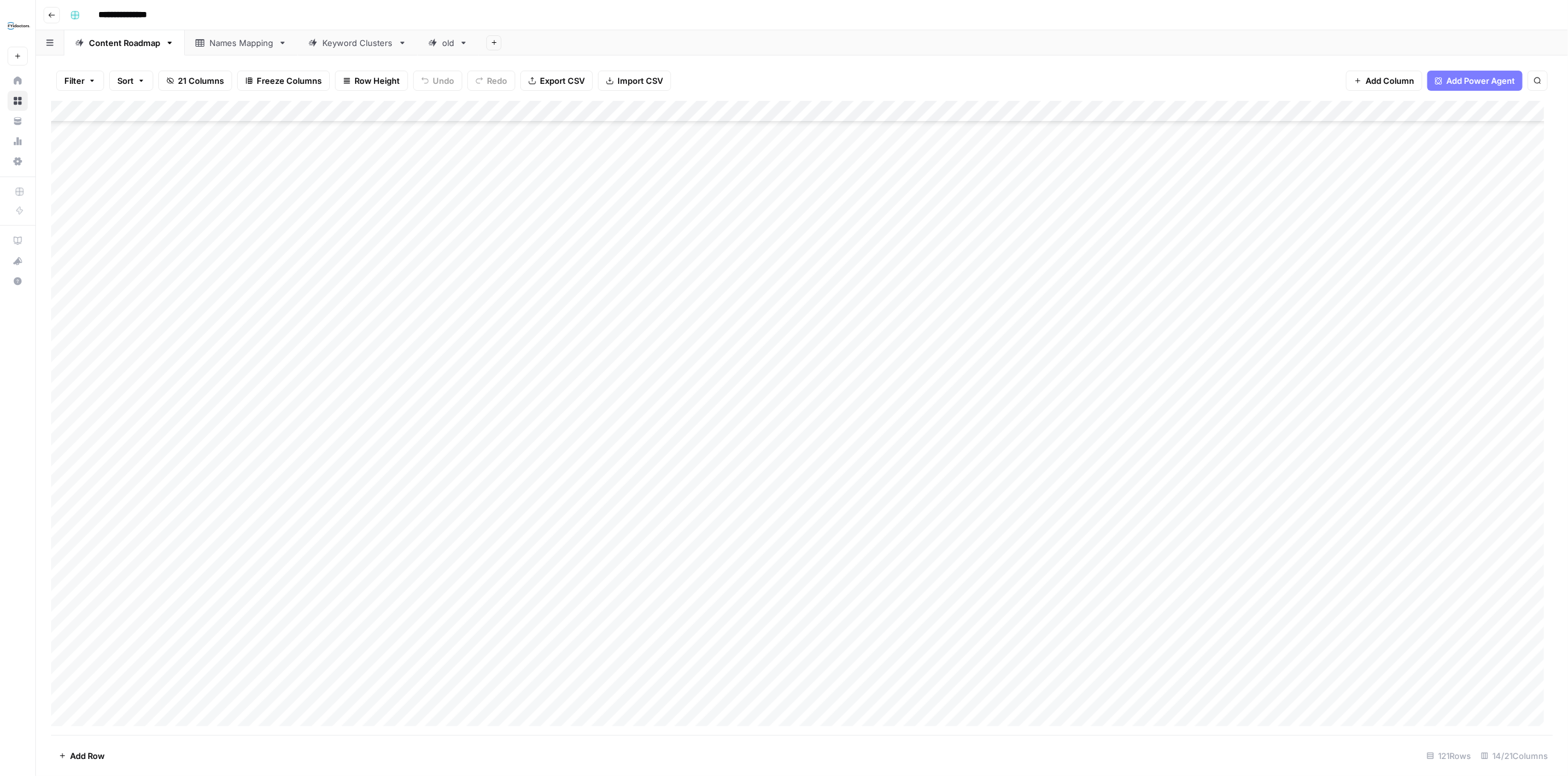
scroll to position [2010, 0]
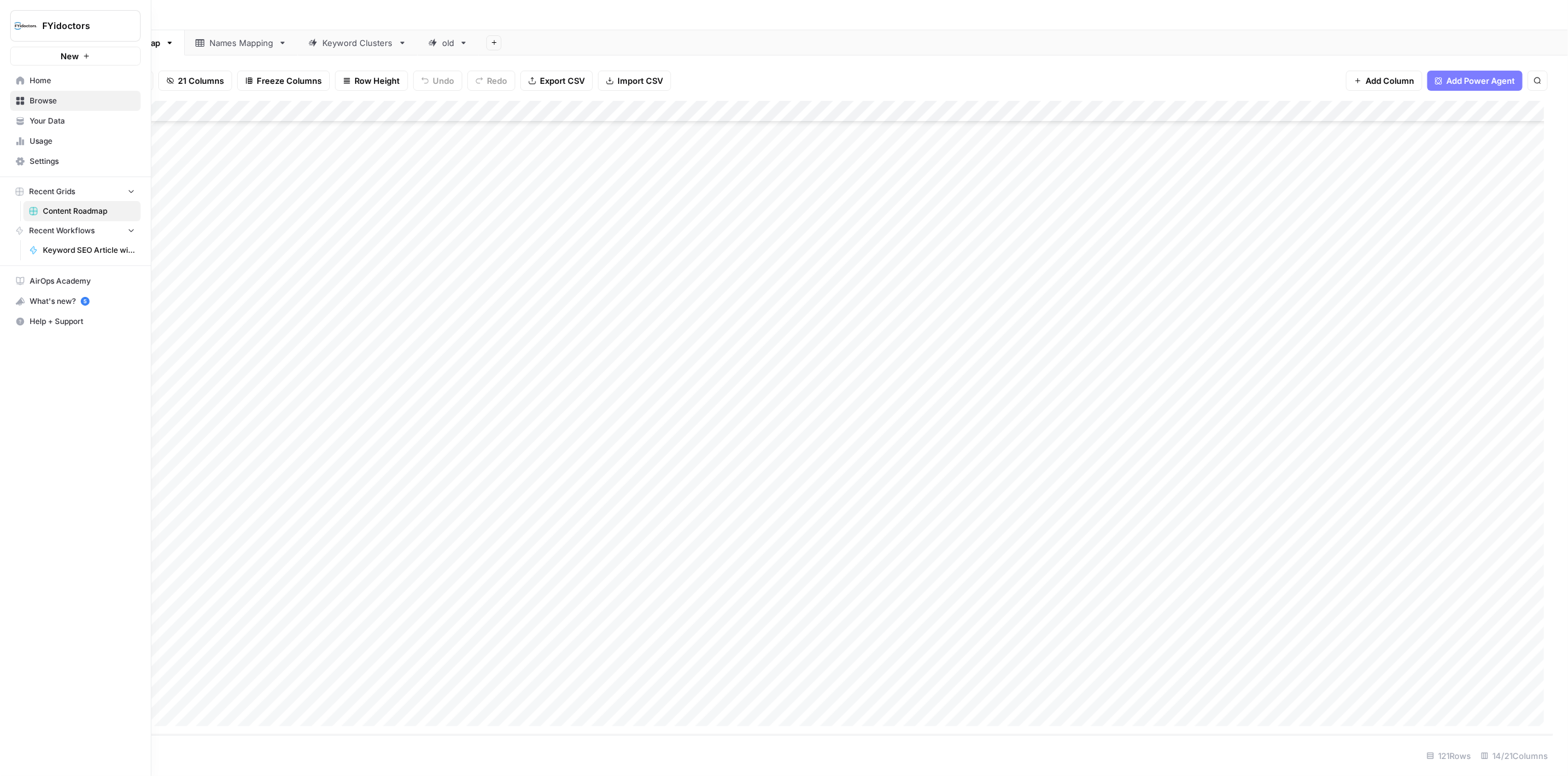
click at [46, 102] on span "Browse" at bounding box center [82, 100] width 106 height 11
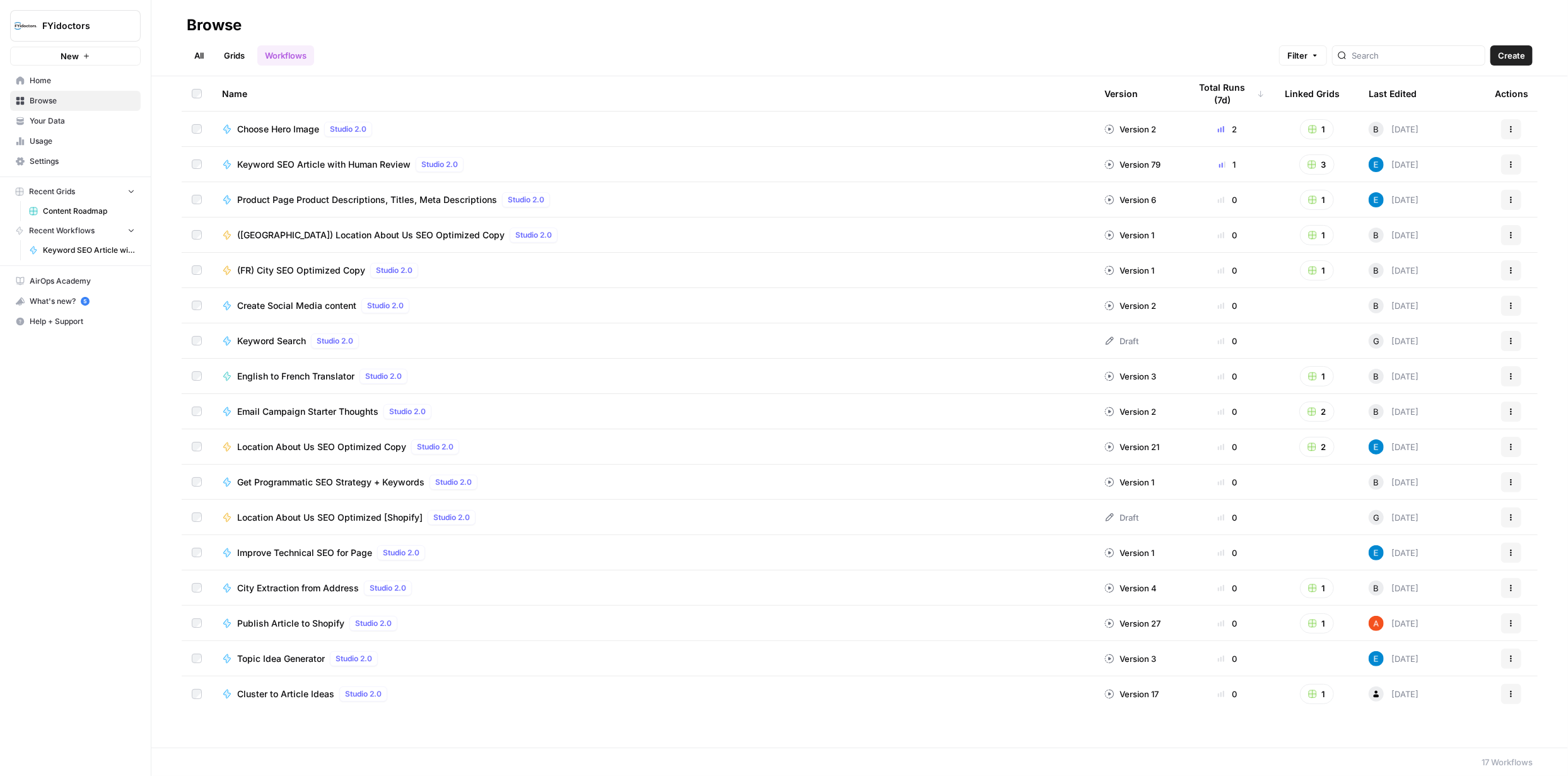
click at [1511, 165] on icon "button" at bounding box center [1510, 164] width 8 height 8
click at [1431, 253] on span "Integrate" at bounding box center [1456, 257] width 101 height 13
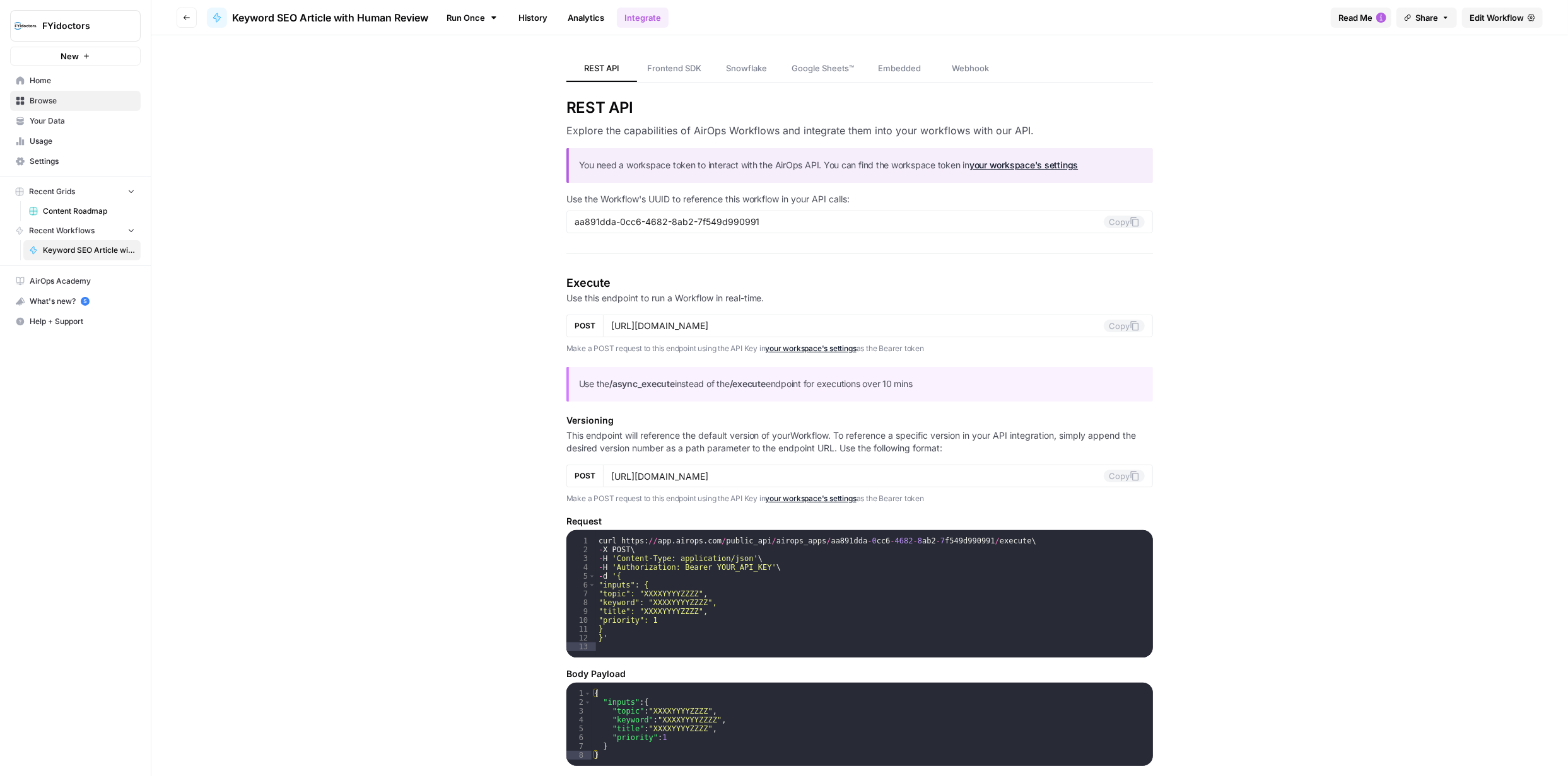
click at [1486, 17] on span "Edit Workflow" at bounding box center [1496, 17] width 54 height 13
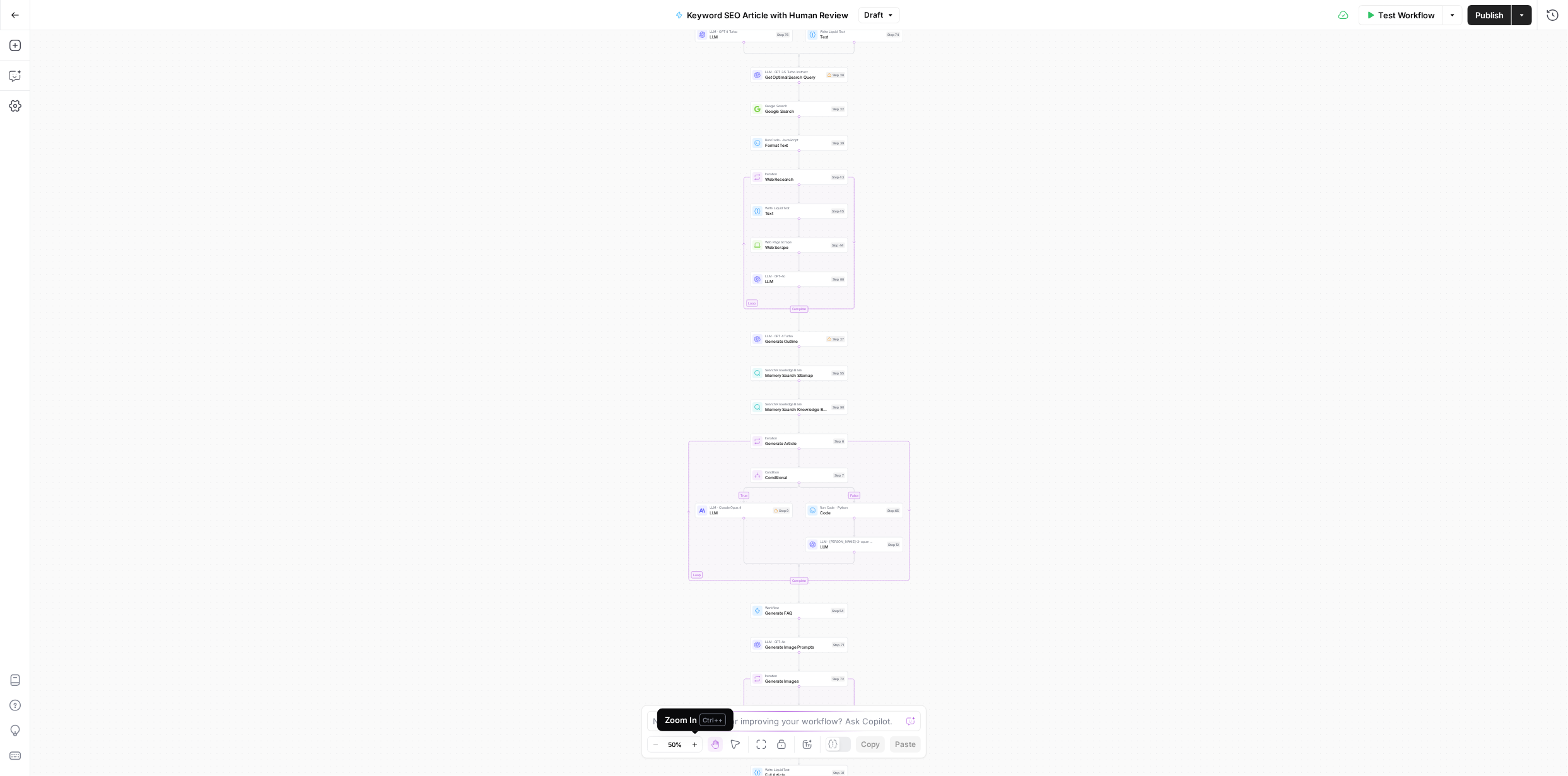
click at [692, 743] on icon "button" at bounding box center [695, 745] width 7 height 7
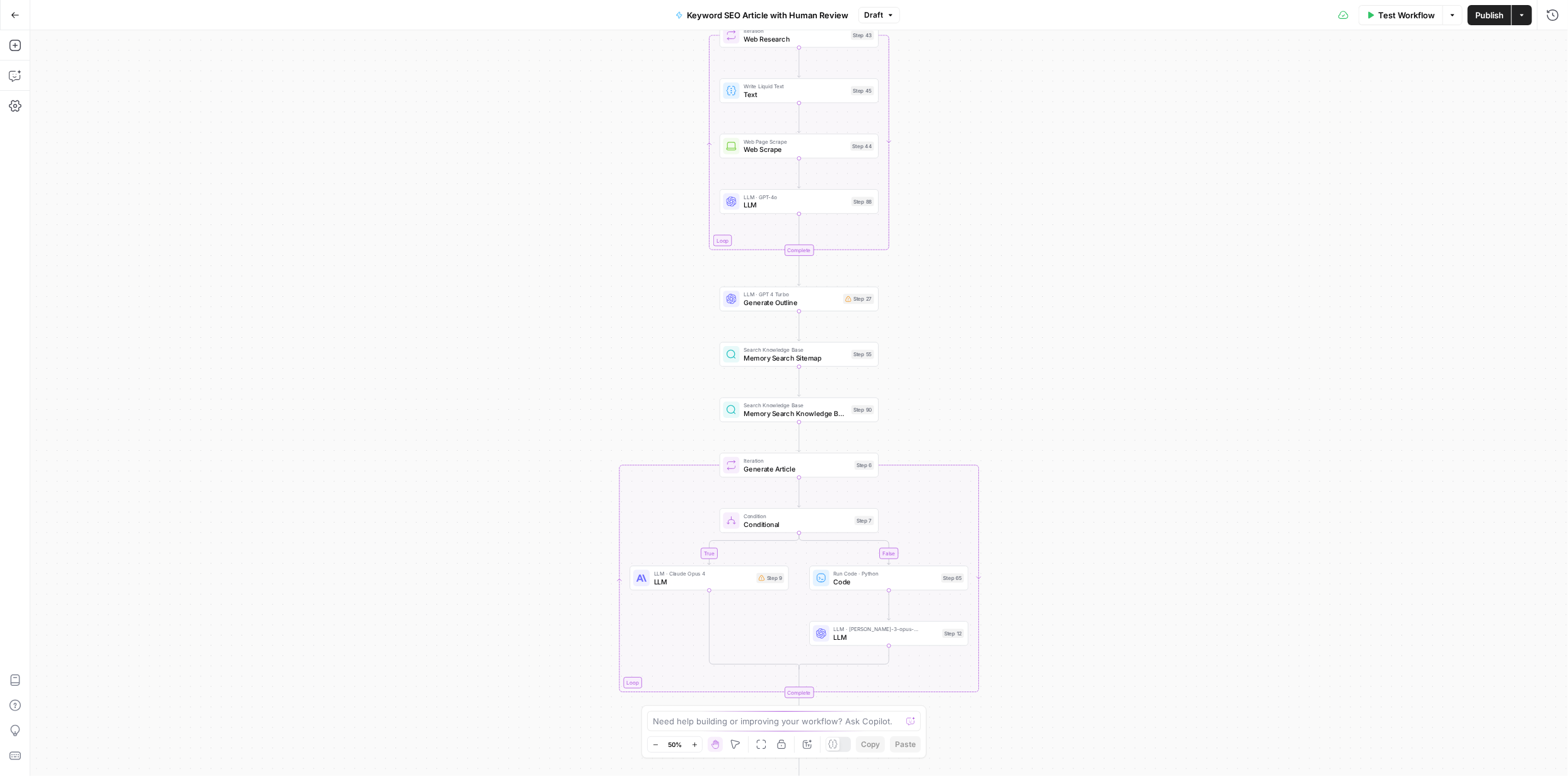
click at [692, 743] on icon "button" at bounding box center [695, 745] width 7 height 7
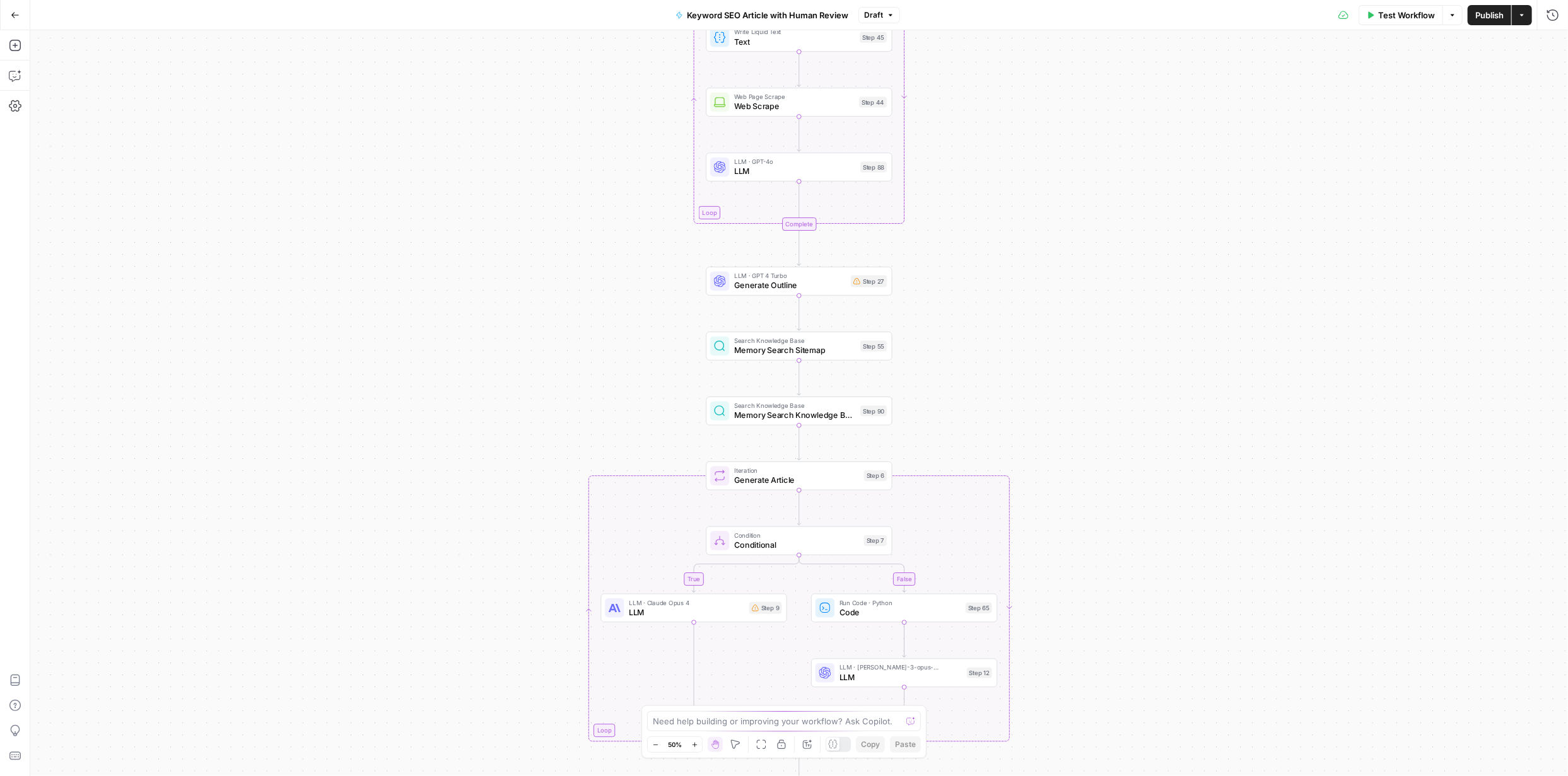
click at [692, 743] on icon "button" at bounding box center [695, 745] width 7 height 7
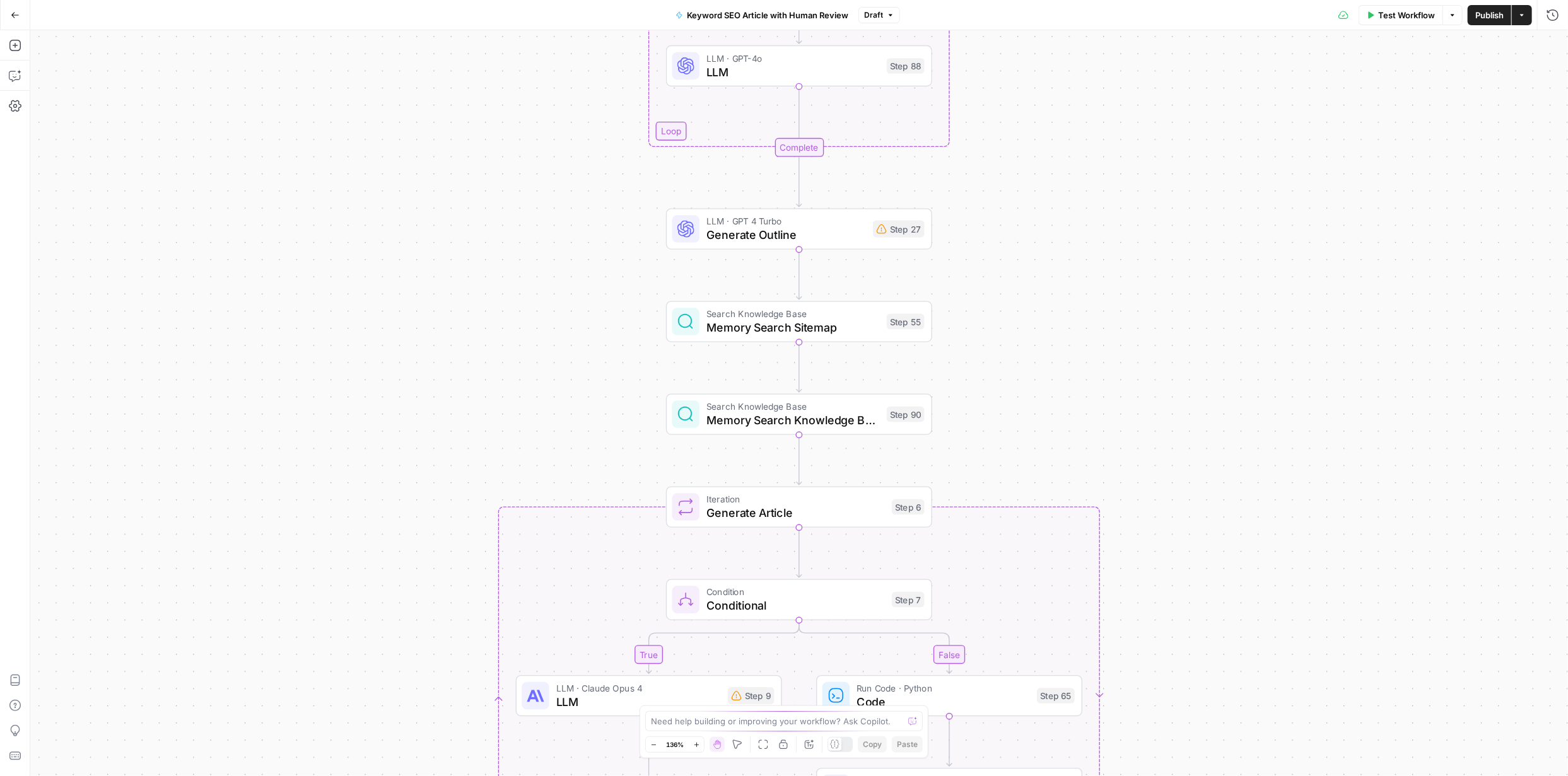
click at [653, 743] on icon "button" at bounding box center [653, 745] width 7 height 7
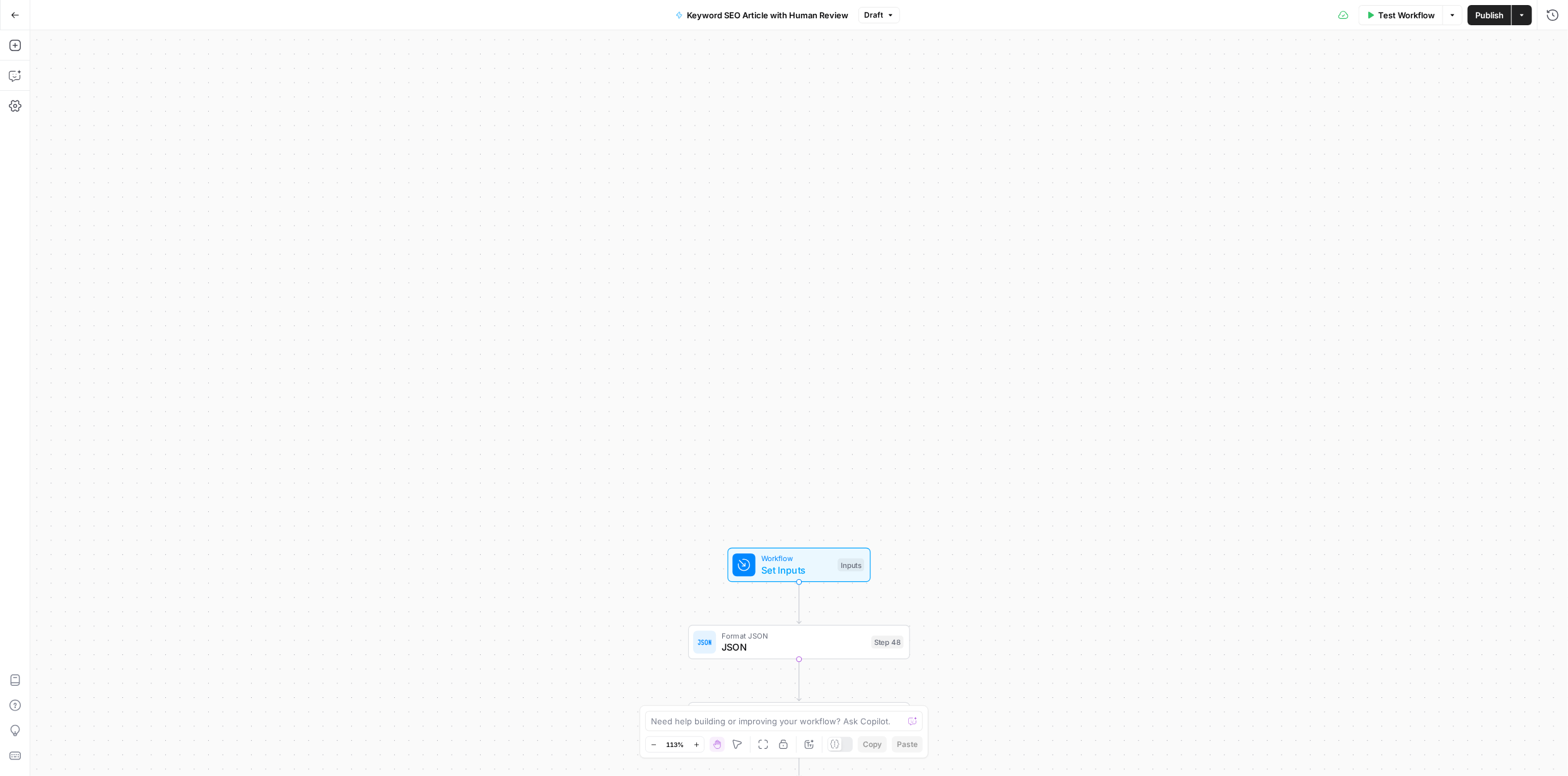
click at [10, 15] on icon "button" at bounding box center [15, 15] width 9 height 9
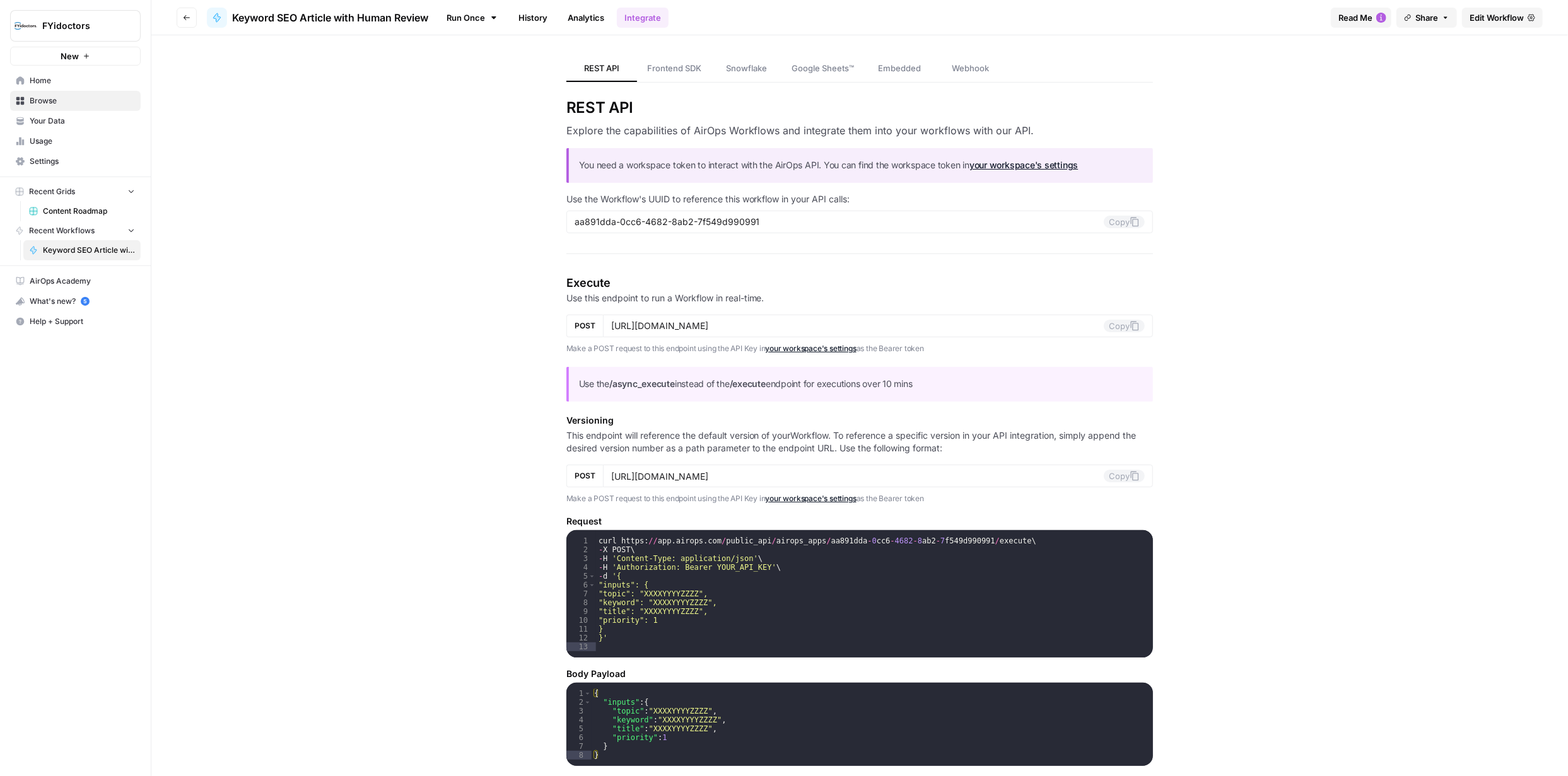
click at [71, 56] on span "New" at bounding box center [70, 56] width 18 height 13
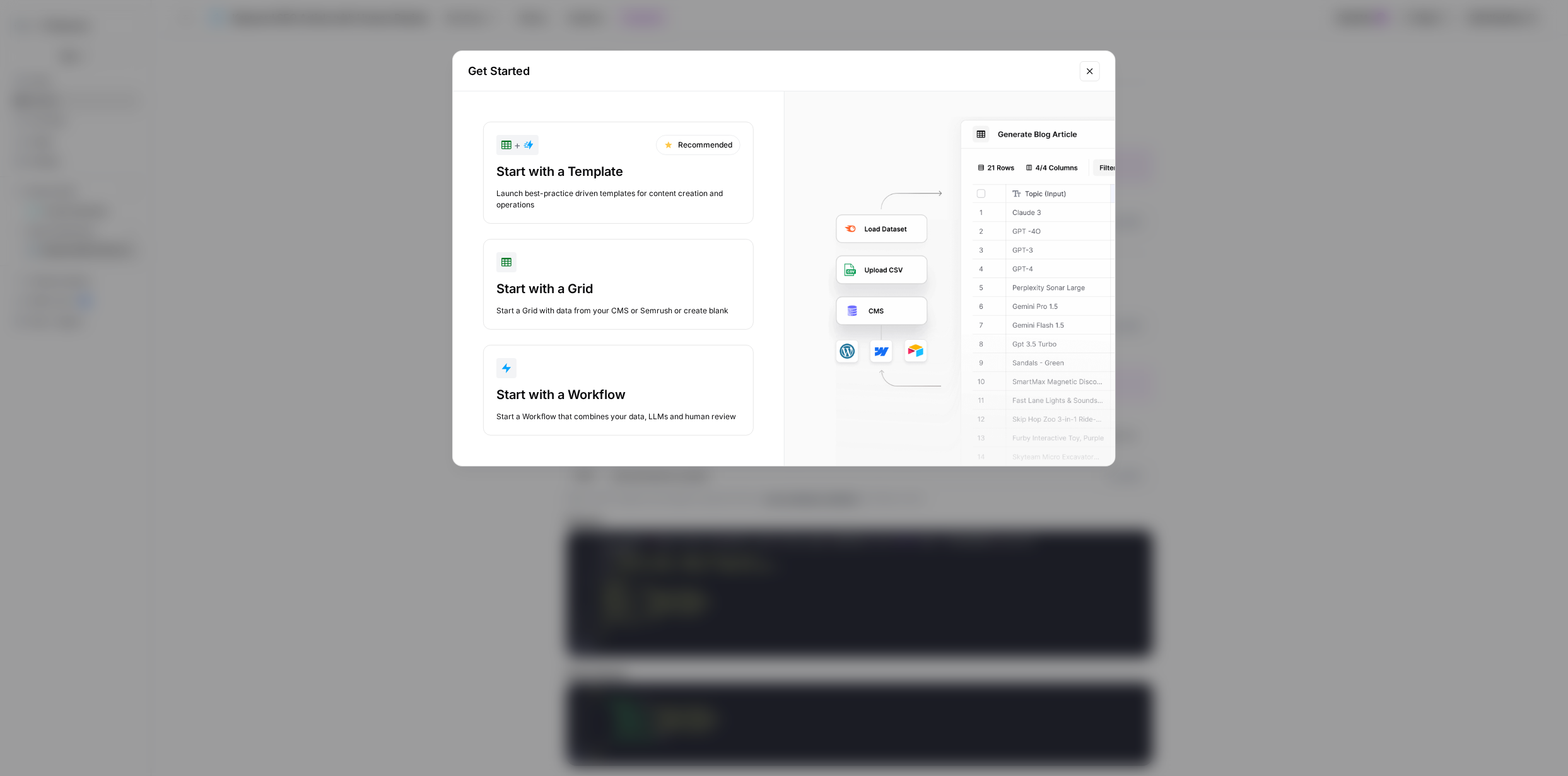
click at [623, 282] on div "Start with a Grid" at bounding box center [618, 288] width 244 height 18
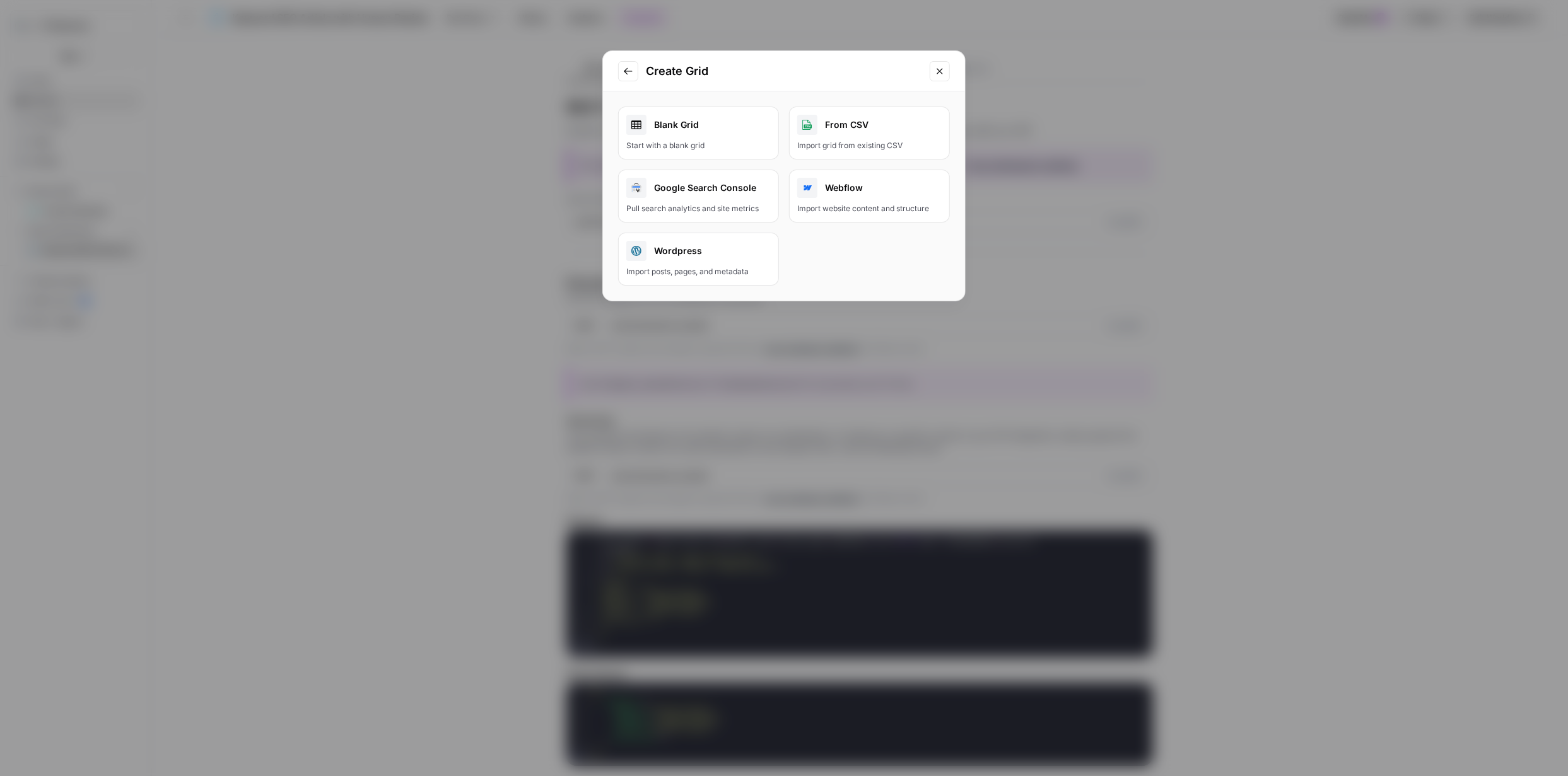
click at [719, 142] on div "Start with a blank grid" at bounding box center [698, 145] width 144 height 11
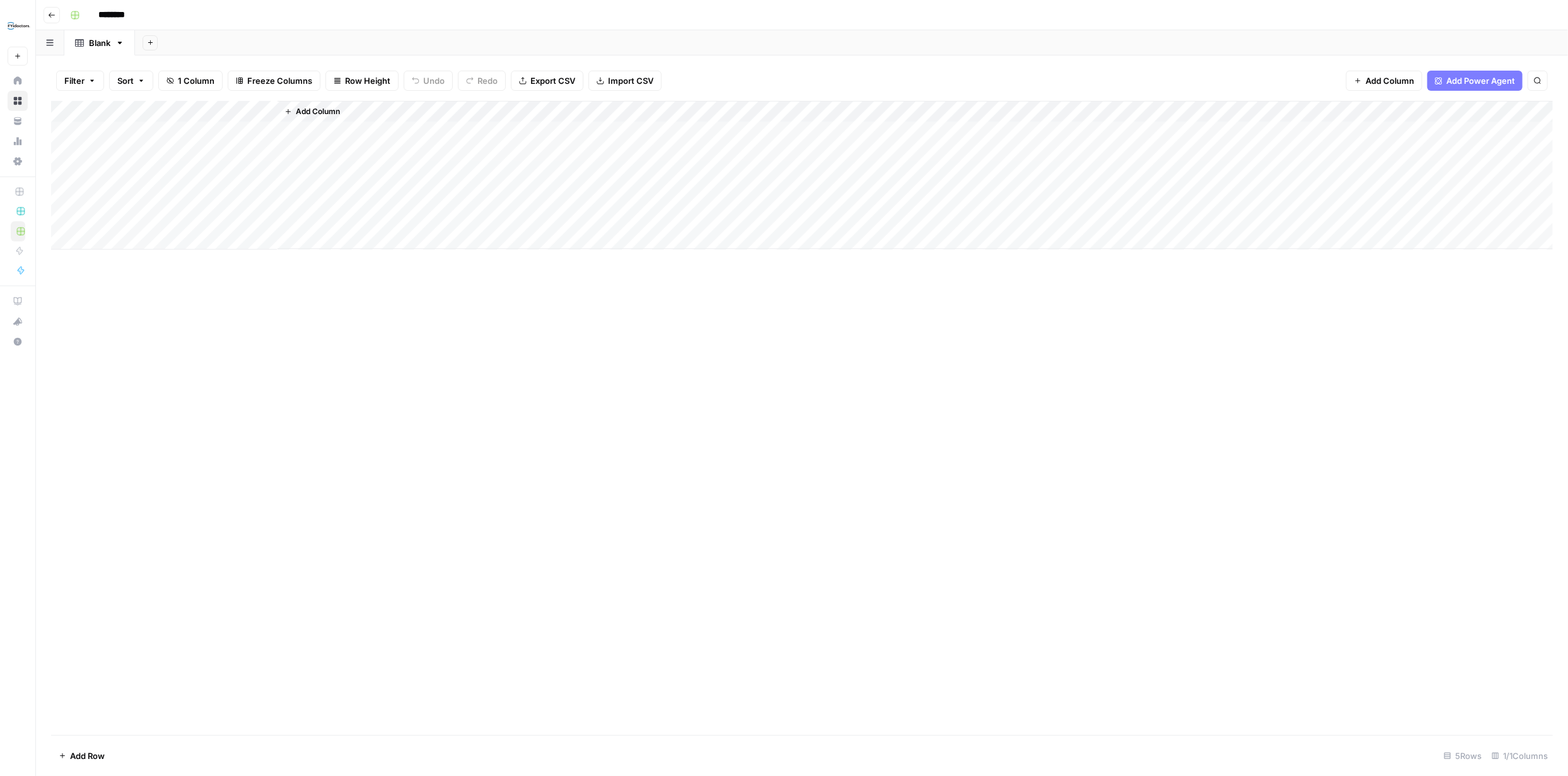
click at [327, 111] on span "Add Column" at bounding box center [317, 111] width 44 height 11
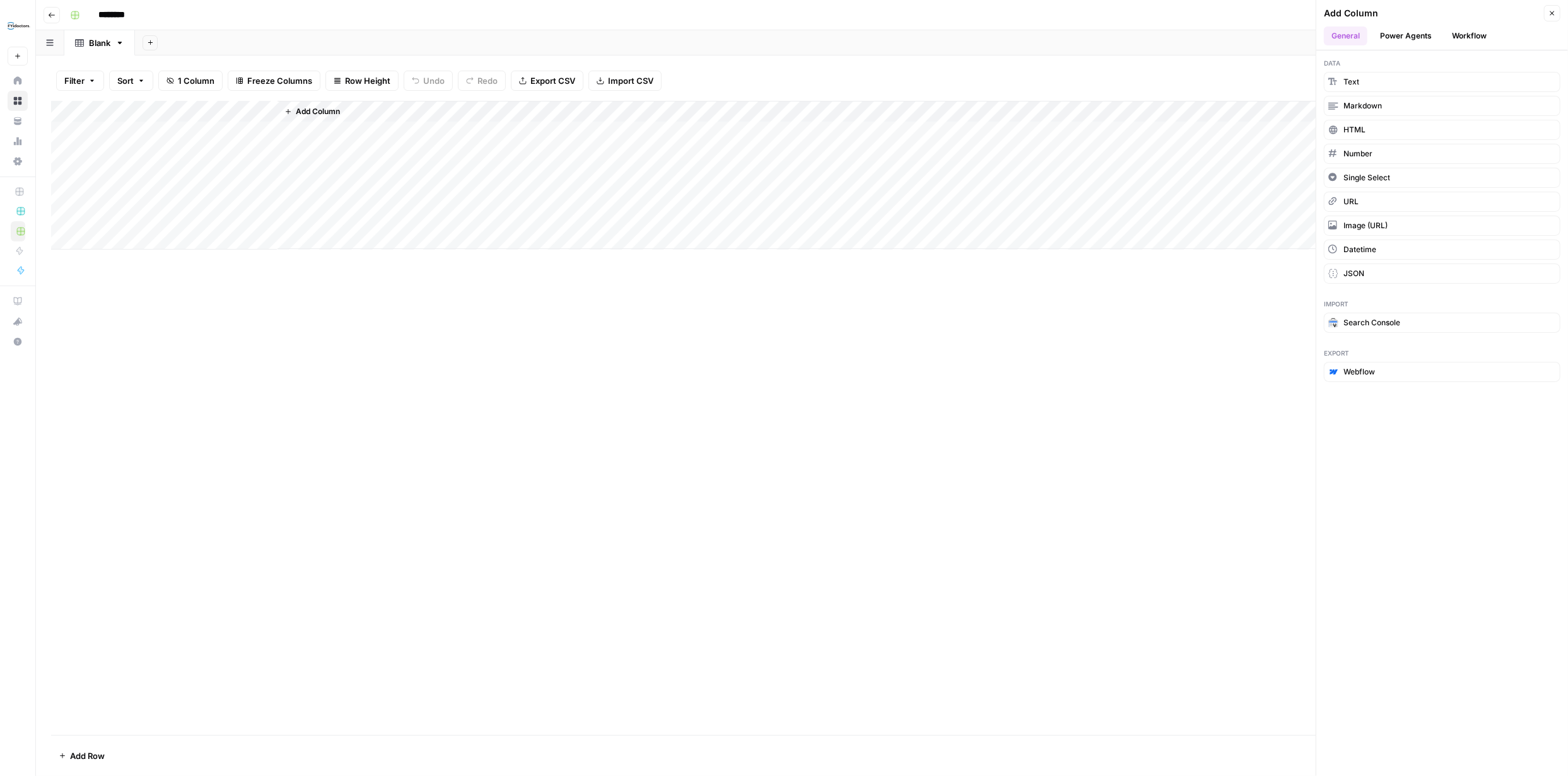
click at [1467, 32] on button "Workflow" at bounding box center [1469, 36] width 50 height 19
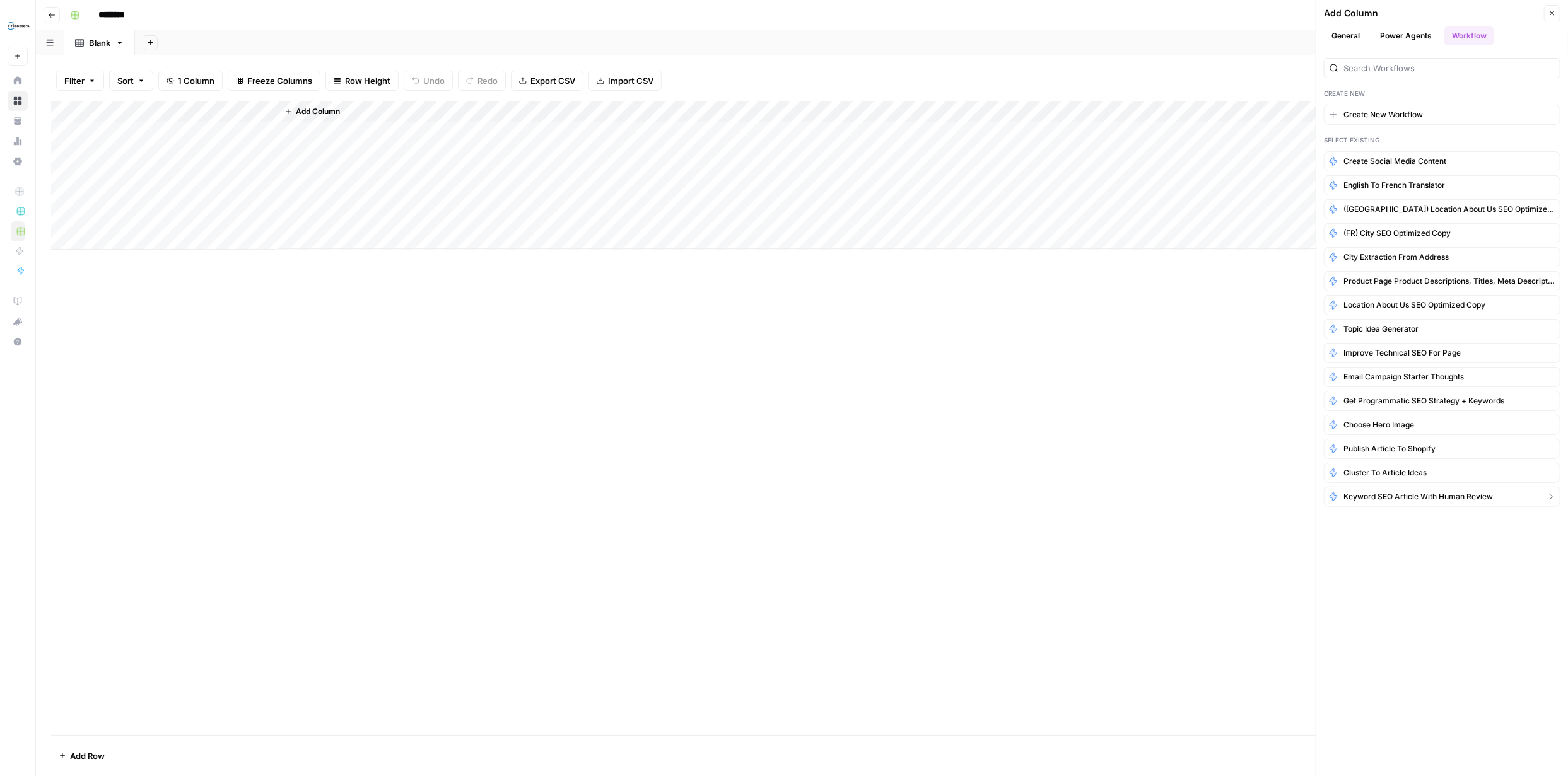
click at [1478, 493] on span "Keyword SEO Article with Human Review" at bounding box center [1418, 496] width 149 height 11
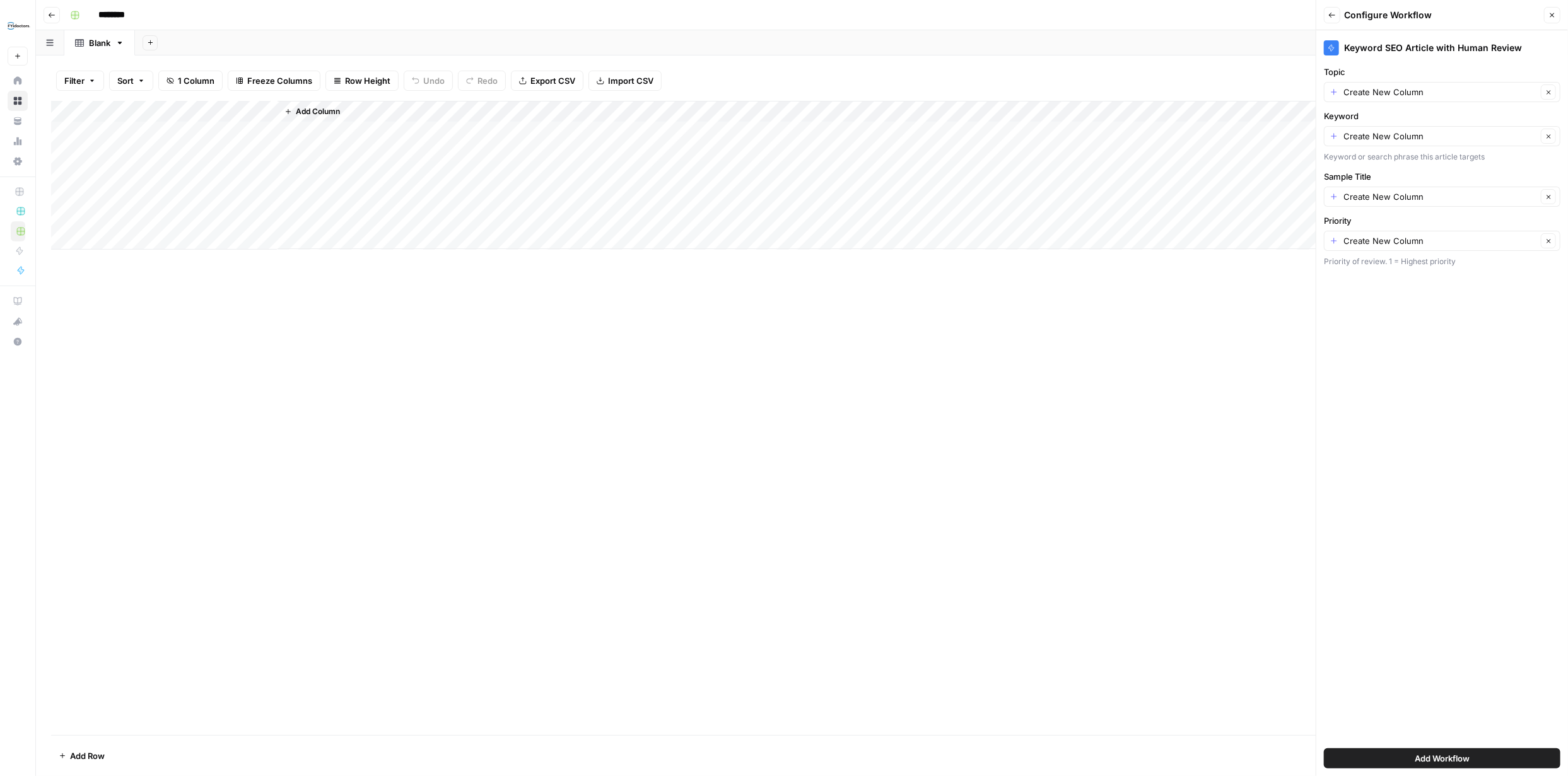
click at [1446, 755] on span "Add Workflow" at bounding box center [1442, 758] width 55 height 13
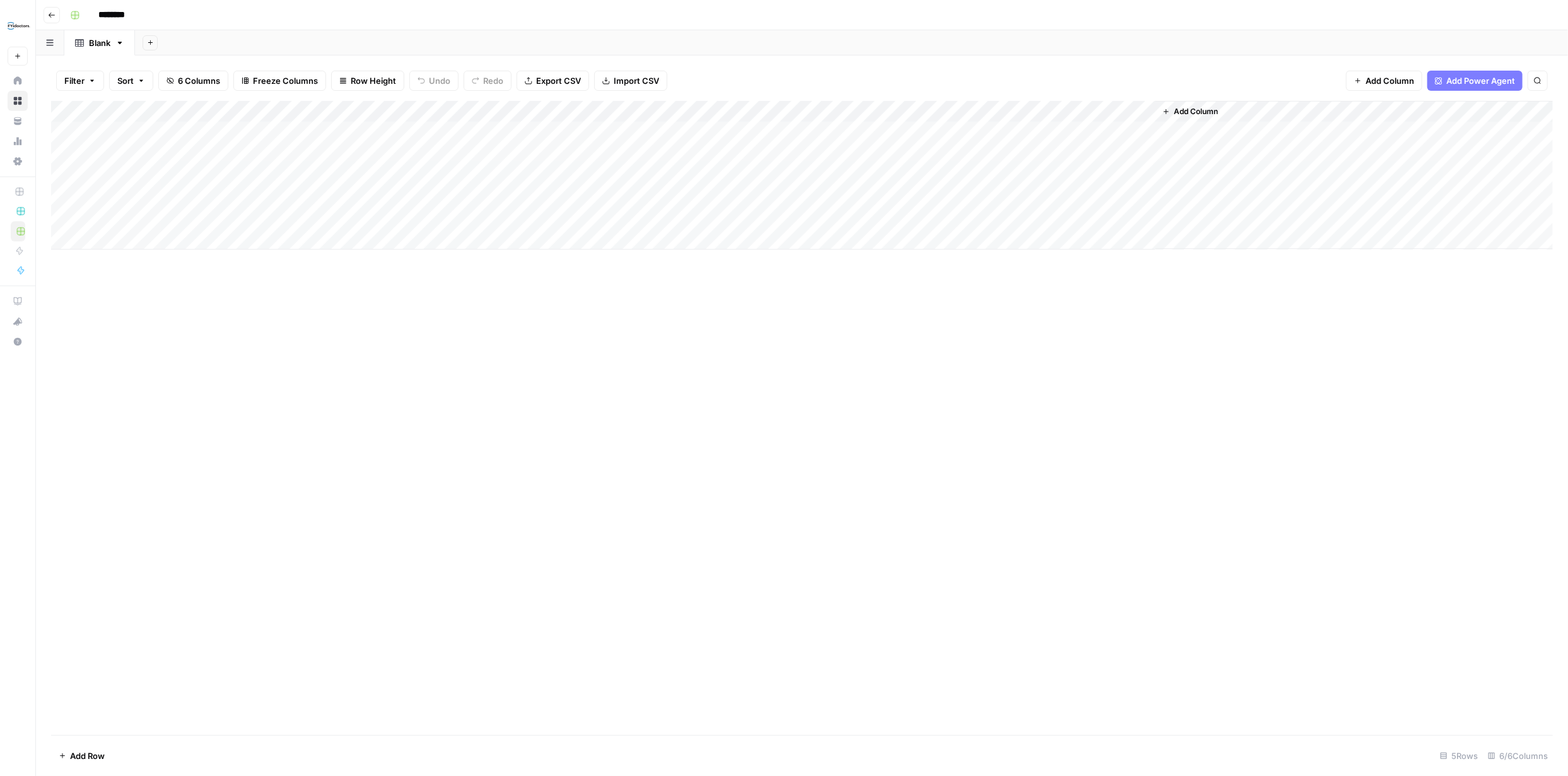
click at [191, 132] on div "Add Column" at bounding box center [801, 175] width 1502 height 149
click at [212, 130] on textarea at bounding box center [195, 133] width 202 height 18
paste textarea "**********"
type textarea "**********"
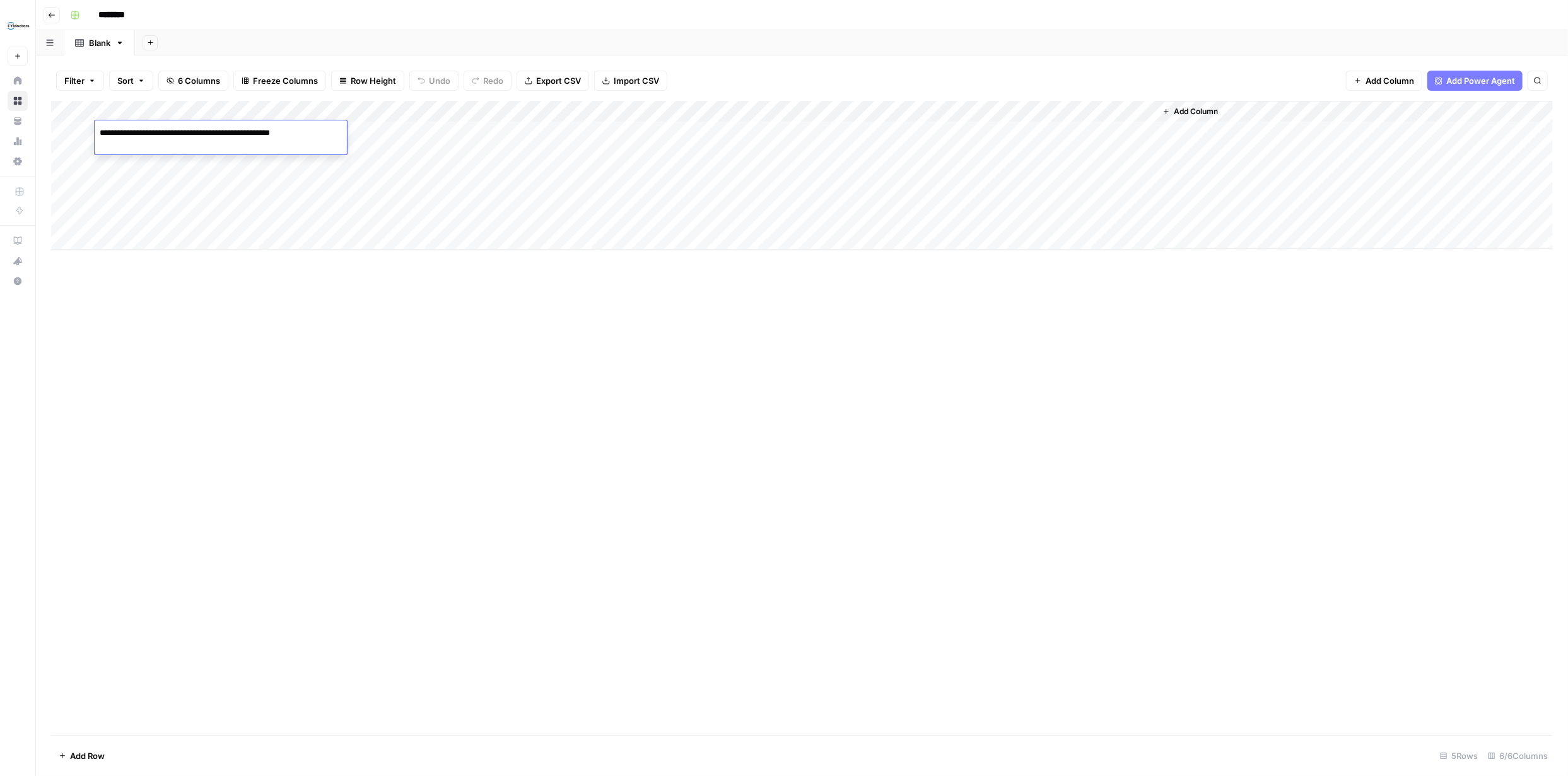
click at [420, 282] on div "Add Column" at bounding box center [801, 418] width 1502 height 634
click at [338, 133] on div "Add Column" at bounding box center [801, 175] width 1502 height 149
click at [341, 133] on div "Add Column" at bounding box center [801, 175] width 1502 height 149
type textarea "**********"
click at [578, 131] on div "Add Column" at bounding box center [801, 175] width 1502 height 149
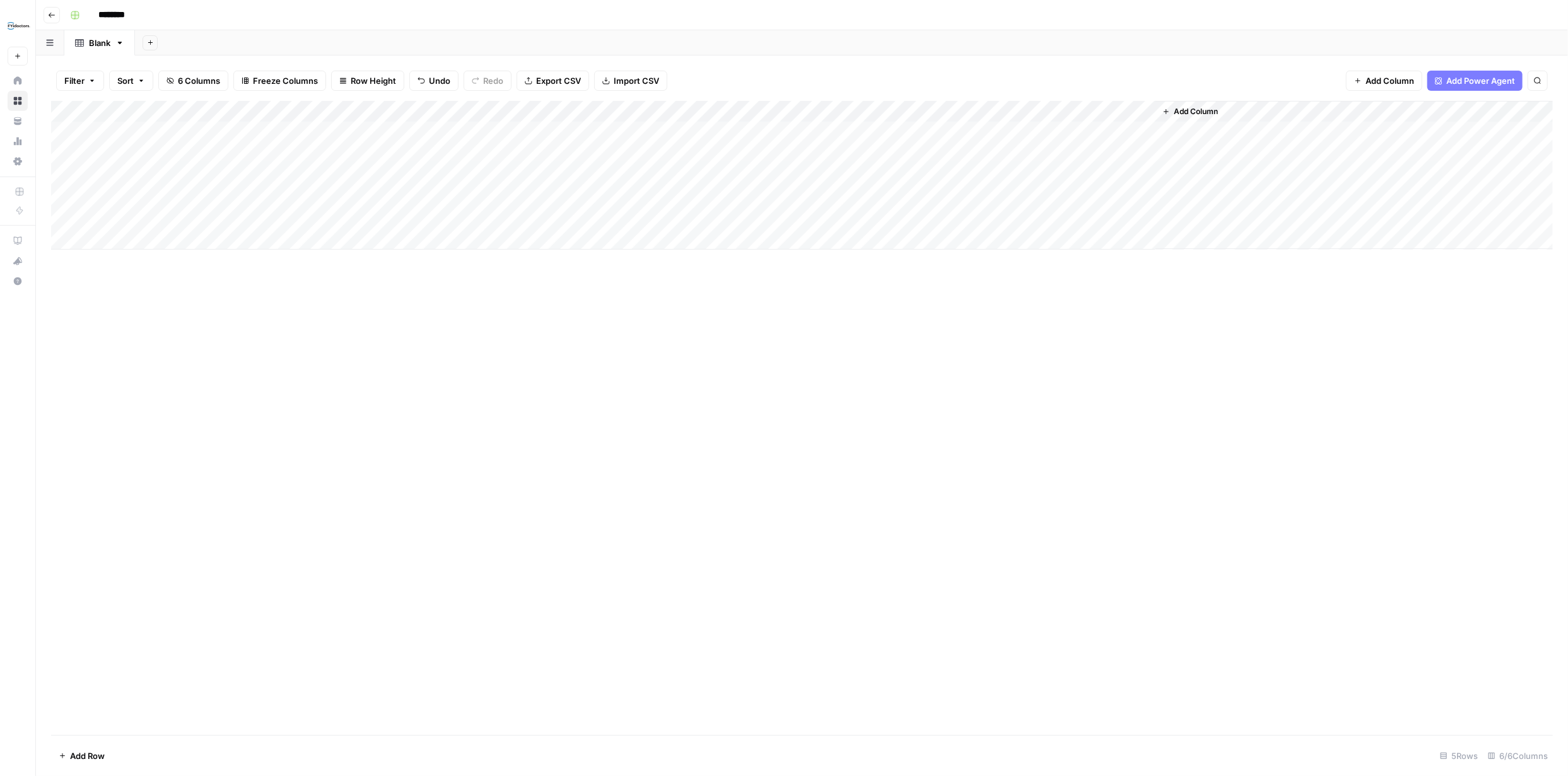
click at [578, 131] on div "Add Column" at bounding box center [801, 175] width 1502 height 149
type textarea "**********"
click at [740, 288] on div "Add Column" at bounding box center [801, 418] width 1502 height 634
click at [714, 133] on div "Add Column" at bounding box center [801, 175] width 1502 height 149
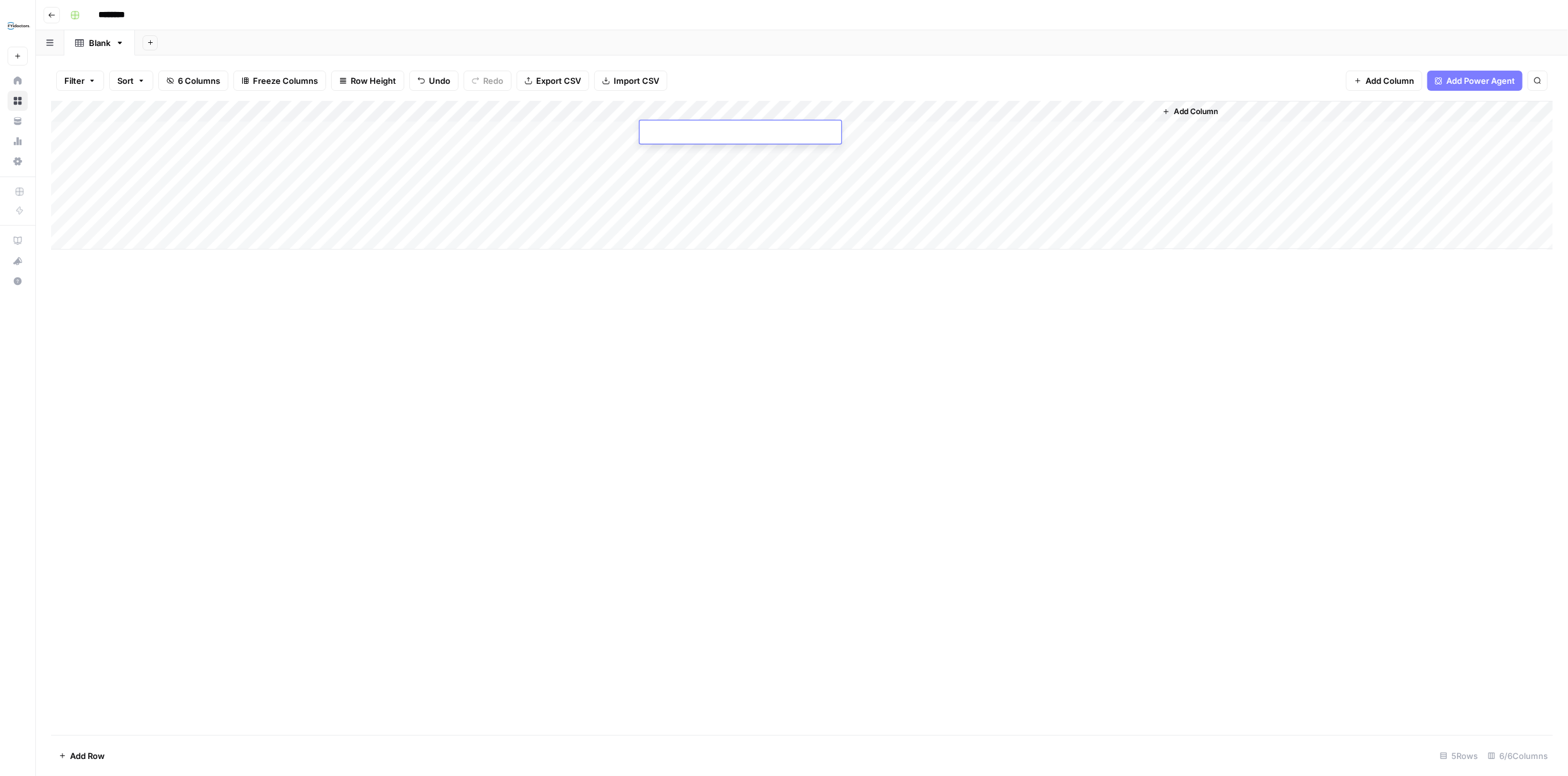
type textarea "**********"
click at [875, 288] on div "Add Column" at bounding box center [801, 418] width 1502 height 634
click at [866, 131] on div "Add Column" at bounding box center [801, 175] width 1502 height 149
click at [867, 131] on input "text" at bounding box center [890, 134] width 128 height 13
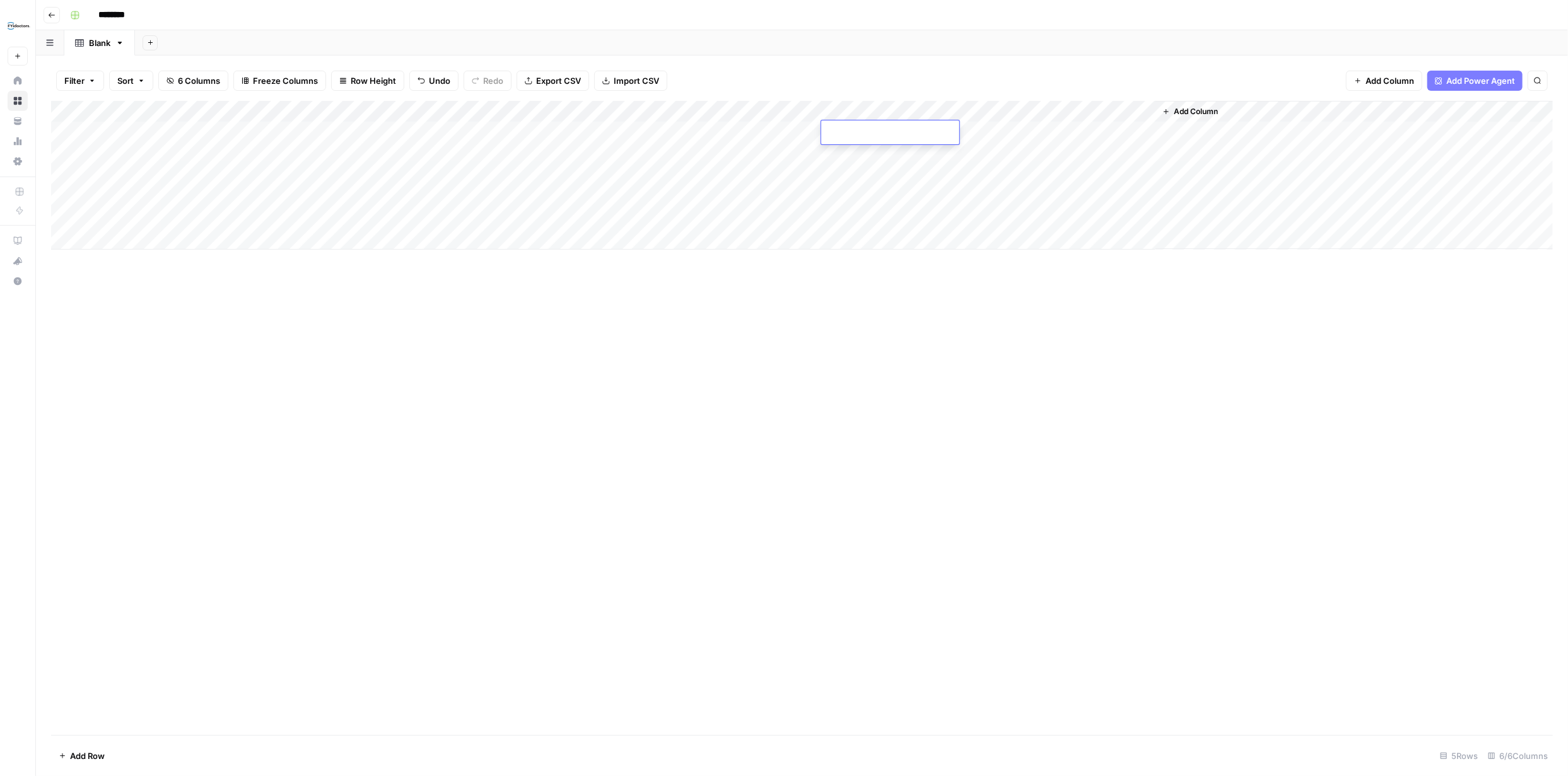
click at [946, 296] on div "Add Column" at bounding box center [801, 418] width 1502 height 634
click at [1046, 131] on div "Add Column" at bounding box center [801, 175] width 1502 height 149
click at [1204, 110] on span "Add Column" at bounding box center [1195, 111] width 44 height 11
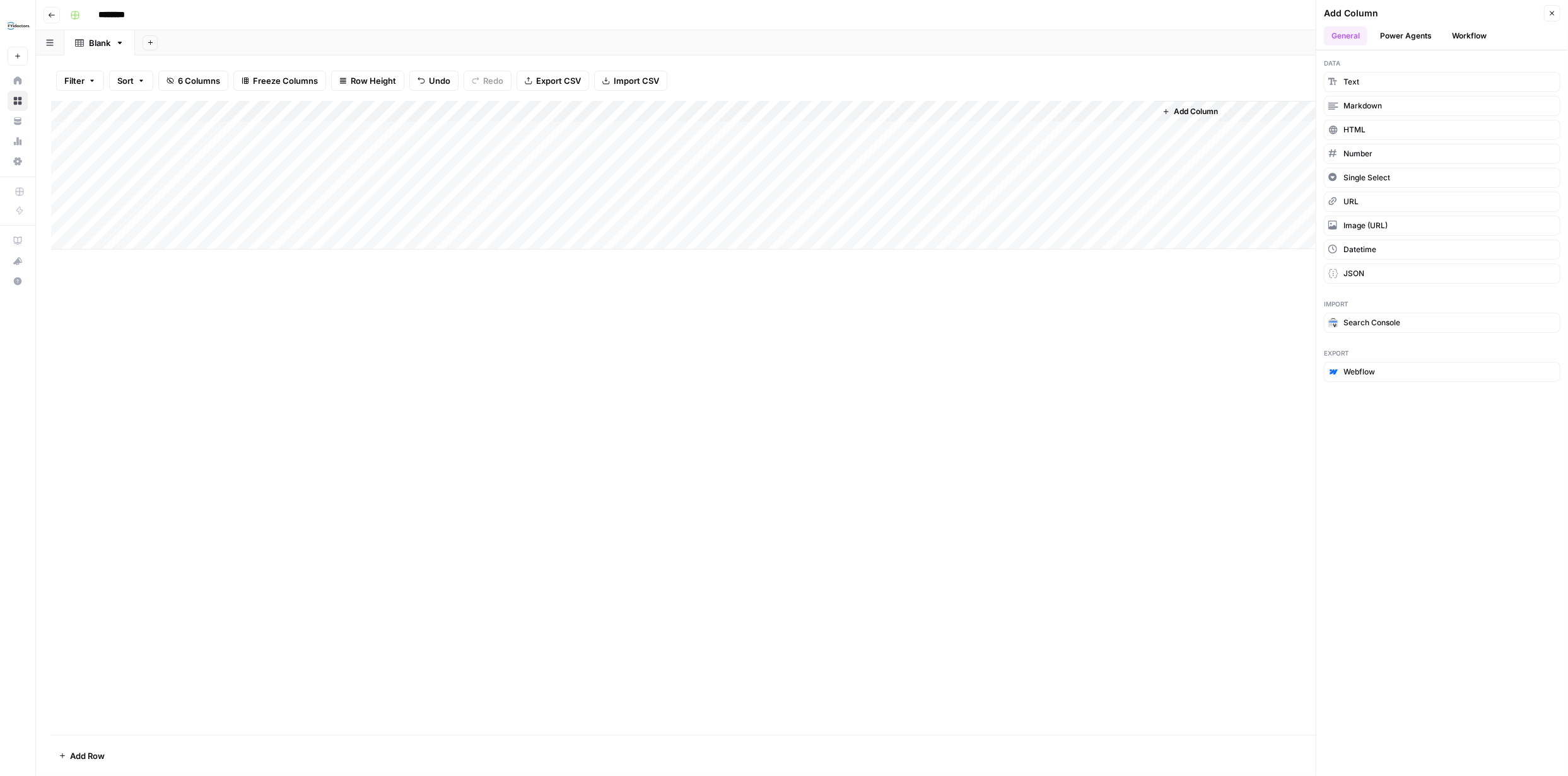
click at [1464, 33] on button "Workflow" at bounding box center [1469, 36] width 50 height 19
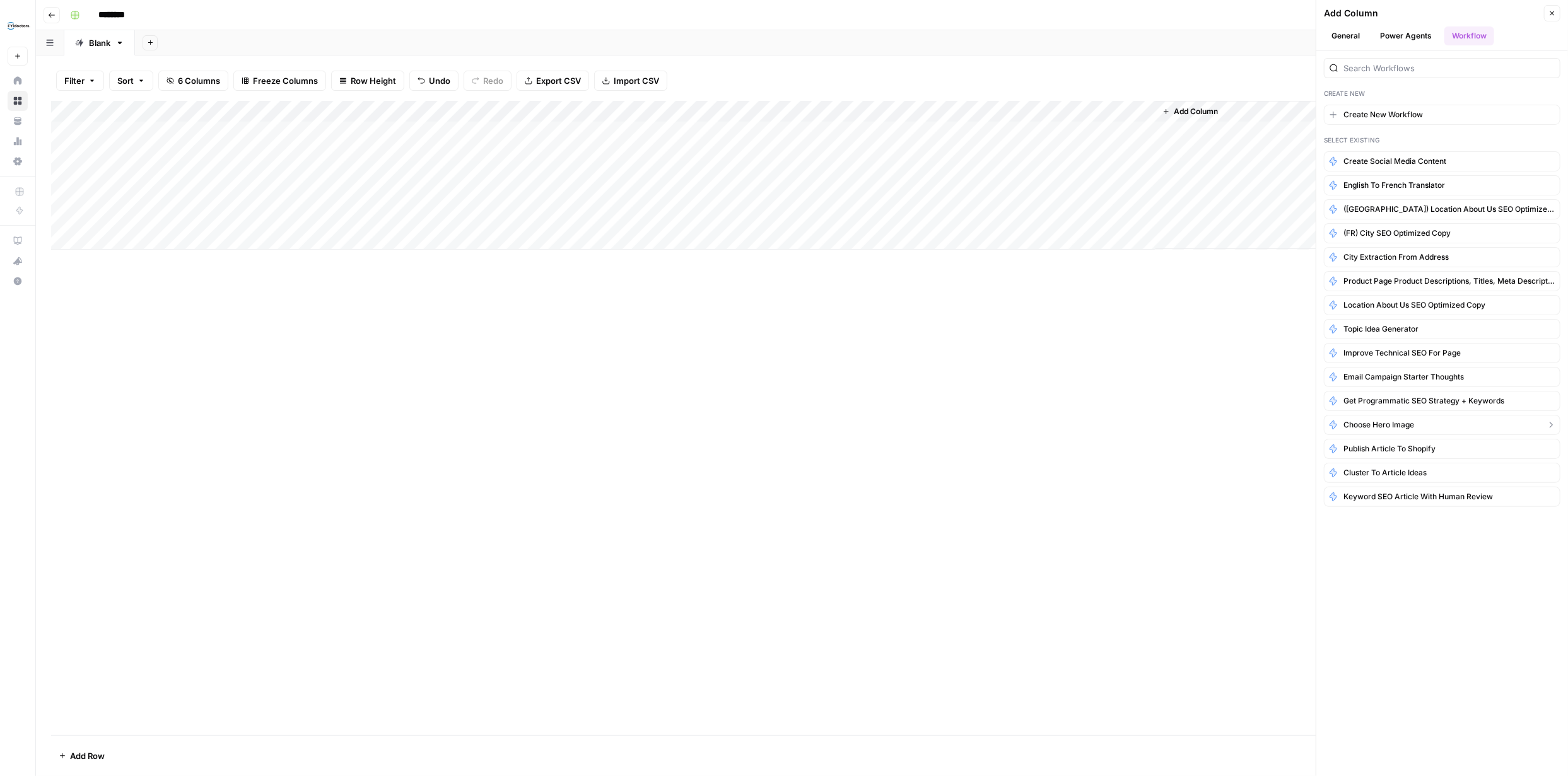
click at [1389, 421] on span "Choose Hero Image" at bounding box center [1378, 424] width 70 height 11
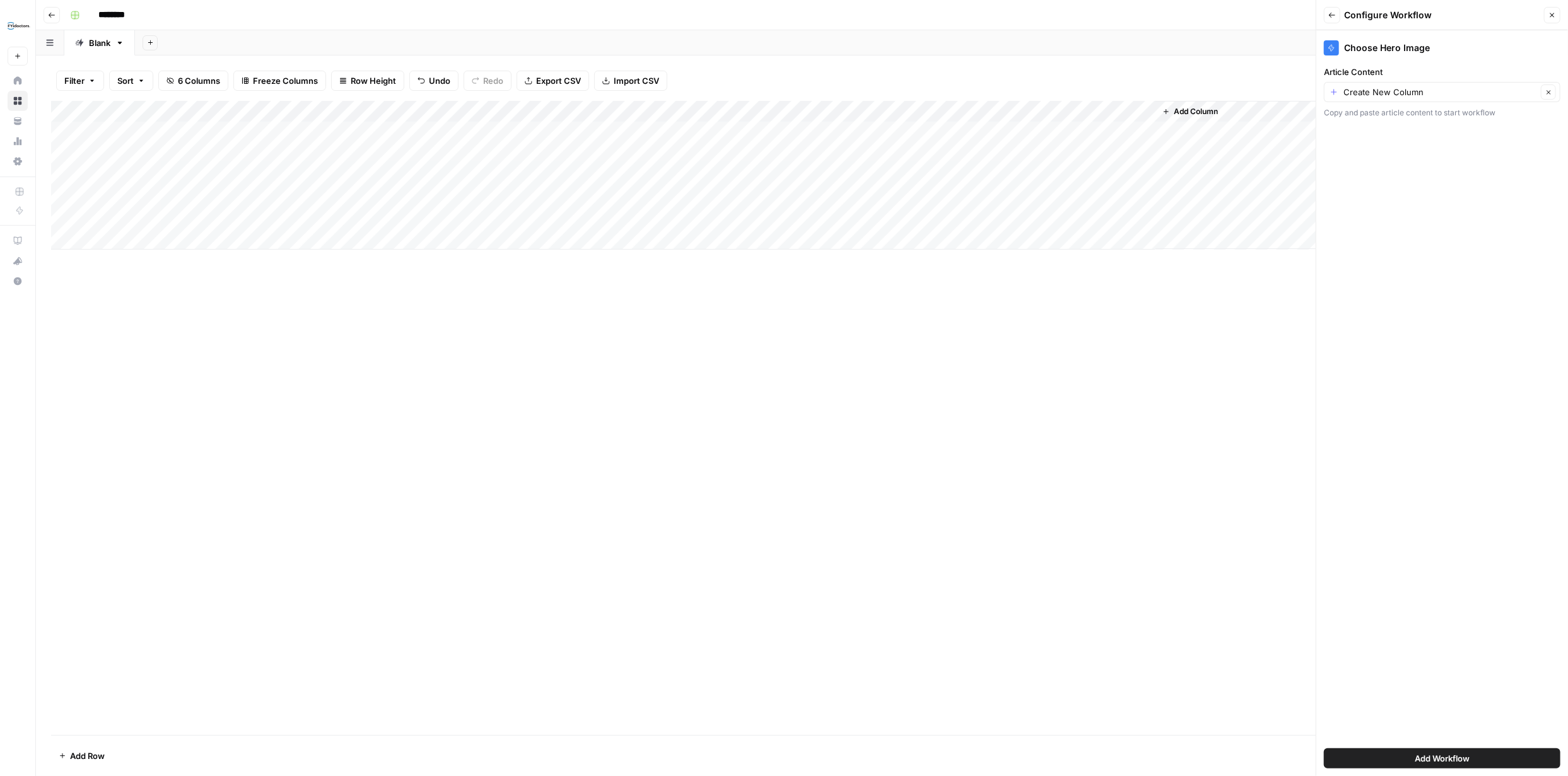
click at [1457, 755] on span "Add Workflow" at bounding box center [1442, 758] width 55 height 13
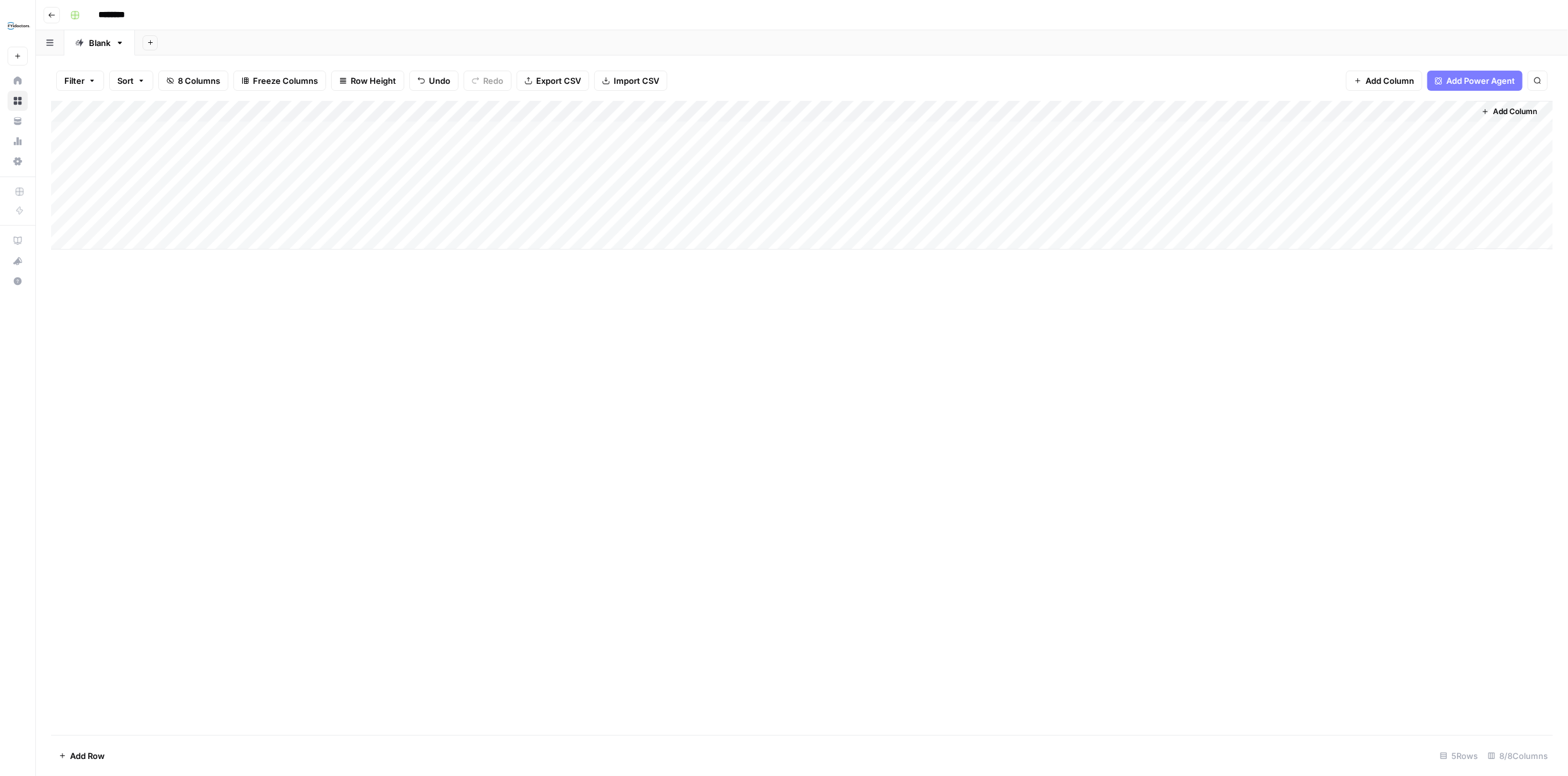
click at [122, 13] on input "********" at bounding box center [128, 15] width 70 height 21
type input "*"
type input "**********"
click at [578, 8] on div "**********" at bounding box center [810, 15] width 1490 height 21
click at [1126, 131] on div "Add Column" at bounding box center [801, 175] width 1502 height 149
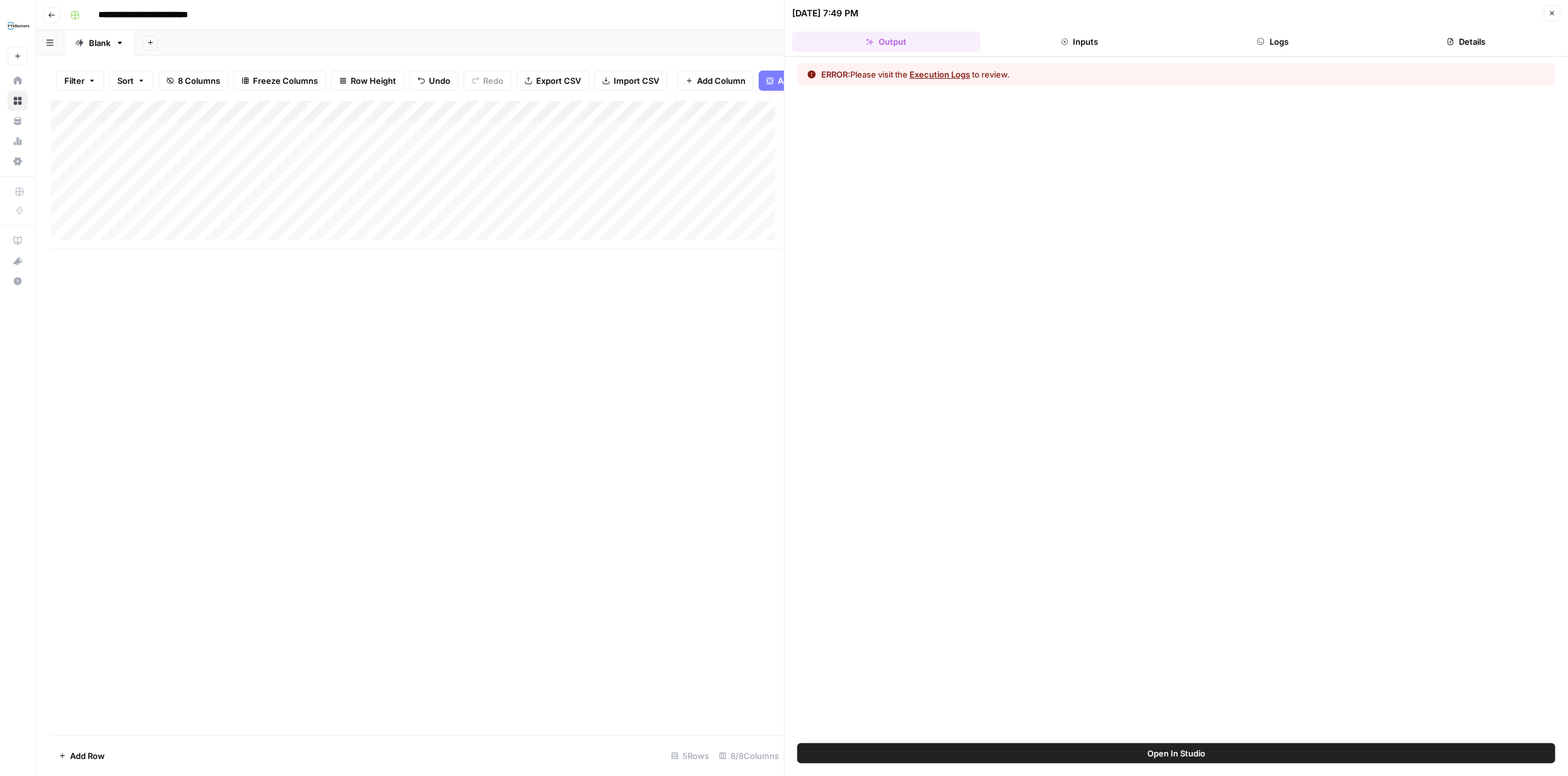
click at [934, 76] on button "Execution Logs" at bounding box center [939, 74] width 61 height 13
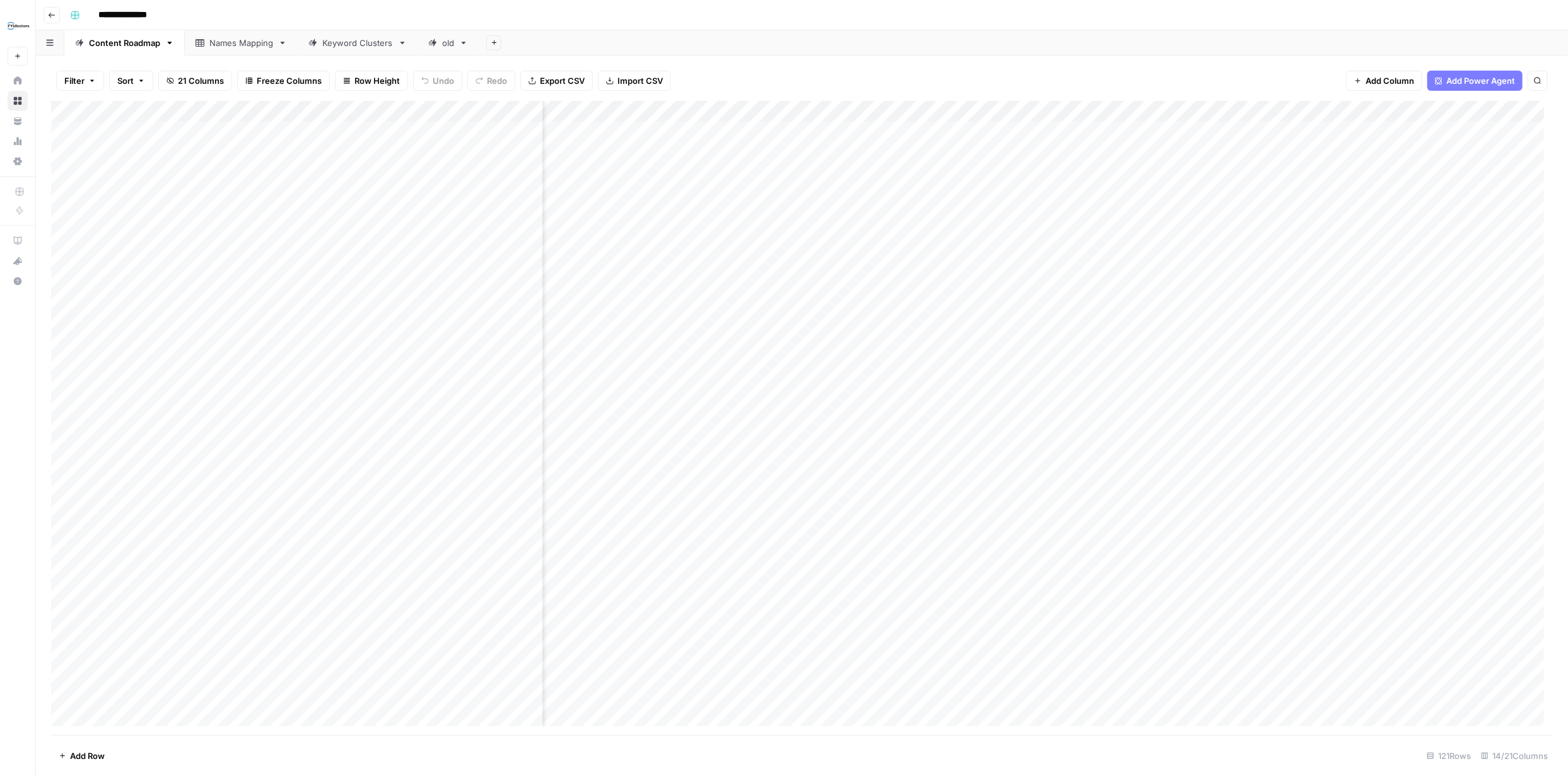
scroll to position [0, 206]
click at [1186, 112] on div "Add Column" at bounding box center [801, 418] width 1502 height 634
click at [1186, 72] on div "Filter Sort 21 Columns Freeze Columns Row Height Undo Redo Export CSV Import CS…" at bounding box center [801, 81] width 1502 height 40
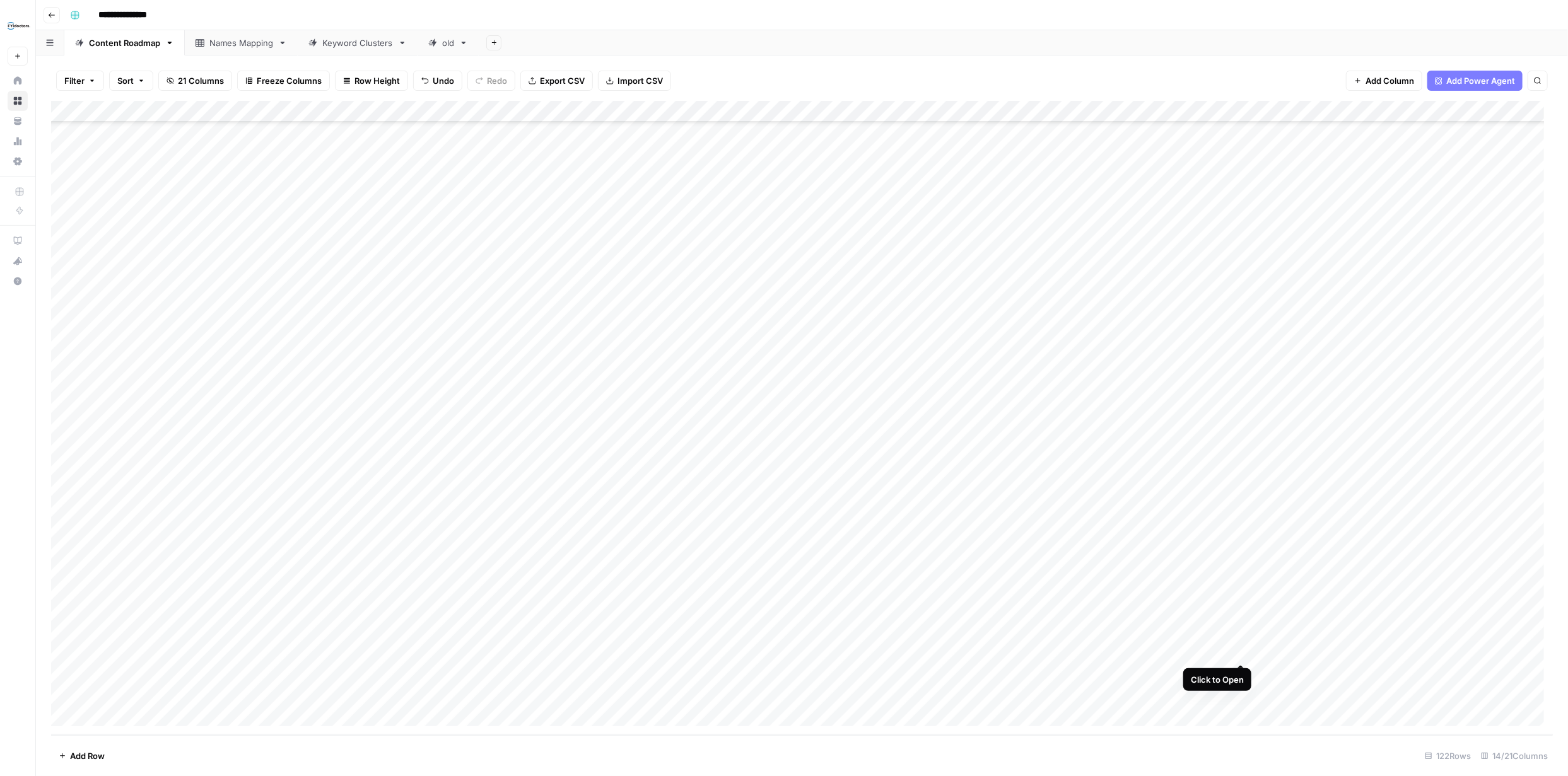
click at [1243, 651] on div "Add Column" at bounding box center [801, 418] width 1502 height 634
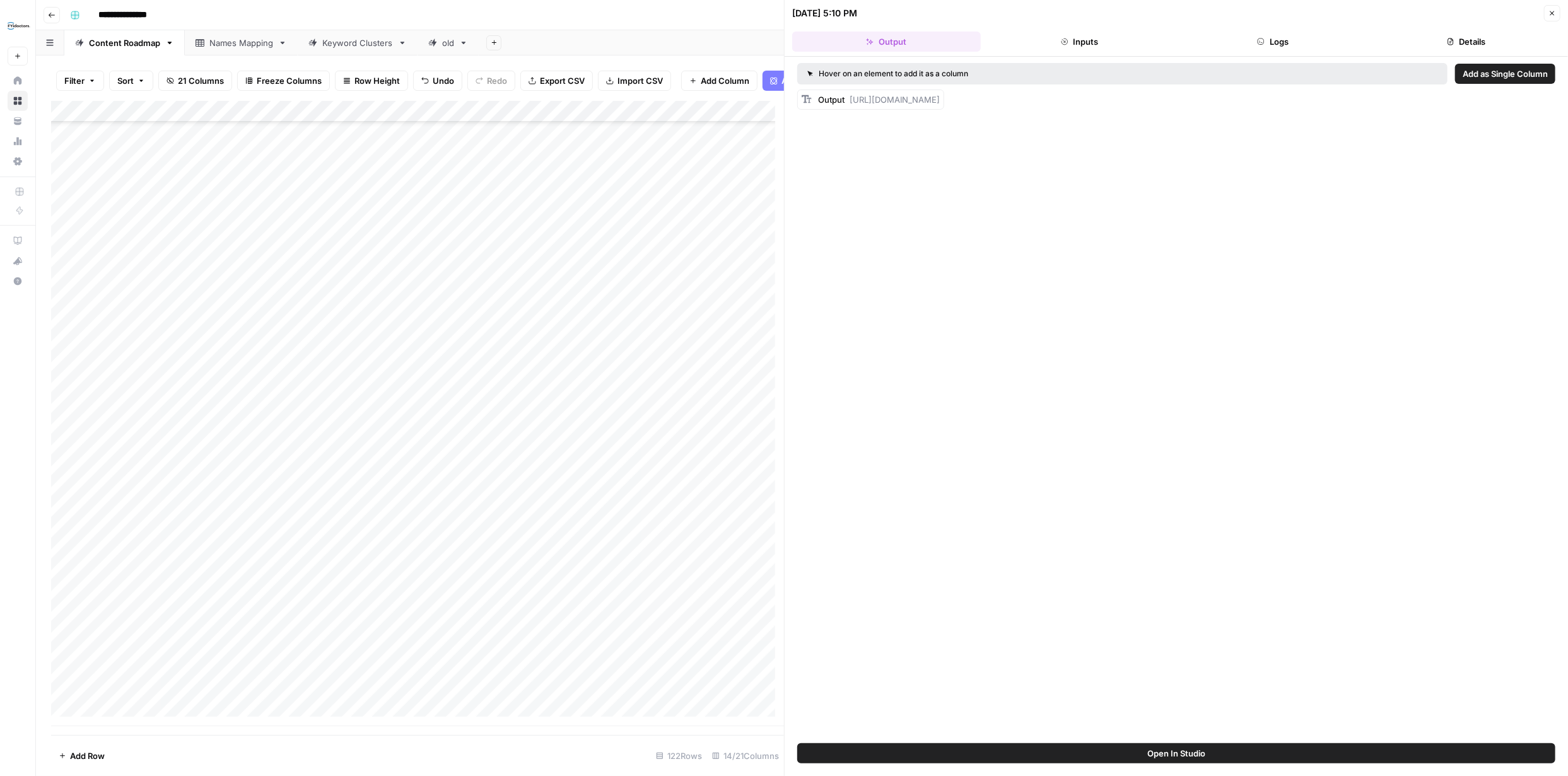
click at [1552, 14] on icon "button" at bounding box center [1552, 13] width 8 height 8
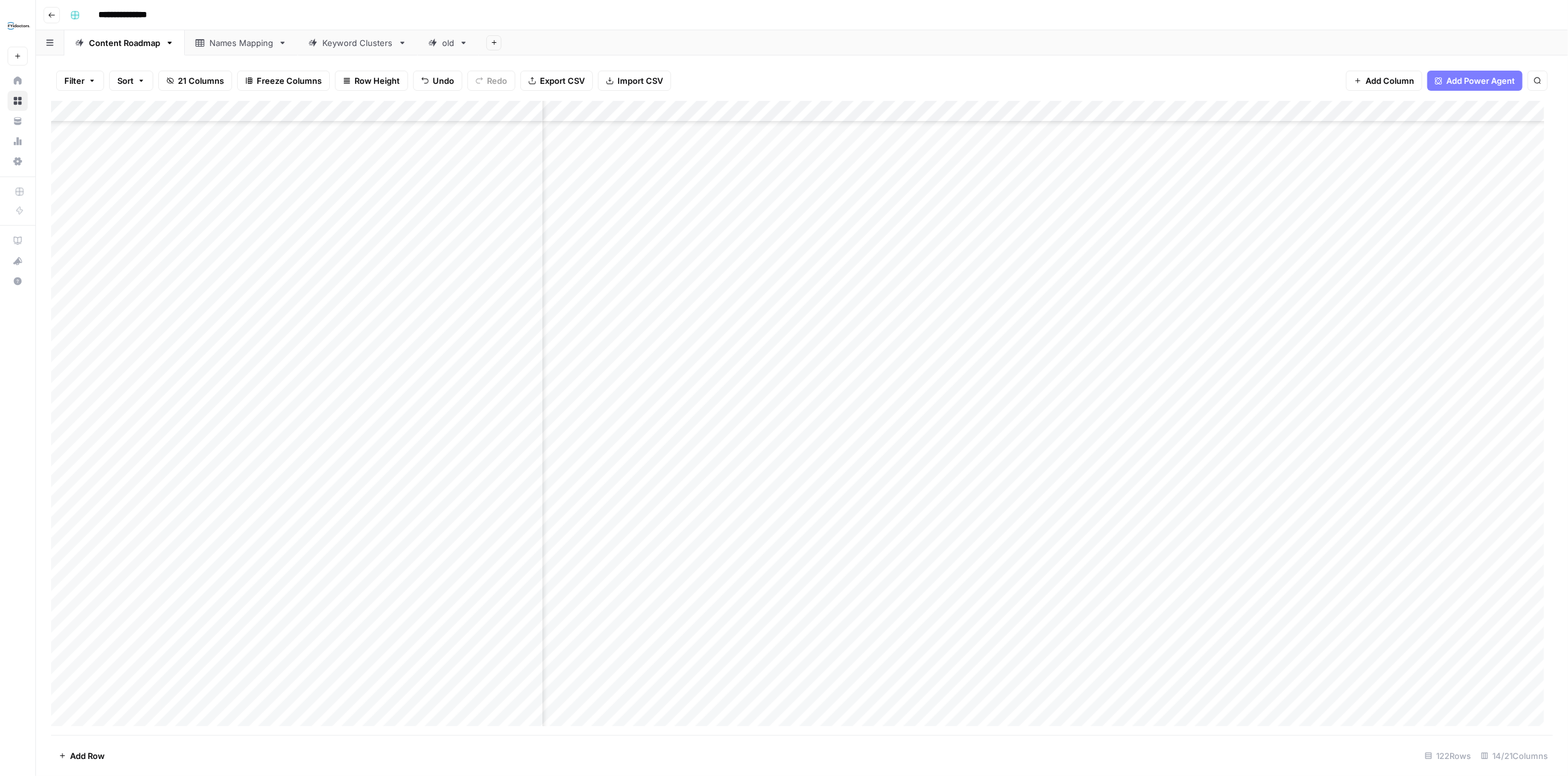
scroll to position [0, 240]
click at [886, 215] on div "Add Column" at bounding box center [801, 418] width 1502 height 634
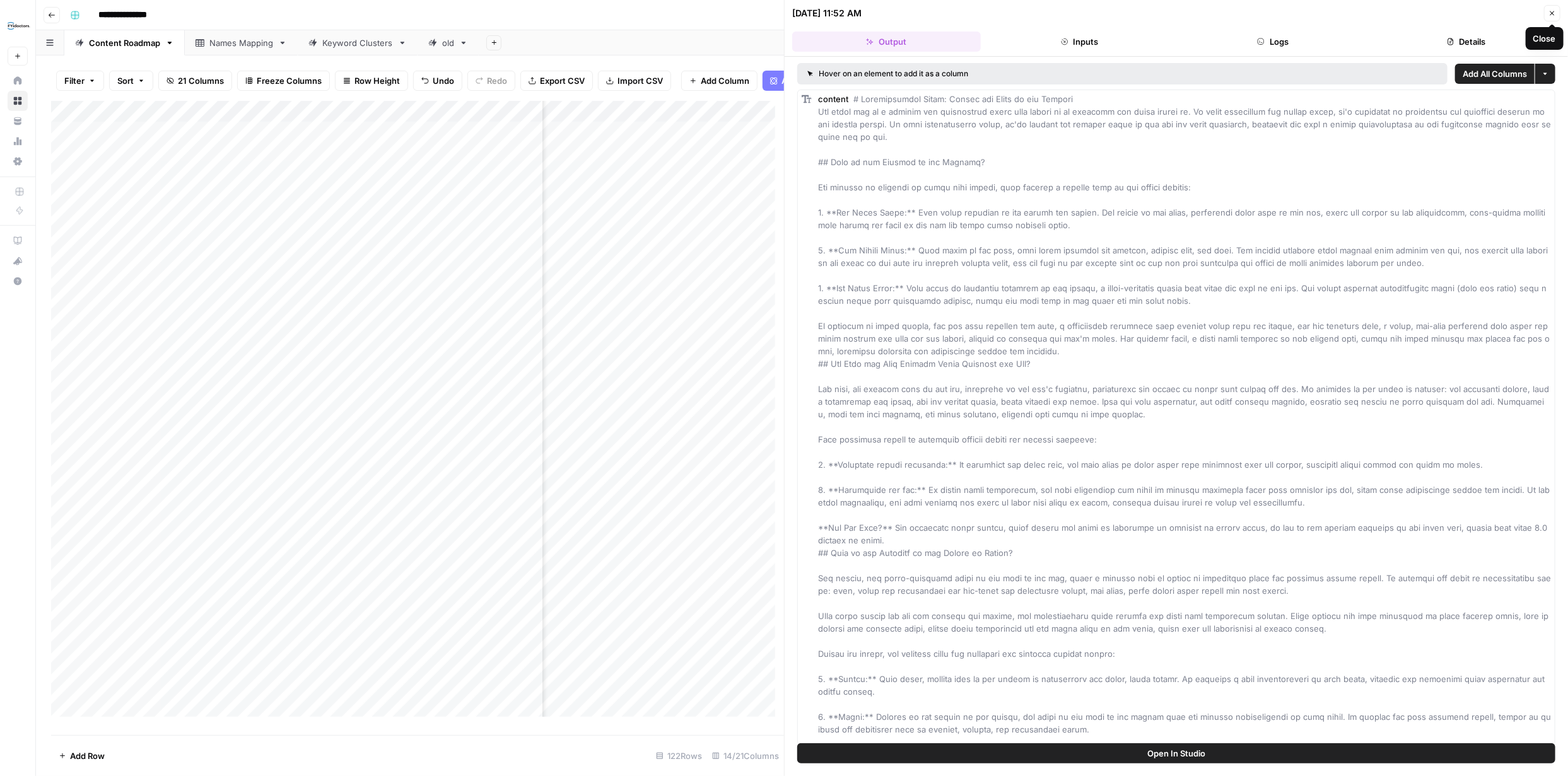
click at [1549, 9] on button "Close" at bounding box center [1552, 13] width 16 height 16
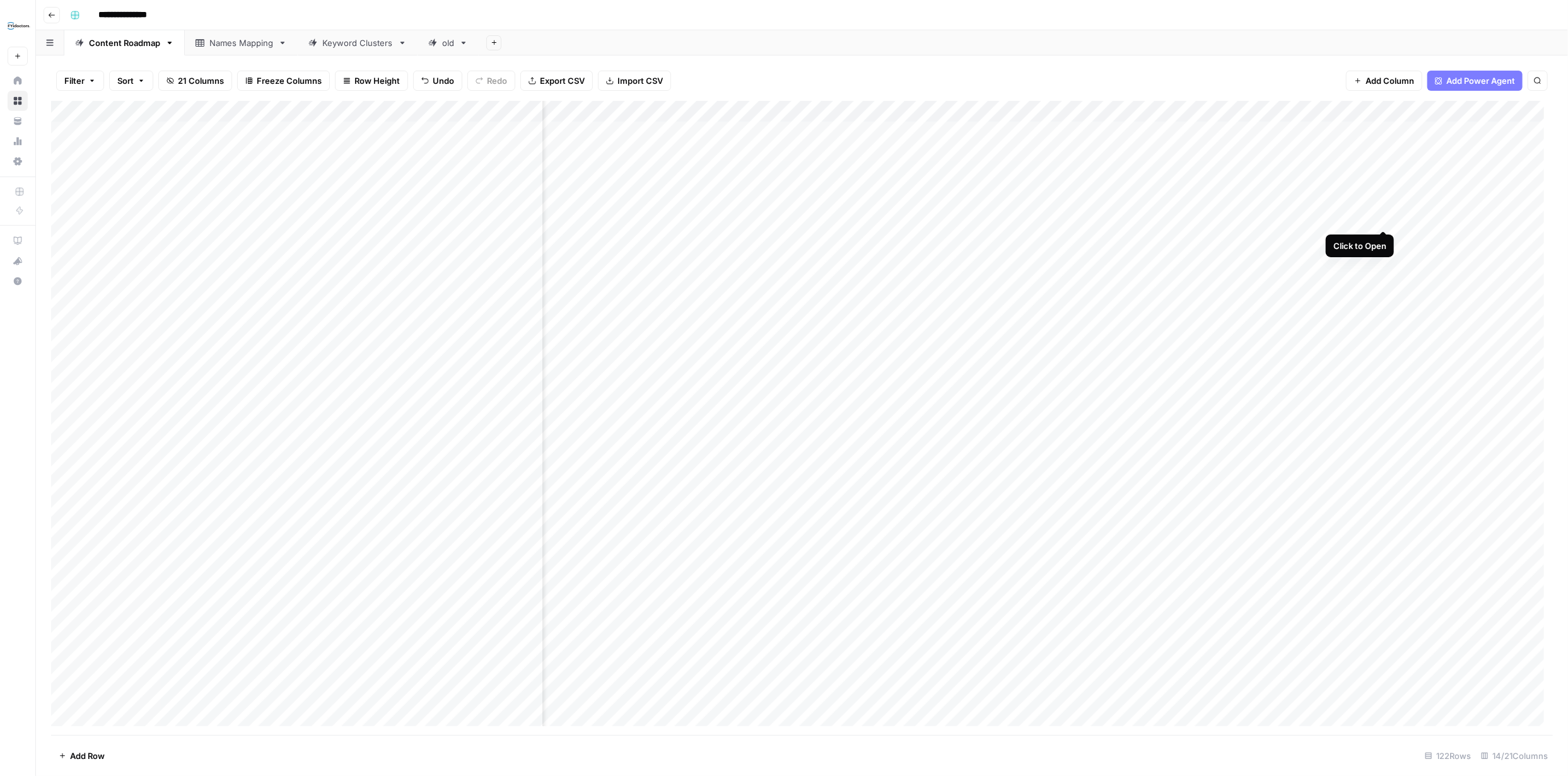
click at [1382, 218] on div "Add Column" at bounding box center [801, 418] width 1502 height 634
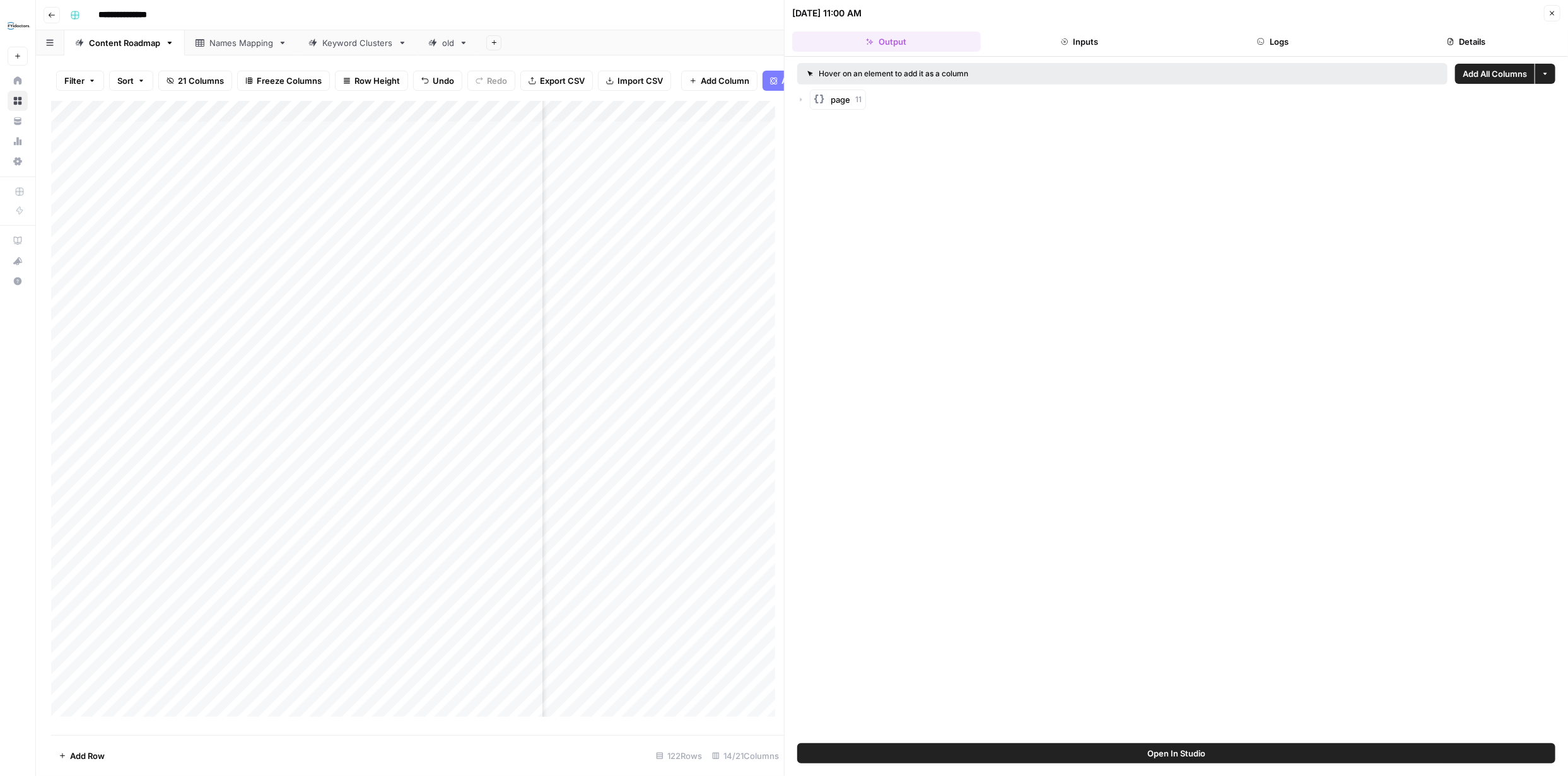
click at [1549, 10] on icon "button" at bounding box center [1552, 13] width 8 height 8
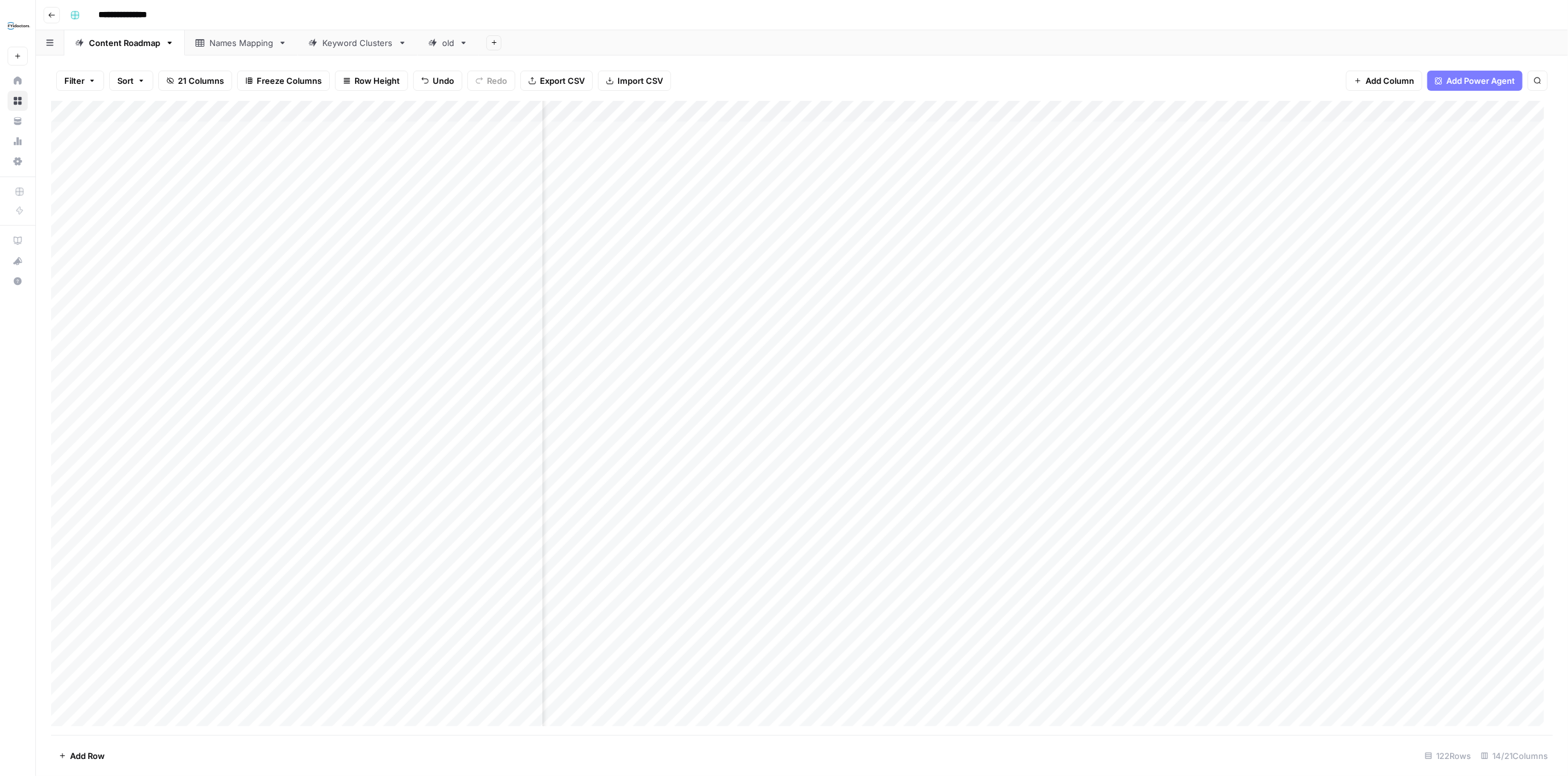
scroll to position [0, 519]
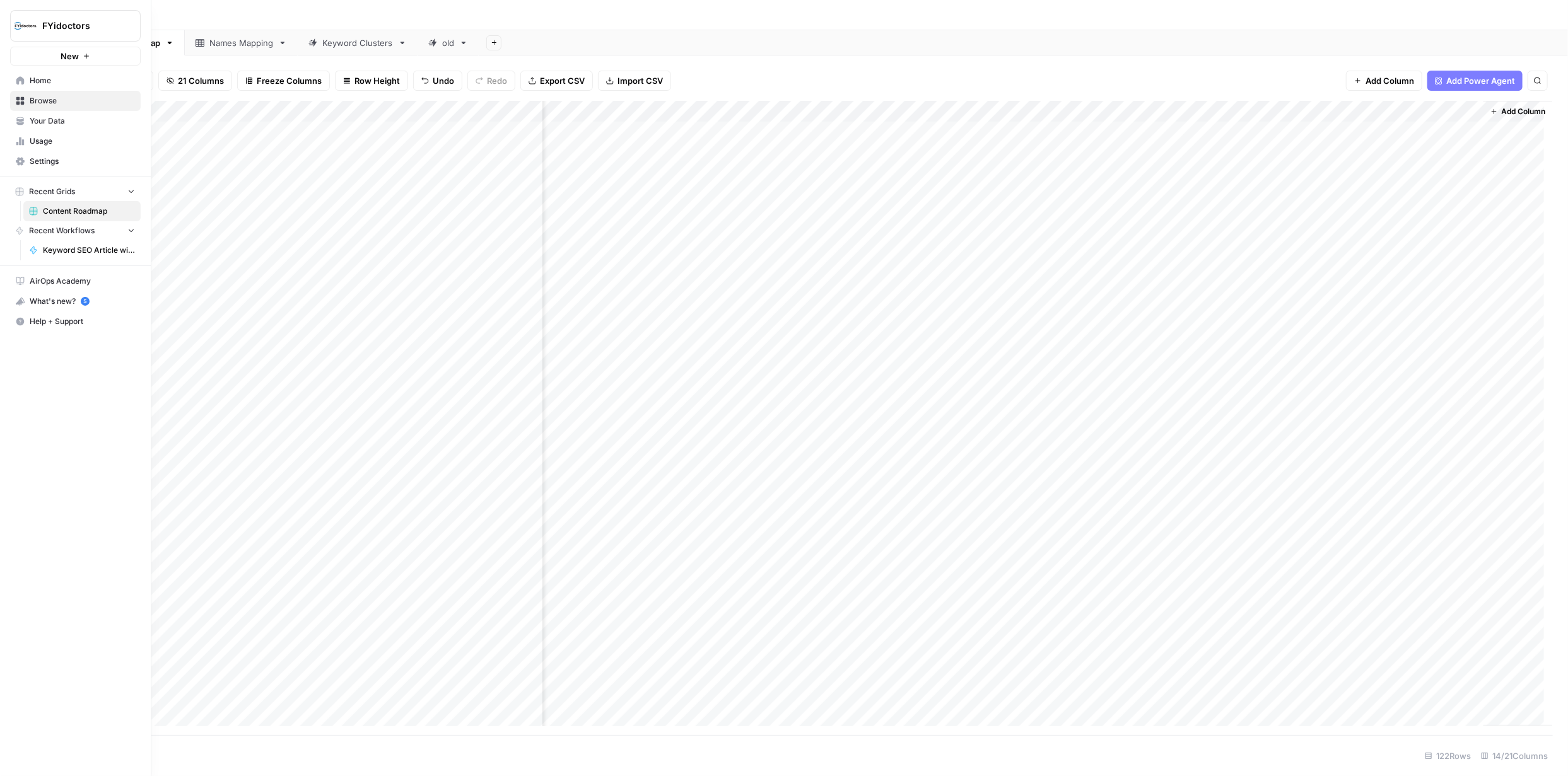
click at [44, 99] on span "Browse" at bounding box center [82, 100] width 106 height 11
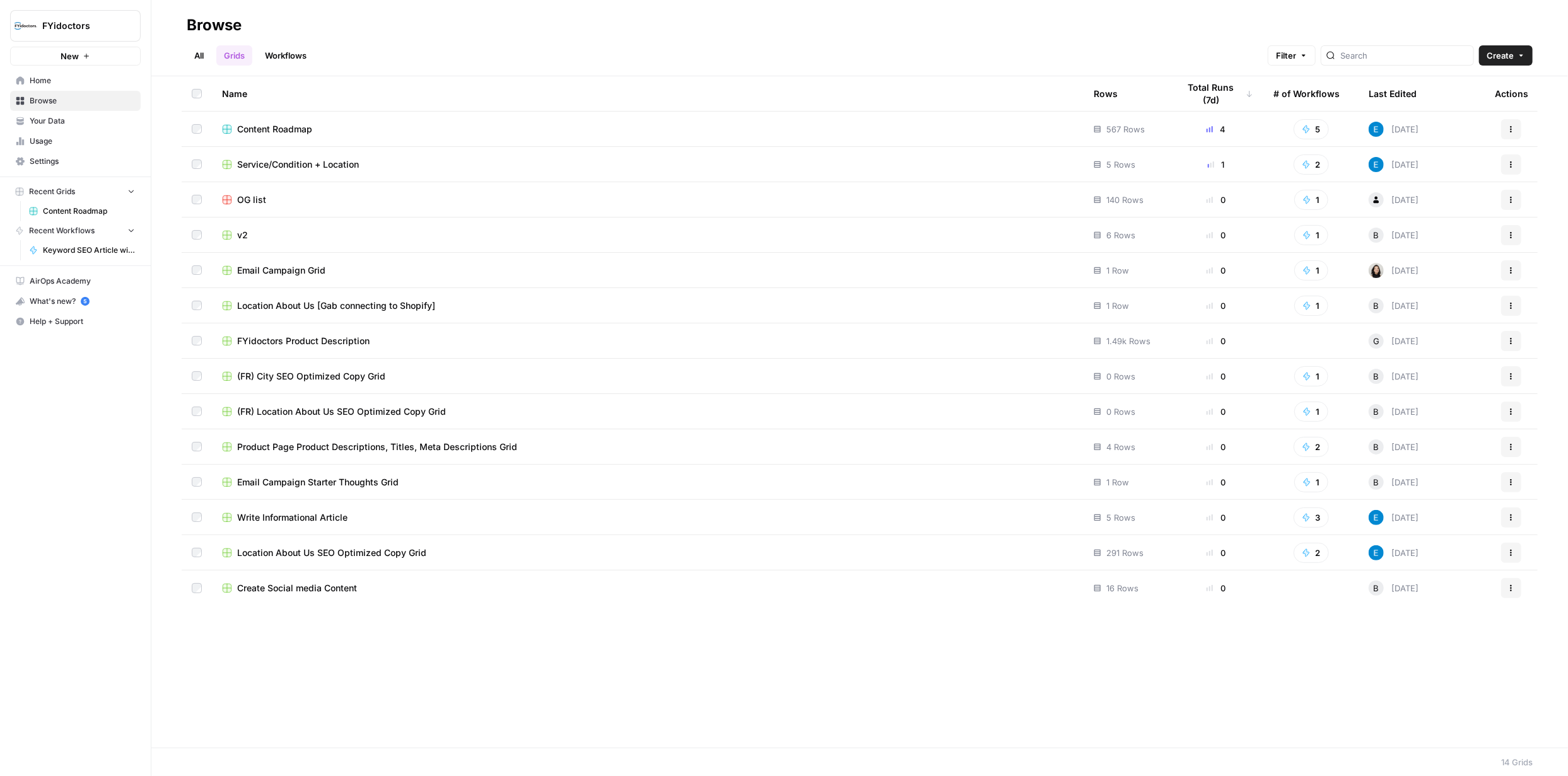
click at [301, 58] on link "Workflows" at bounding box center [286, 56] width 57 height 21
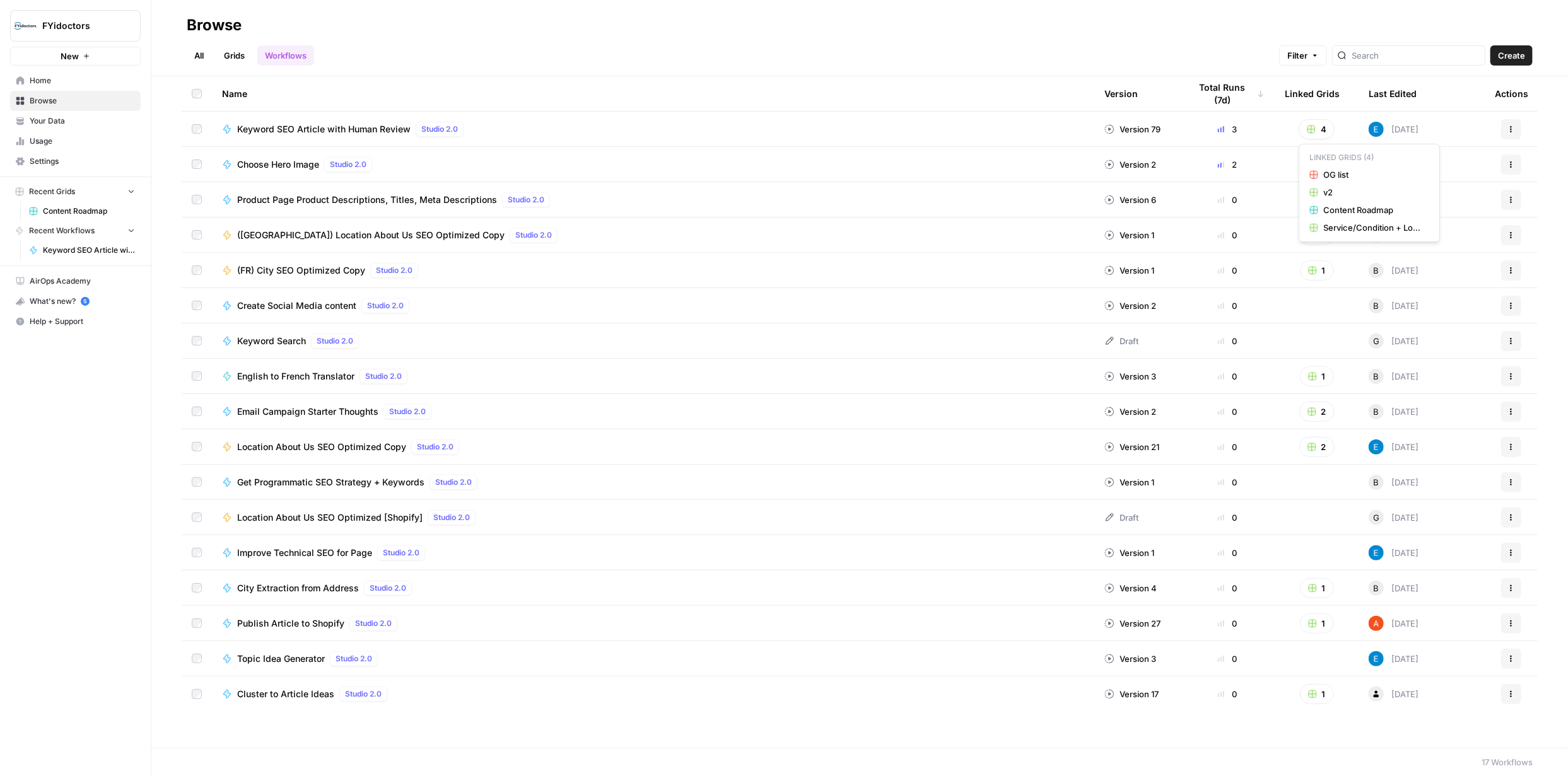
click at [1315, 129] on icon "button" at bounding box center [1310, 129] width 8 height 8
click at [233, 50] on link "Grids" at bounding box center [234, 56] width 36 height 21
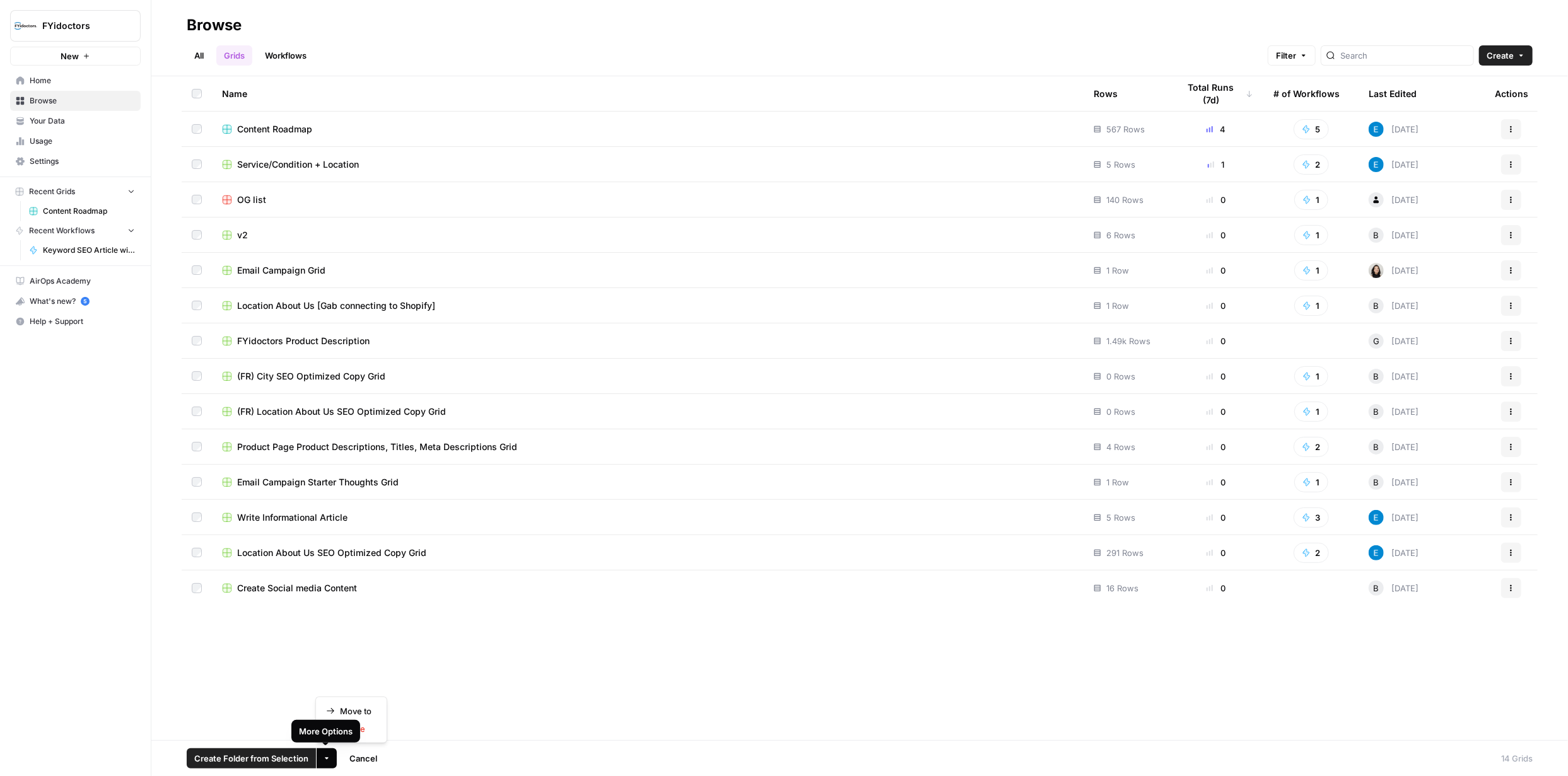
click at [326, 759] on icon "button" at bounding box center [326, 758] width 8 height 8
click at [366, 725] on span "Delete" at bounding box center [356, 729] width 32 height 13
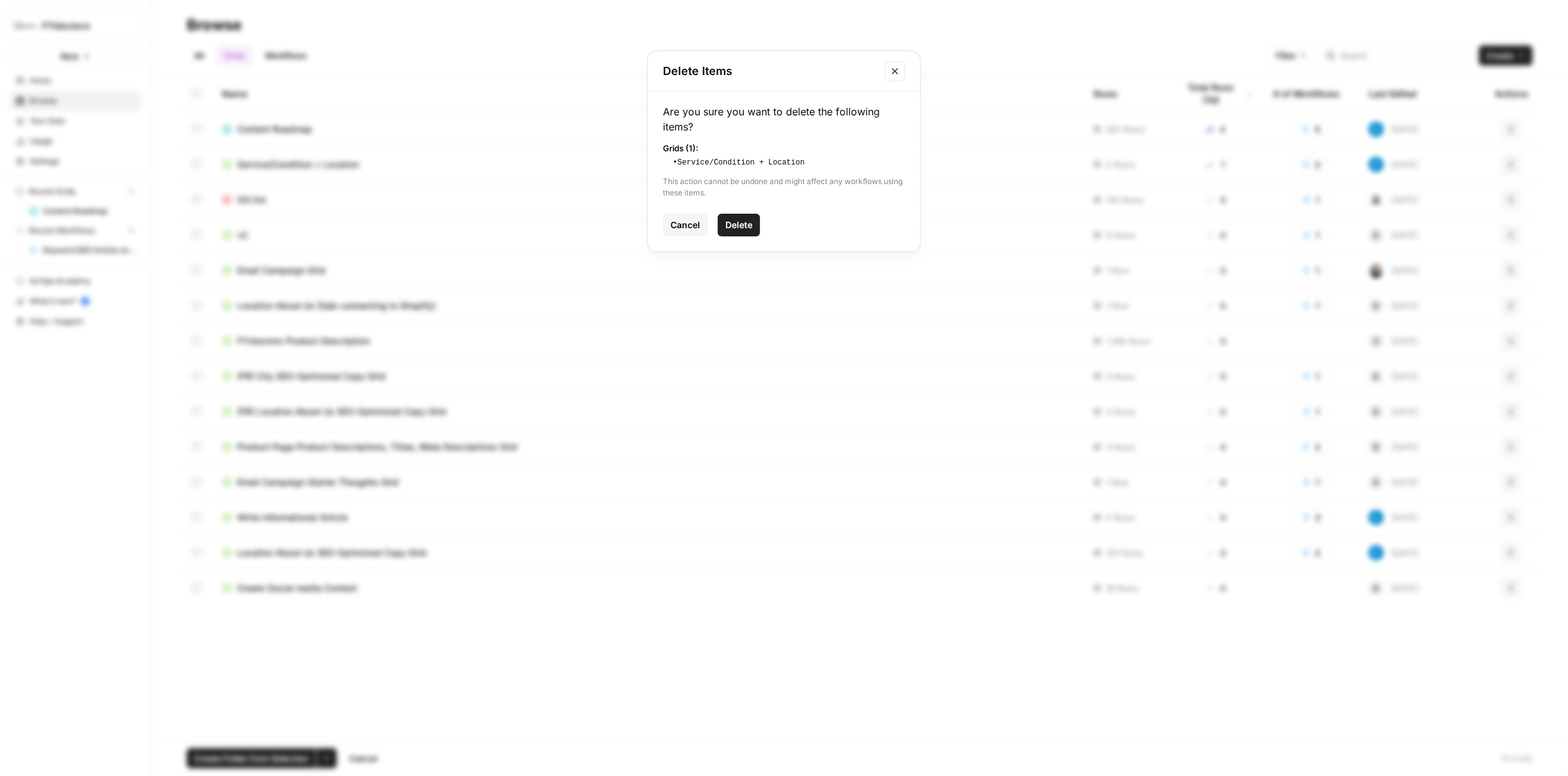
click at [737, 227] on span "Delete" at bounding box center [739, 225] width 27 height 13
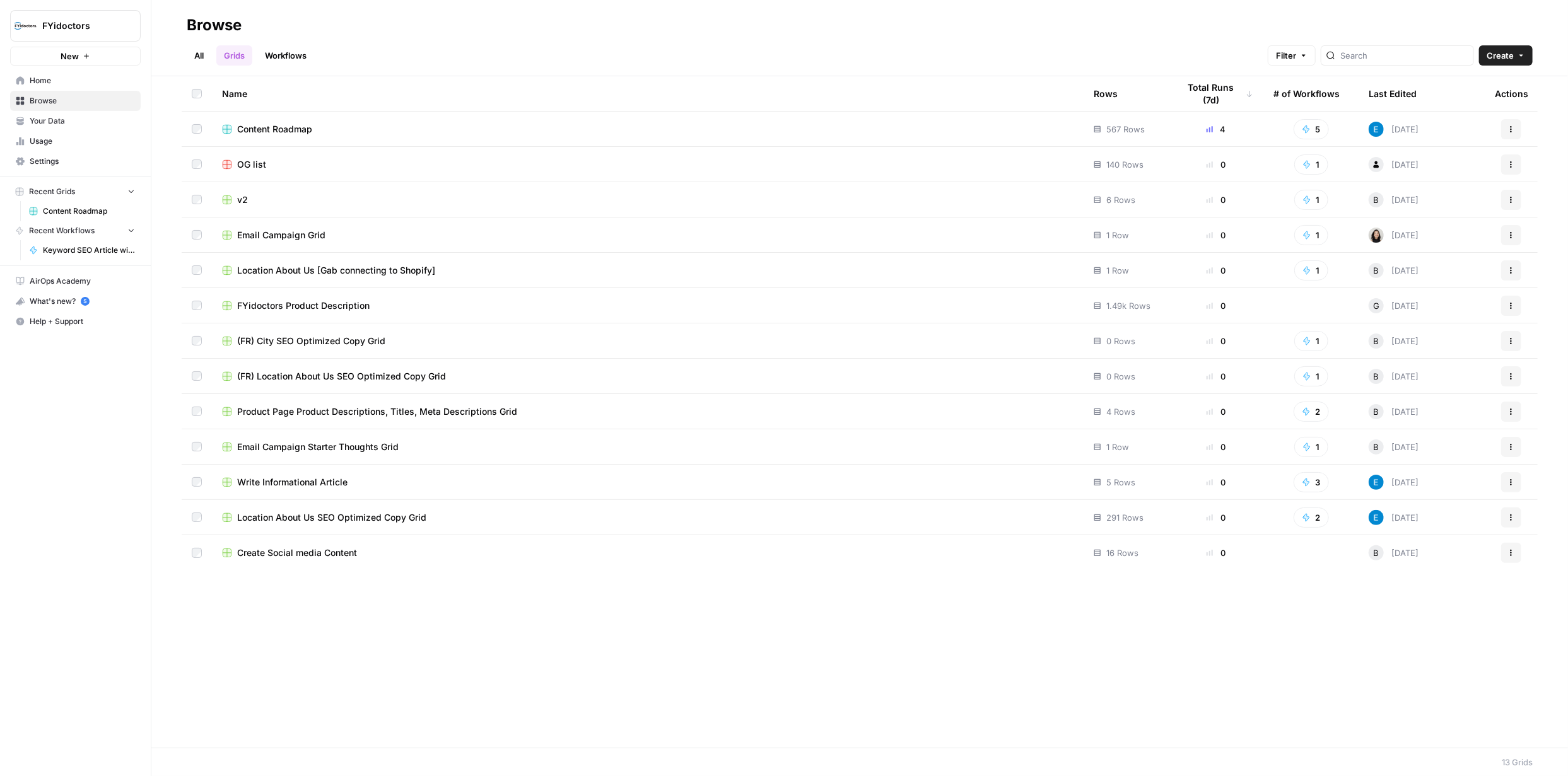
click at [252, 162] on span "OG list" at bounding box center [252, 164] width 29 height 13
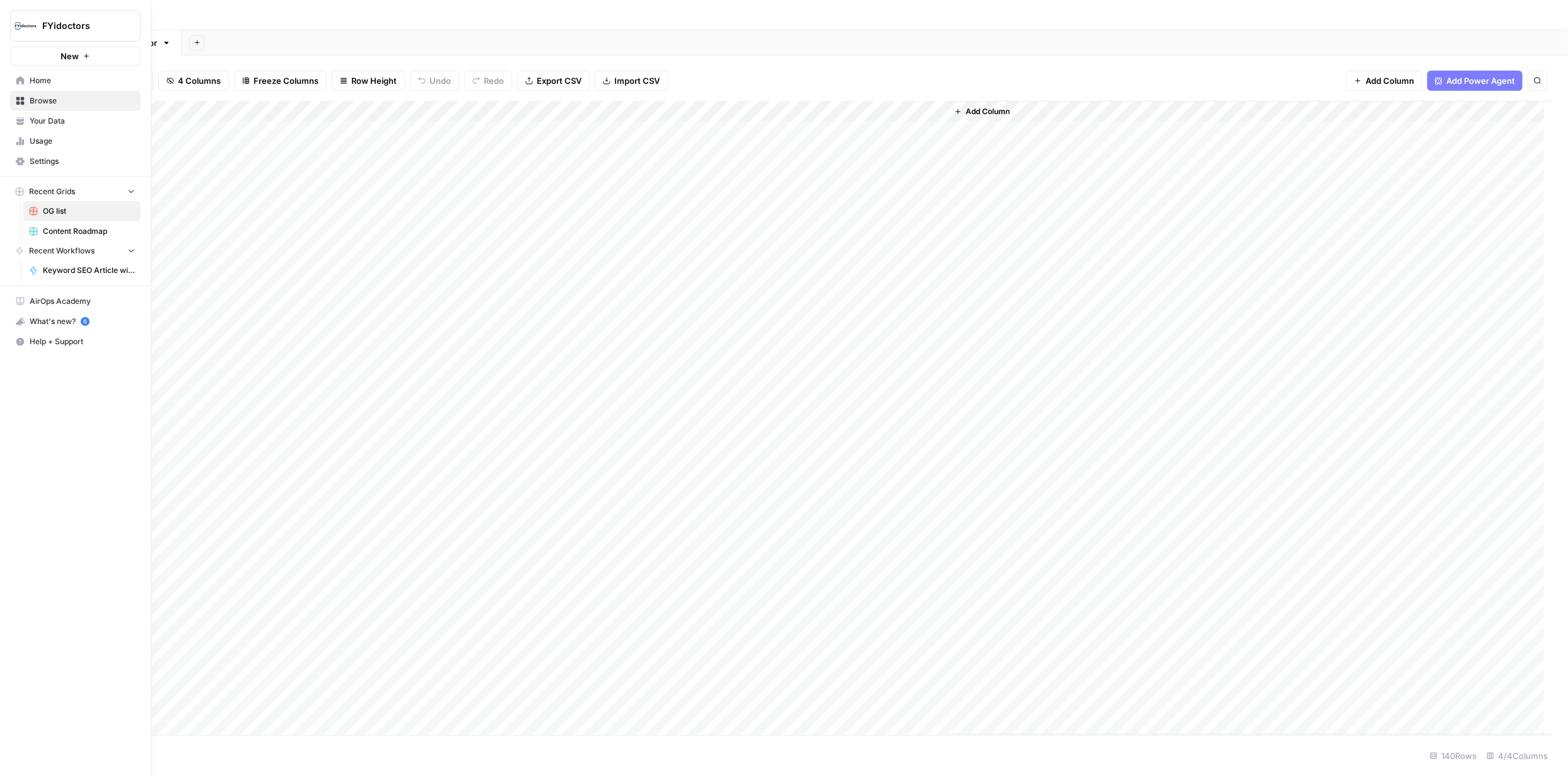
click at [50, 99] on span "Browse" at bounding box center [82, 100] width 106 height 11
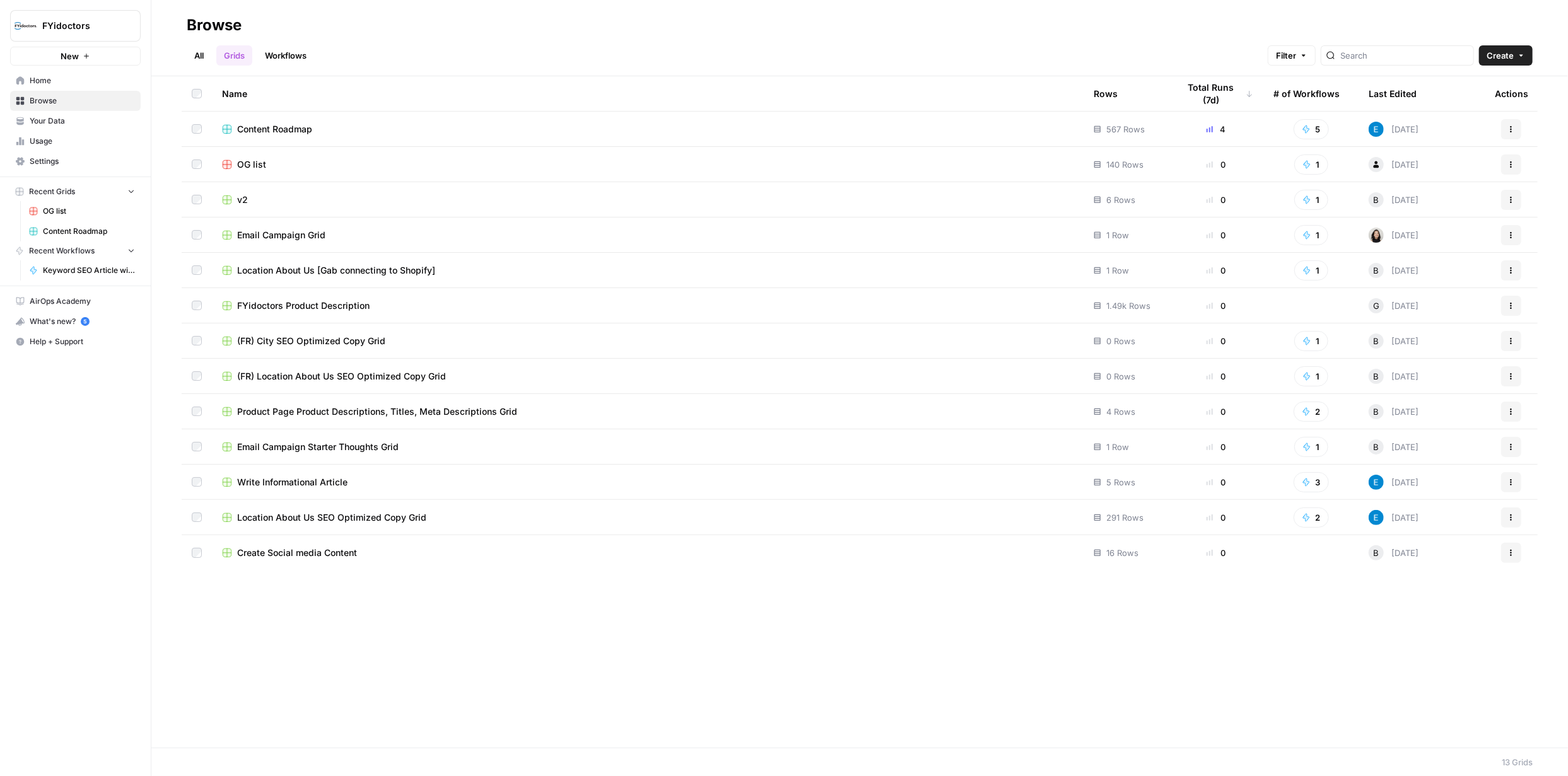
click at [282, 49] on link "Workflows" at bounding box center [286, 56] width 57 height 21
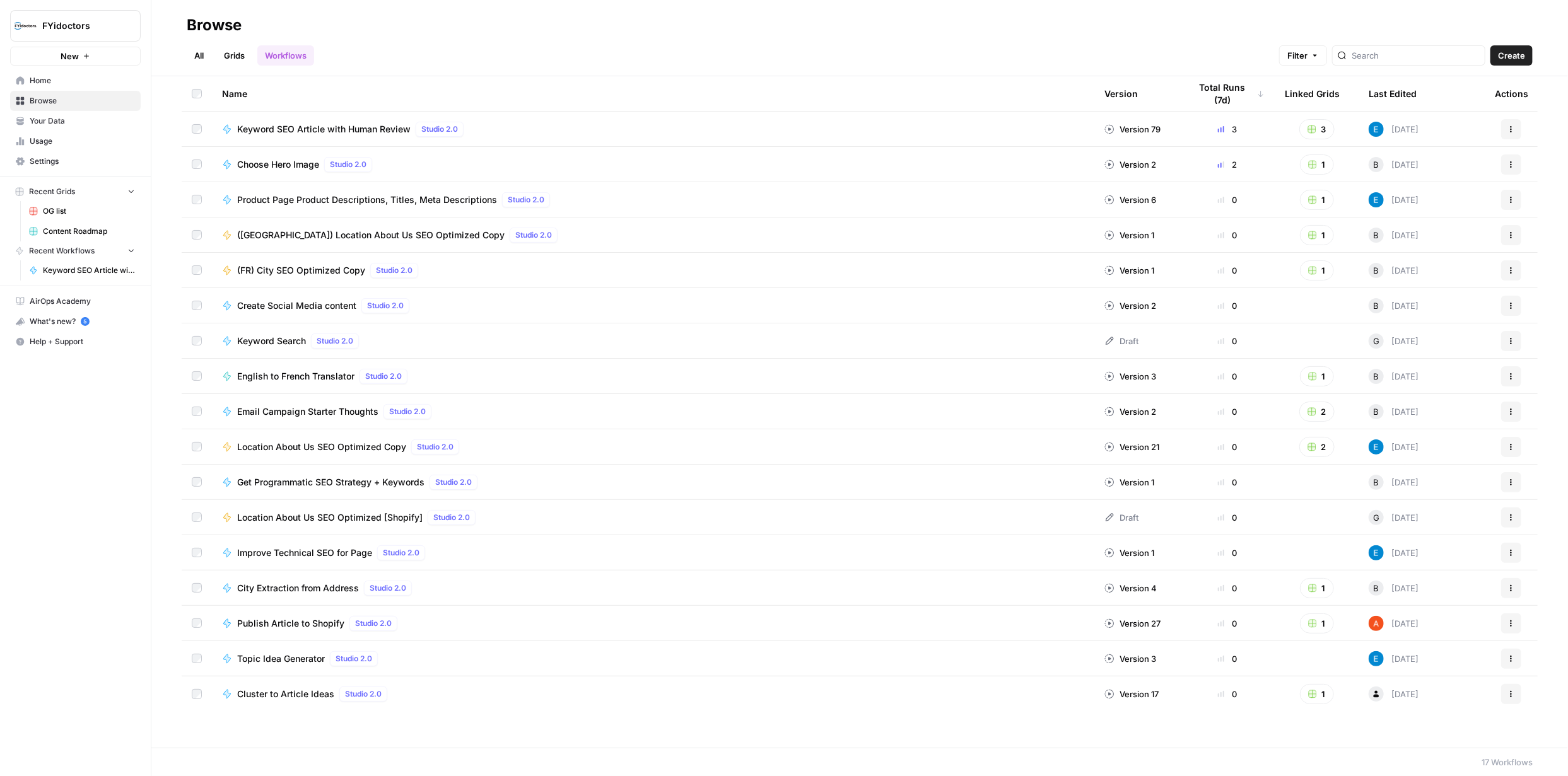
click at [1316, 621] on button "1" at bounding box center [1317, 624] width 34 height 21
click at [1262, 737] on div "Name Version Total Runs (7d) Linked Grids Last Edited Actions Keyword SEO Artic…" at bounding box center [860, 412] width 1417 height 671
click at [1322, 449] on button "2" at bounding box center [1316, 447] width 35 height 21
